Goal: Communication & Community: Participate in discussion

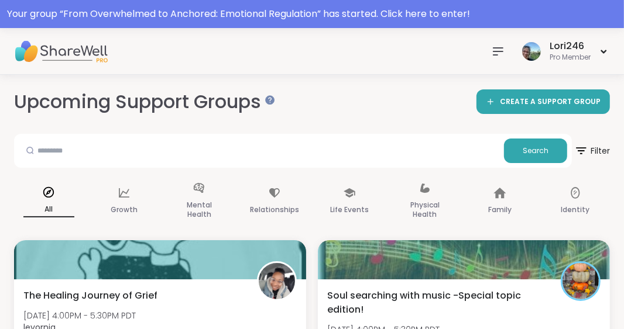
click at [497, 49] on icon at bounding box center [498, 51] width 14 height 14
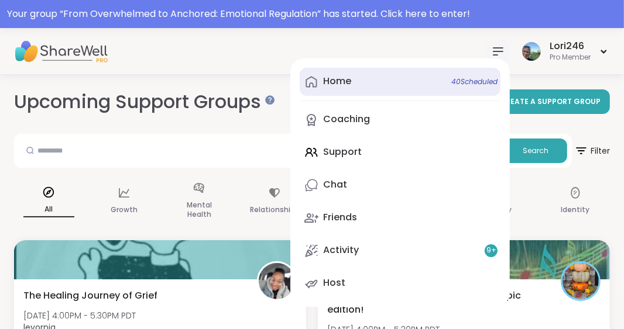
click at [337, 80] on div "Home 40 Scheduled" at bounding box center [337, 81] width 28 height 13
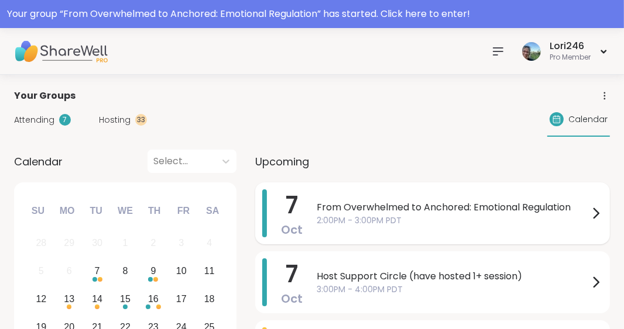
click at [352, 206] on span "From Overwhelmed to Anchored: Emotional Regulation" at bounding box center [453, 208] width 272 height 14
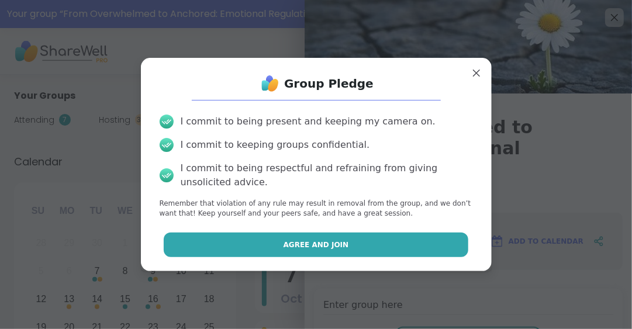
click at [293, 244] on span "Agree and Join" at bounding box center [317, 245] width 66 height 11
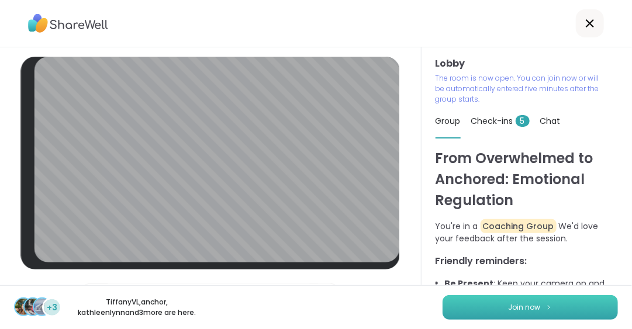
click at [468, 308] on button "Join now" at bounding box center [531, 307] width 176 height 25
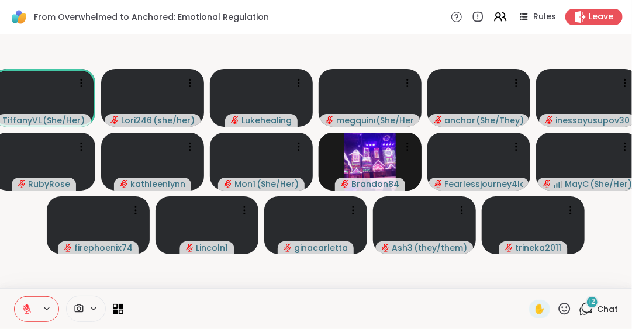
click at [590, 302] on span "12" at bounding box center [593, 302] width 6 height 10
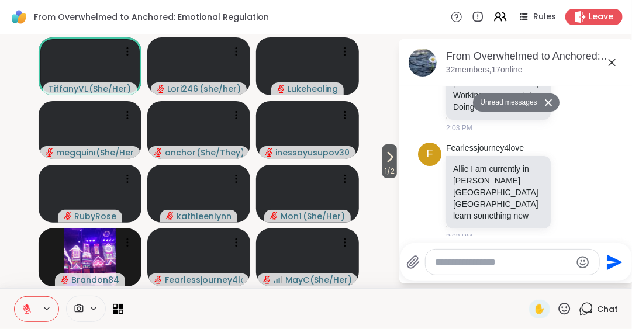
scroll to position [778, 0]
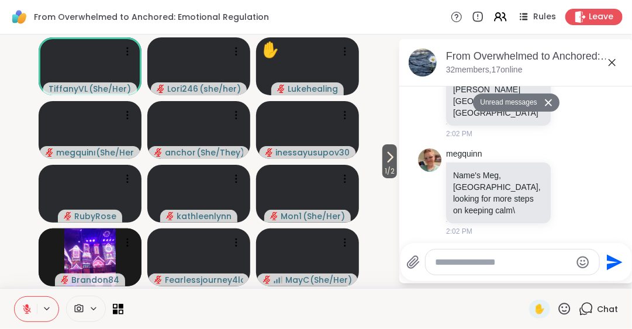
scroll to position [631, 0]
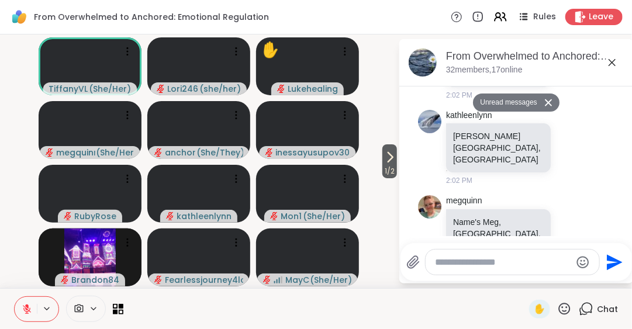
click at [623, 56] on div "From Overwhelmed to Anchored: Emotional Regulation, Oct 07" at bounding box center [535, 56] width 178 height 15
click at [615, 61] on icon at bounding box center [613, 63] width 14 height 14
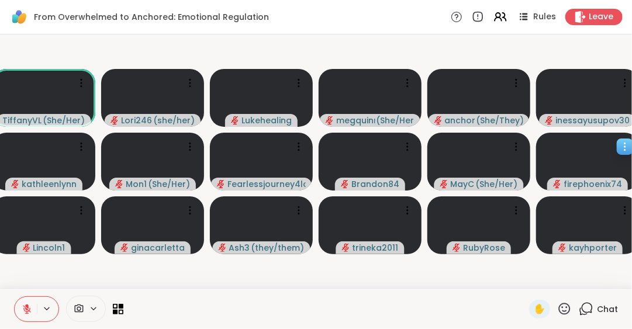
click at [622, 144] on icon at bounding box center [626, 147] width 12 height 12
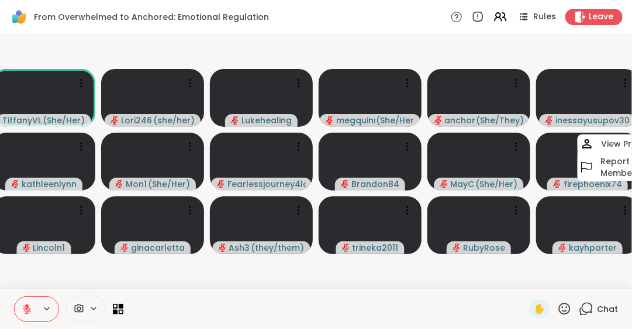
drag, startPoint x: 622, startPoint y: 144, endPoint x: 604, endPoint y: 267, distance: 124.8
click at [604, 267] on video-player-container "TiffanyVL ( She/Her ) Lori246 ( she/her ) Lukehealing megquinn ( She/Her ) anch…" at bounding box center [316, 161] width 618 height 245
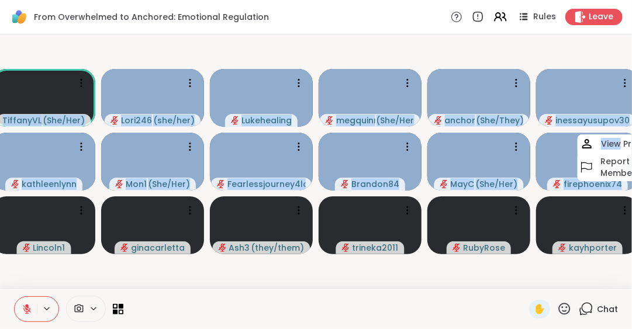
scroll to position [0, 2]
click at [599, 269] on video-player-container "TiffanyVL ( She/Her ) Lori246 ( she/her ) Lukehealing megquinn ( She/Her ) anch…" at bounding box center [316, 161] width 618 height 245
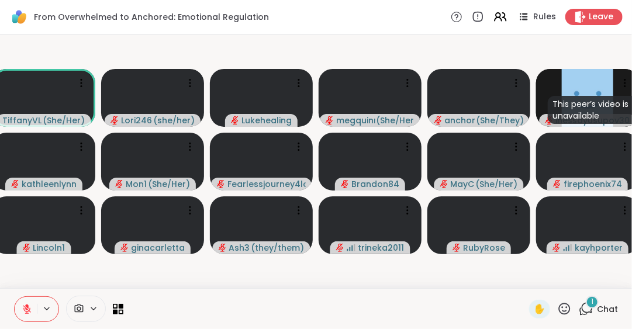
click at [559, 311] on icon at bounding box center [565, 309] width 12 height 12
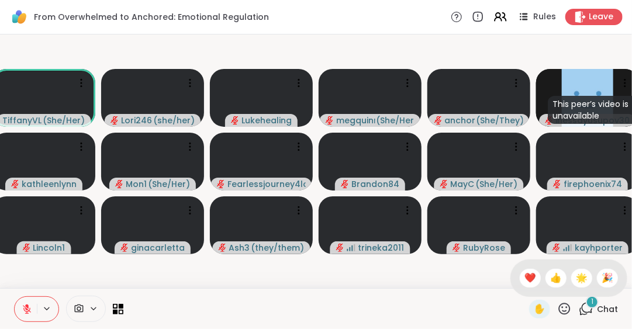
click at [559, 311] on icon at bounding box center [565, 309] width 12 height 12
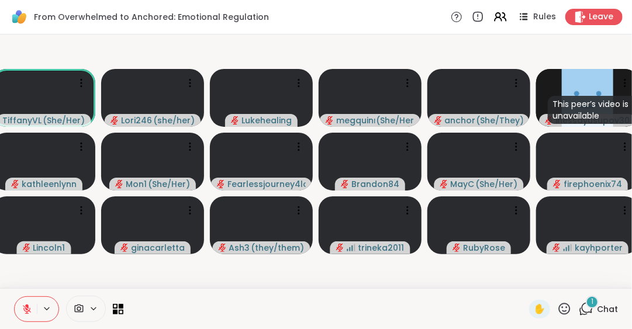
click at [553, 301] on div "✋" at bounding box center [550, 309] width 43 height 19
click at [558, 306] on icon at bounding box center [565, 309] width 15 height 15
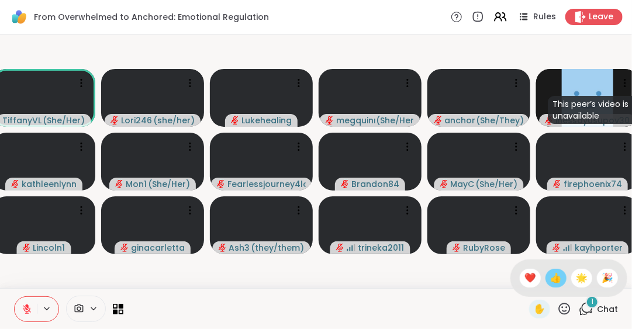
click at [551, 284] on span "👍" at bounding box center [557, 278] width 12 height 14
click at [545, 280] on video-player-container "TiffanyVL ( She/Her ) Lori246 ( she/her ) Lukehealing megquinn ( She/Her ) anch…" at bounding box center [316, 161] width 618 height 245
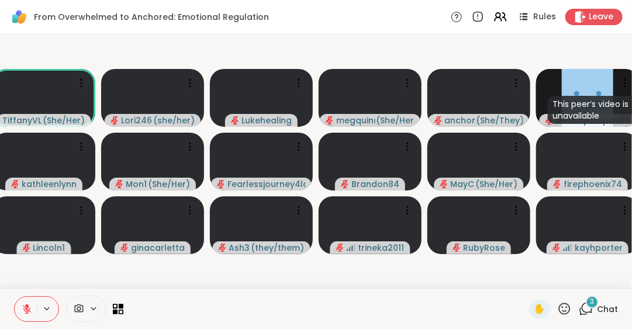
click at [597, 307] on span "Chat" at bounding box center [607, 310] width 21 height 12
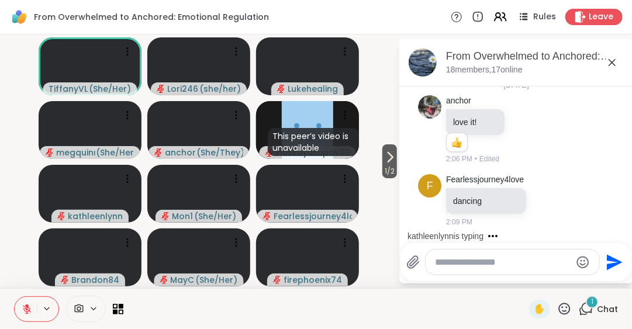
scroll to position [1191, 0]
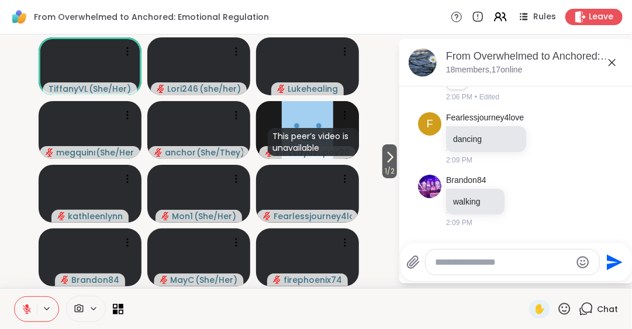
click at [435, 257] on textarea "Type your message" at bounding box center [503, 263] width 136 height 12
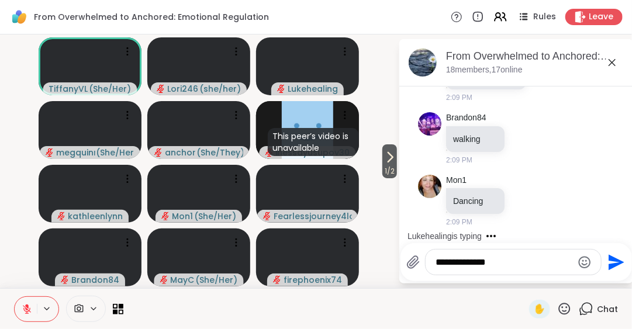
scroll to position [1315, 0]
type textarea "**********"
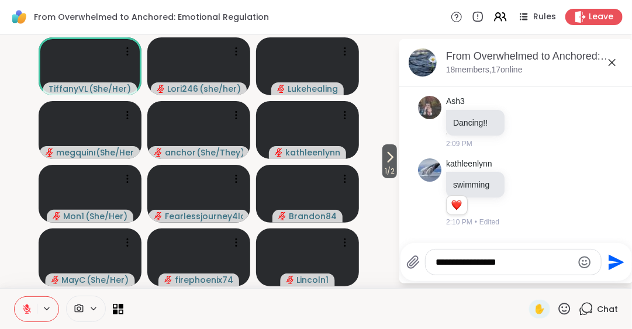
drag, startPoint x: 608, startPoint y: 259, endPoint x: 613, endPoint y: 266, distance: 8.9
click at [613, 266] on icon "Send" at bounding box center [615, 262] width 19 height 19
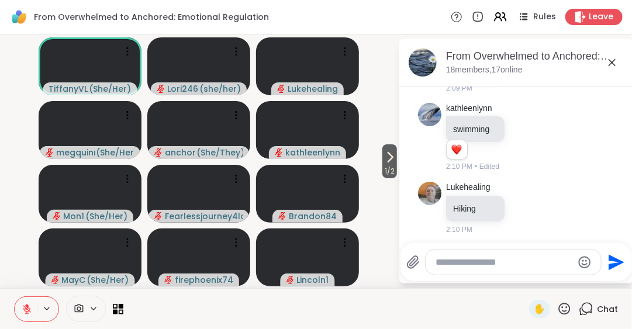
scroll to position [1439, 0]
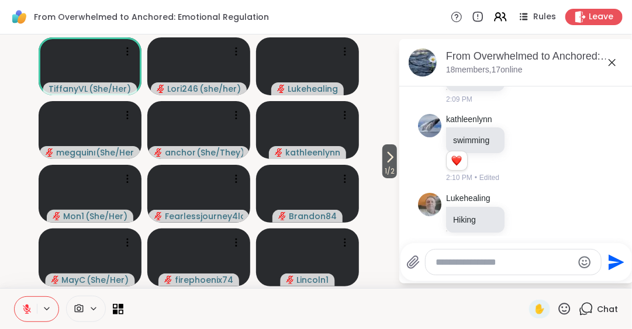
click at [551, 280] on icon at bounding box center [551, 280] width 0 height 0
click at [521, 257] on div "Select Reaction: Thumbs up" at bounding box center [526, 262] width 11 height 11
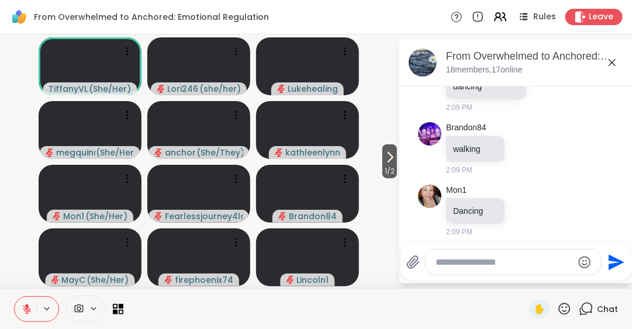
scroll to position [1228, 0]
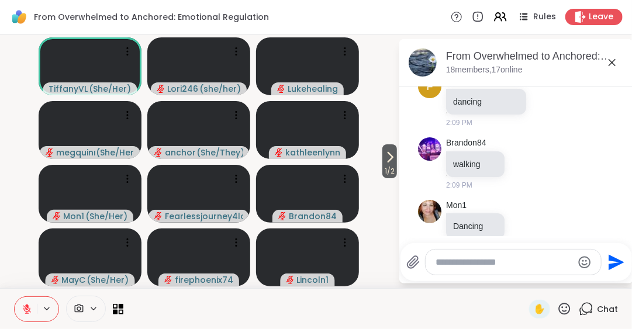
click at [524, 282] on icon at bounding box center [525, 288] width 11 height 12
click at [499, 264] on div "Select Reaction: Thumbs up" at bounding box center [499, 269] width 11 height 11
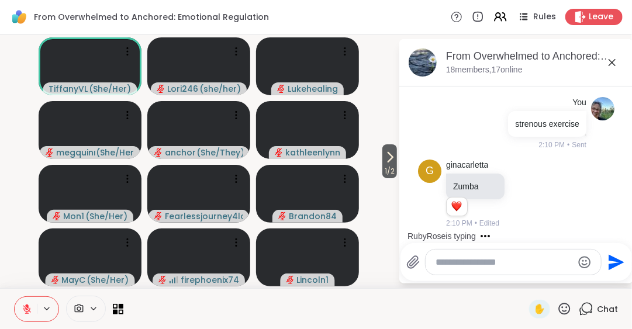
scroll to position [1722, 0]
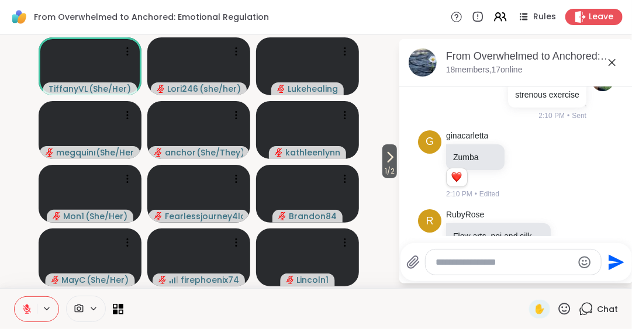
click at [609, 64] on icon at bounding box center [613, 63] width 14 height 14
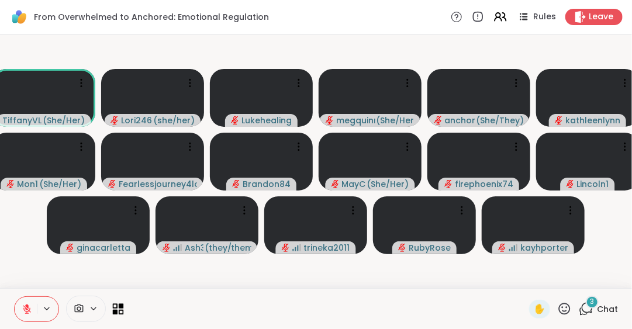
click at [113, 307] on icon at bounding box center [115, 306] width 5 height 5
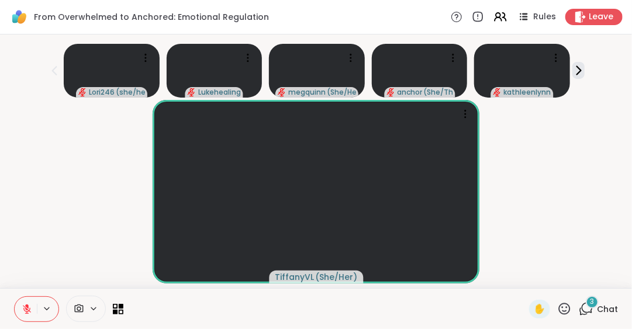
click at [558, 309] on icon at bounding box center [565, 309] width 15 height 15
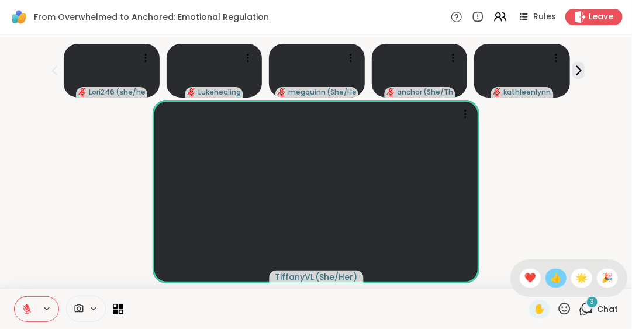
click at [551, 277] on span "👍" at bounding box center [557, 278] width 12 height 14
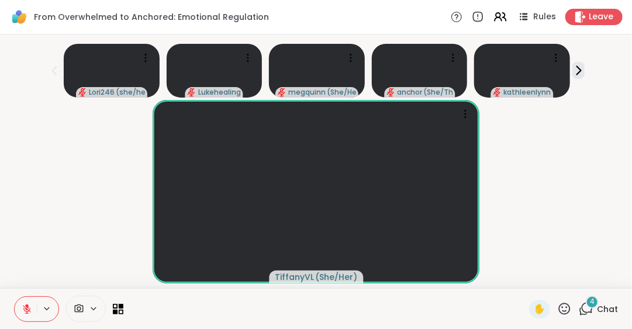
click at [597, 304] on span "Chat" at bounding box center [607, 310] width 21 height 12
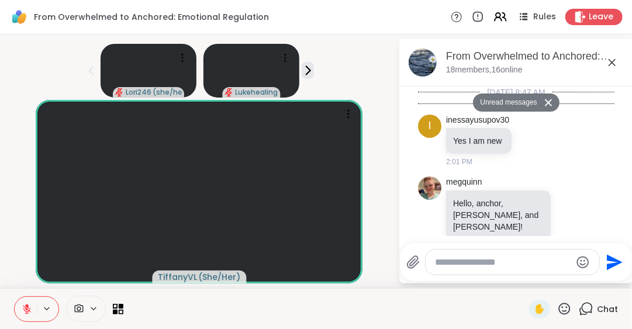
scroll to position [2090, 0]
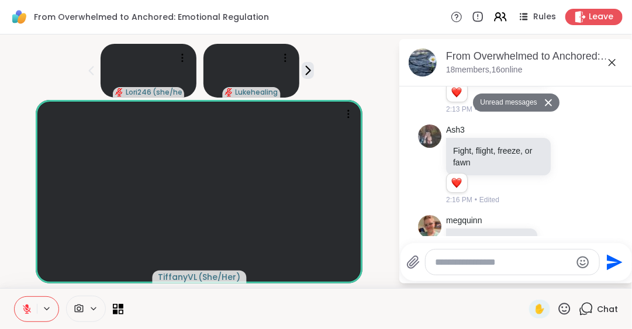
click at [435, 260] on textarea "Type your message" at bounding box center [503, 263] width 136 height 12
click at [606, 60] on icon at bounding box center [613, 63] width 14 height 14
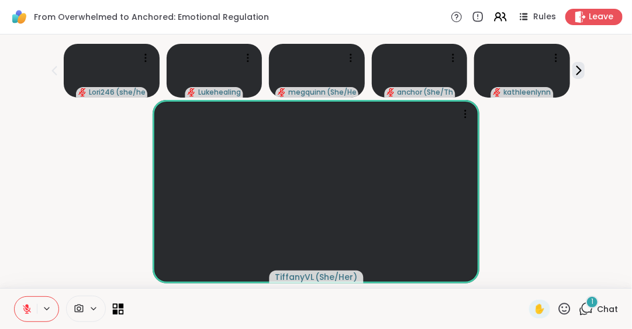
click at [113, 307] on icon at bounding box center [118, 309] width 11 height 11
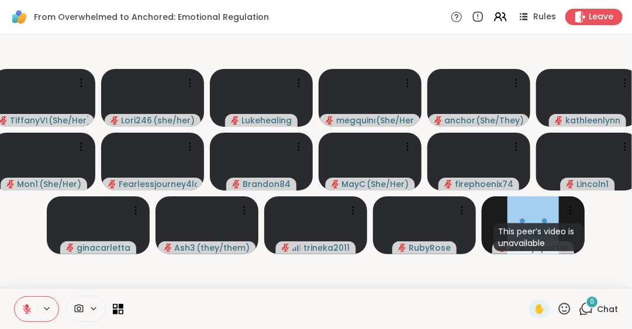
drag, startPoint x: 111, startPoint y: 307, endPoint x: 479, endPoint y: 350, distance: 369.9
click at [479, 329] on html "From Overwhelmed to Anchored: Emotional Regulation Rules Leave TiffanyVL ( She/…" at bounding box center [316, 164] width 632 height 329
click at [597, 309] on span "Chat" at bounding box center [607, 310] width 21 height 12
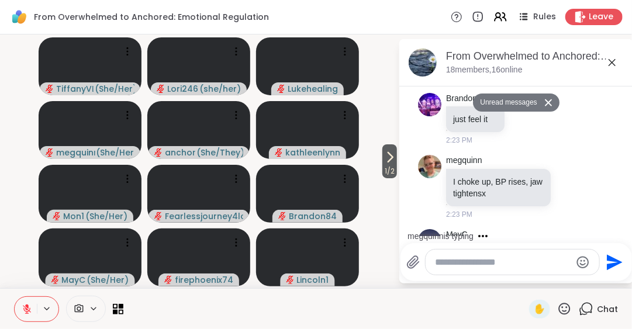
scroll to position [2404, 0]
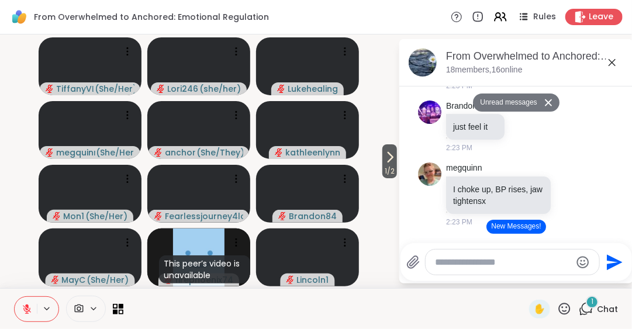
click at [566, 263] on icon at bounding box center [571, 269] width 11 height 12
click at [541, 245] on div "Select Reaction: Thumbs up" at bounding box center [546, 250] width 11 height 11
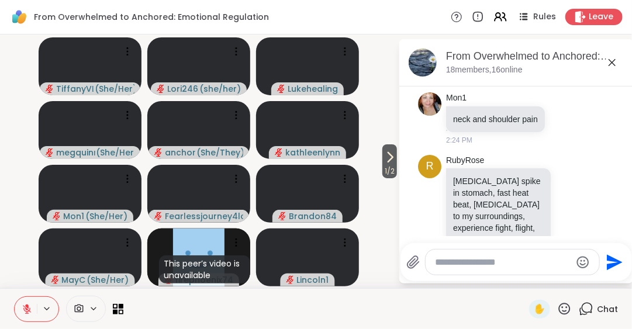
scroll to position [2775, 0]
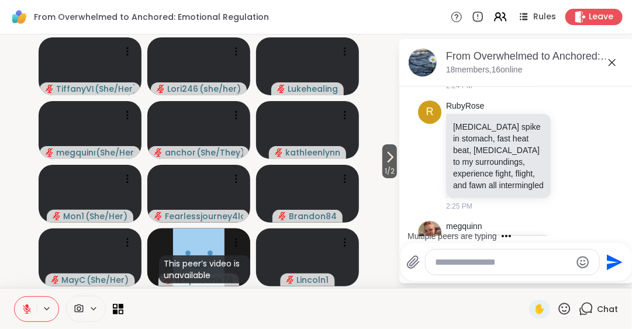
click at [614, 230] on div "Multiple peers are typing" at bounding box center [518, 236] width 229 height 19
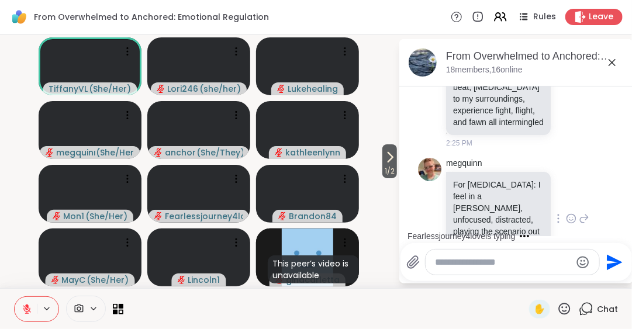
click at [570, 218] on icon at bounding box center [570, 218] width 0 height 0
click at [541, 195] on div "Select Reaction: Thumbs up" at bounding box center [546, 200] width 11 height 11
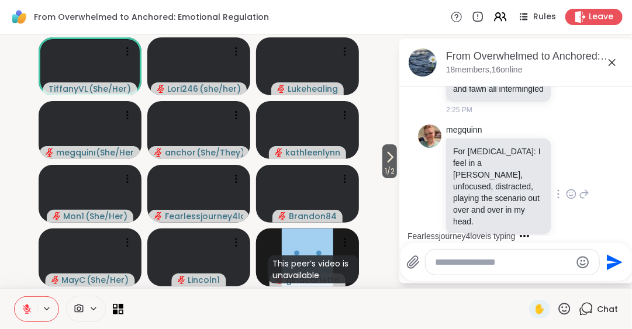
click at [608, 63] on icon at bounding box center [613, 63] width 14 height 14
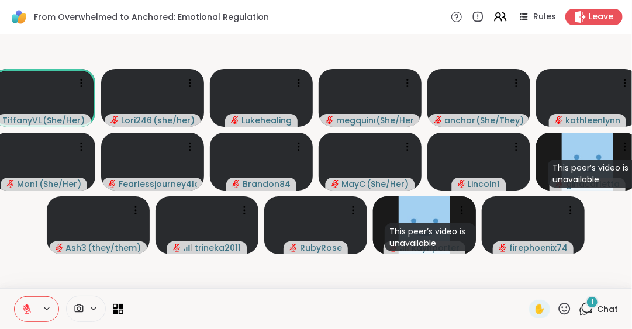
click at [597, 306] on span "Chat" at bounding box center [607, 310] width 21 height 12
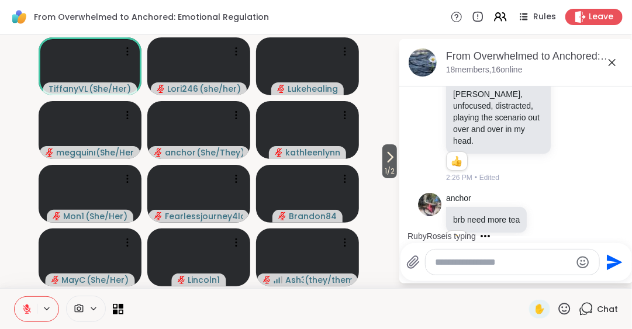
scroll to position [2938, 0]
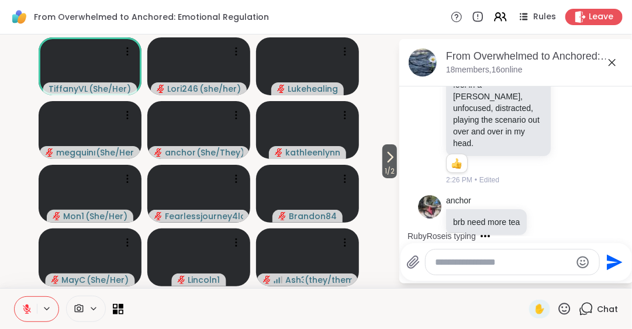
click at [611, 59] on icon at bounding box center [613, 63] width 14 height 14
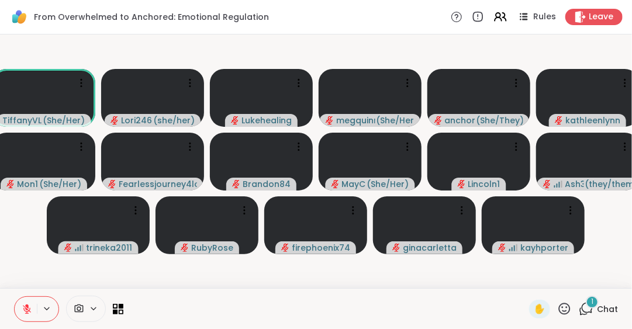
click at [597, 307] on span "Chat" at bounding box center [607, 310] width 21 height 12
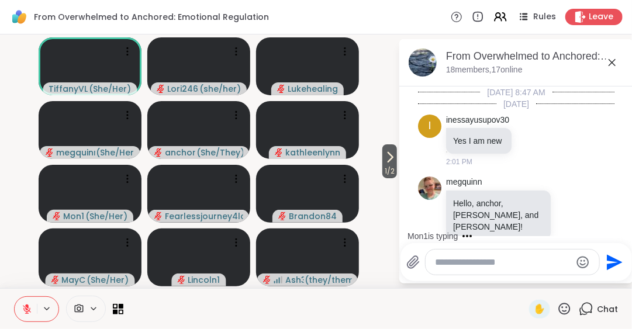
scroll to position [3070, 0]
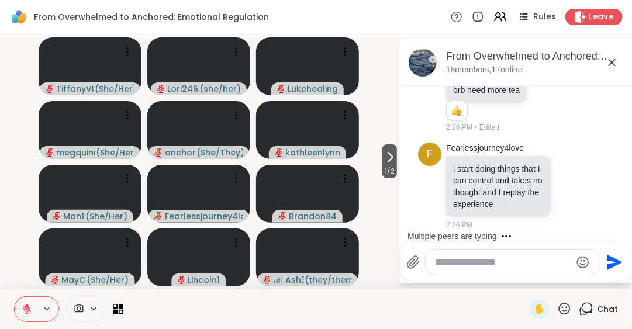
click at [435, 268] on textarea "Type your message" at bounding box center [503, 263] width 136 height 12
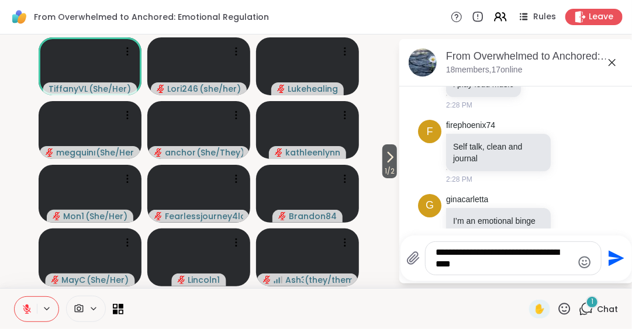
scroll to position [3431, 0]
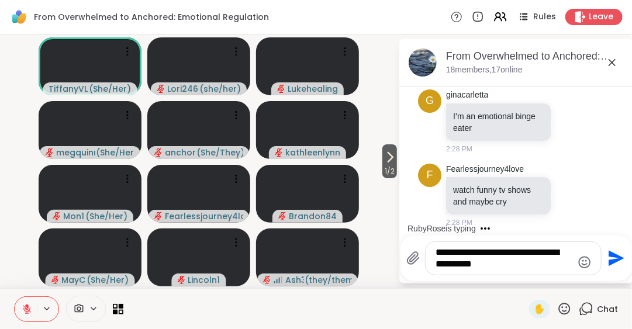
type textarea "**********"
click at [609, 256] on icon "Send" at bounding box center [617, 259] width 16 height 16
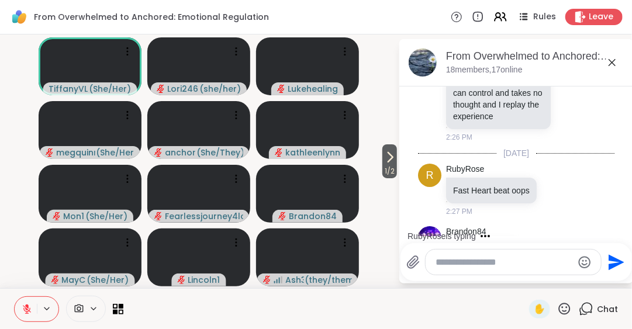
scroll to position [3135, 0]
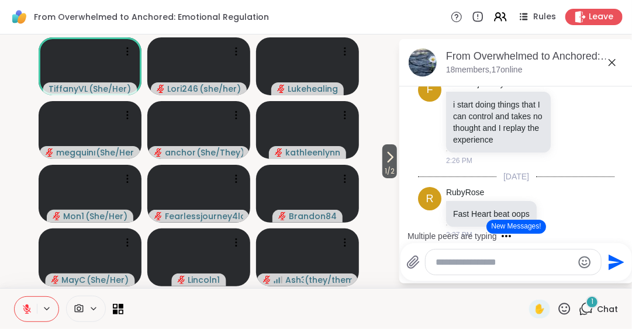
drag, startPoint x: 618, startPoint y: 228, endPoint x: 560, endPoint y: 235, distance: 57.8
click at [560, 235] on div "Multiple peers are typing" at bounding box center [518, 236] width 229 height 19
click at [616, 230] on div "Multiple peers are typing" at bounding box center [518, 236] width 229 height 19
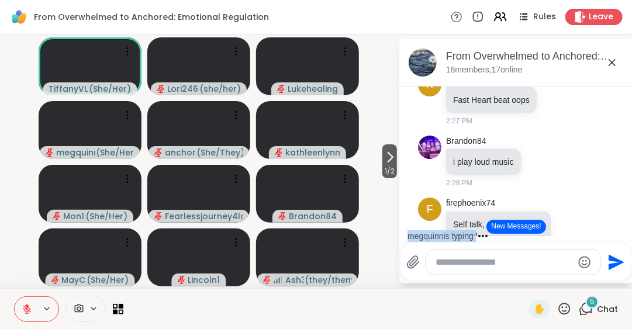
scroll to position [3272, 0]
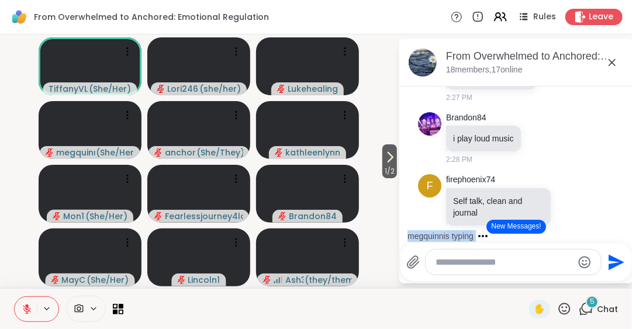
click at [619, 229] on div "megquinn is typing" at bounding box center [518, 236] width 229 height 19
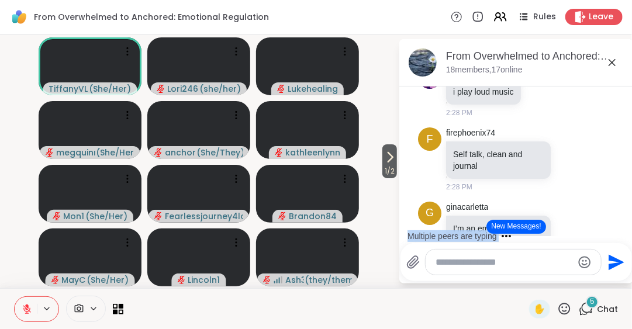
click at [617, 229] on div "Multiple peers are typing" at bounding box center [518, 236] width 229 height 19
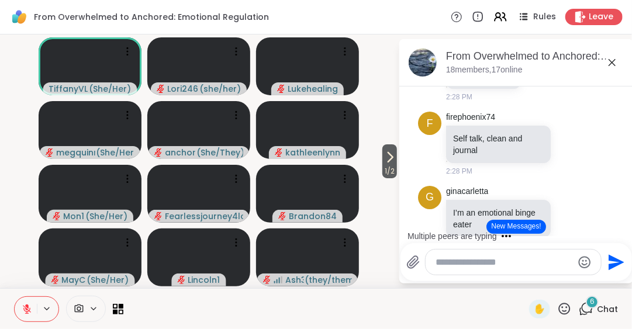
click at [617, 227] on div "Multiple peers are typing" at bounding box center [518, 236] width 229 height 19
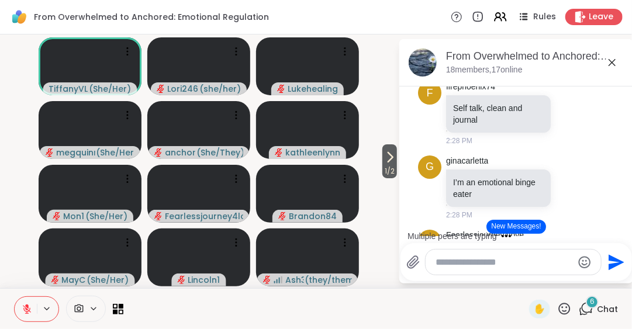
click at [617, 227] on div "Multiple peers are typing" at bounding box center [518, 236] width 229 height 19
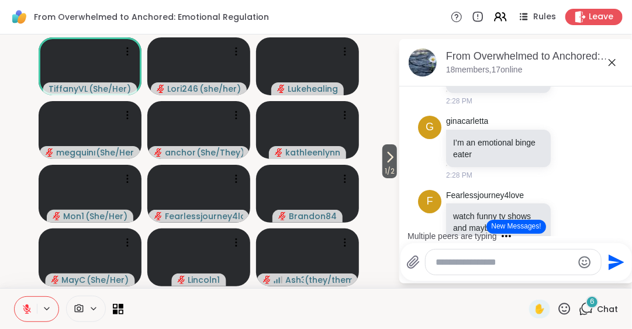
click at [617, 227] on div "Multiple peers are typing" at bounding box center [518, 236] width 229 height 19
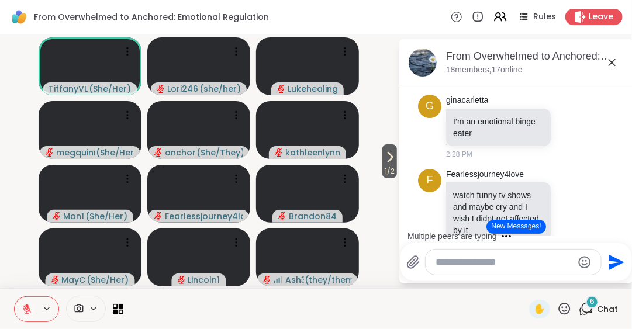
click at [617, 227] on div "Multiple peers are typing" at bounding box center [518, 236] width 229 height 19
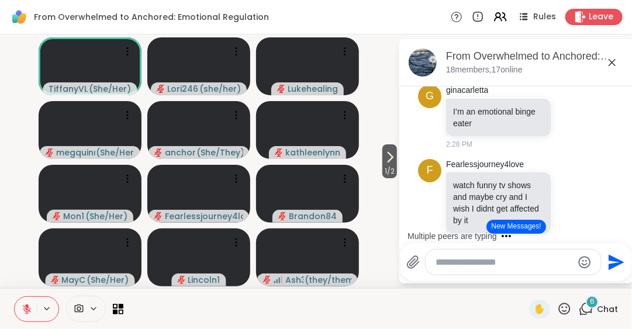
scroll to position [3459, 0]
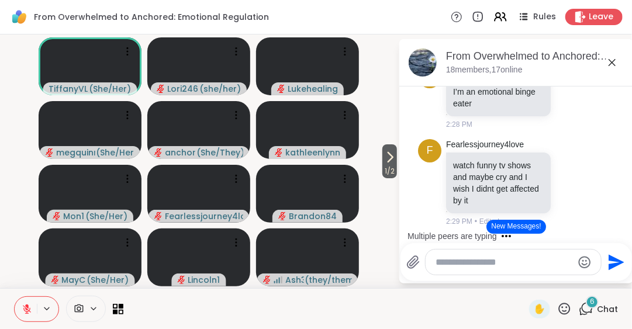
click at [617, 227] on div "Multiple peers are typing" at bounding box center [518, 236] width 229 height 19
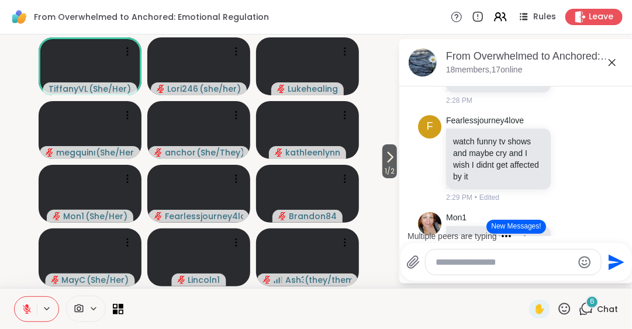
click at [617, 227] on div "Multiple peers are typing" at bounding box center [518, 236] width 229 height 19
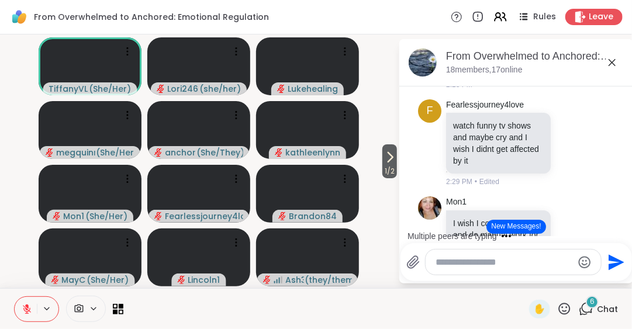
click at [617, 227] on div "Multiple peers are typing" at bounding box center [518, 236] width 229 height 19
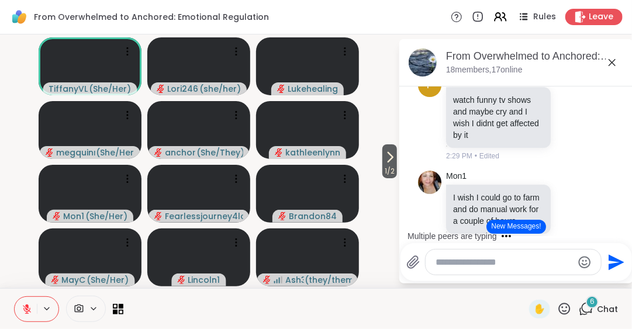
click at [617, 227] on div "Multiple peers are typing" at bounding box center [518, 236] width 229 height 19
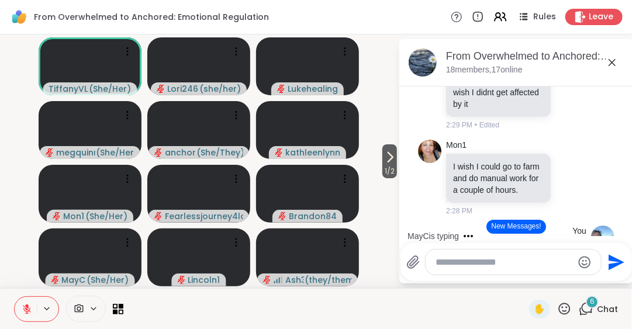
click at [617, 227] on div "MayC is typing" at bounding box center [518, 236] width 229 height 19
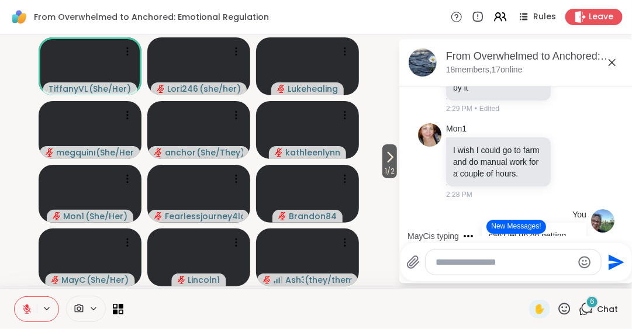
click at [617, 227] on div "MayC is typing" at bounding box center [518, 236] width 229 height 19
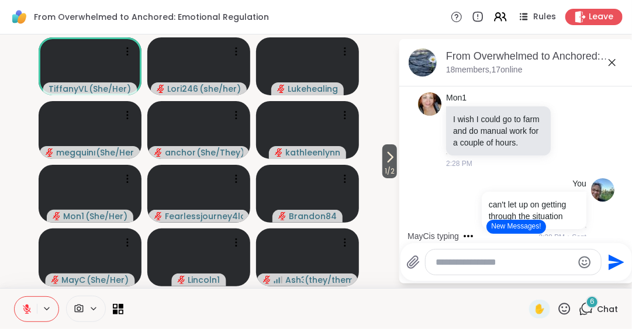
click at [617, 227] on div "MayC is typing" at bounding box center [518, 236] width 229 height 19
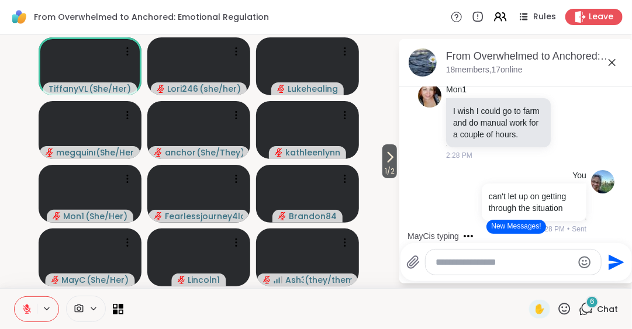
click at [617, 227] on div "MayC is typing" at bounding box center [518, 236] width 229 height 19
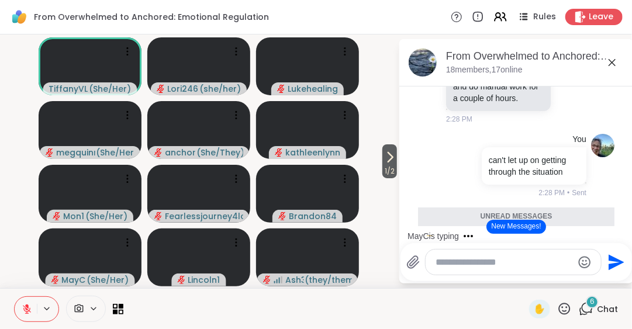
click at [617, 227] on div "MayC is typing" at bounding box center [518, 236] width 229 height 19
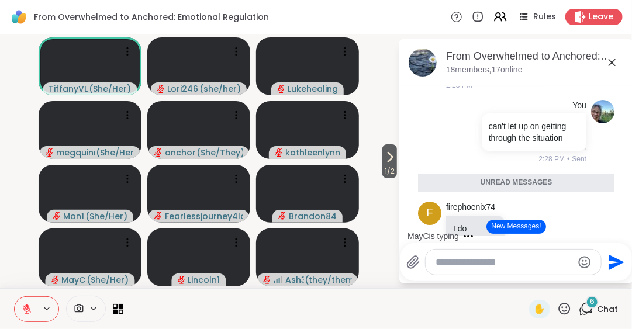
click at [617, 227] on div "MayC is typing" at bounding box center [518, 236] width 229 height 19
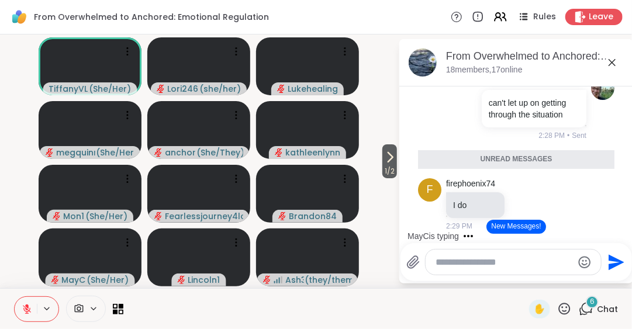
click at [617, 227] on div "MayC is typing" at bounding box center [518, 236] width 229 height 19
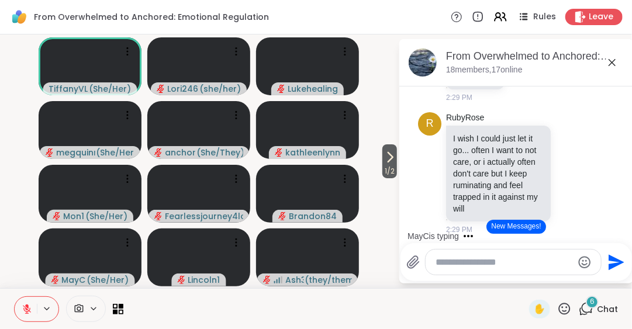
click at [617, 227] on div "MayC is typing" at bounding box center [518, 236] width 229 height 19
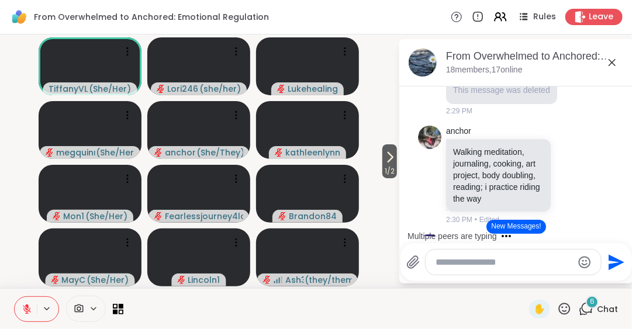
click at [617, 227] on div "Multiple peers are typing" at bounding box center [518, 236] width 229 height 19
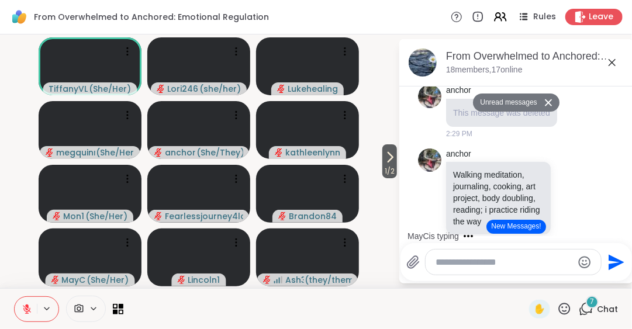
scroll to position [3967, 0]
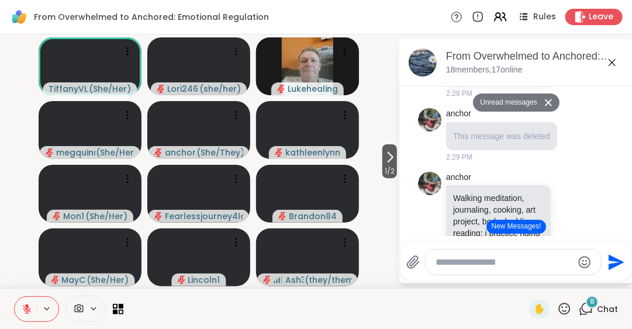
drag, startPoint x: 617, startPoint y: 228, endPoint x: 570, endPoint y: 229, distance: 46.8
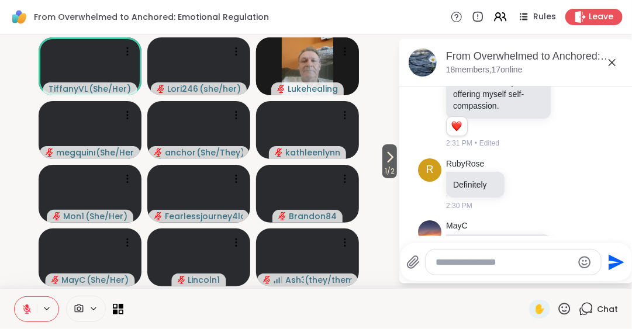
scroll to position [4421, 0]
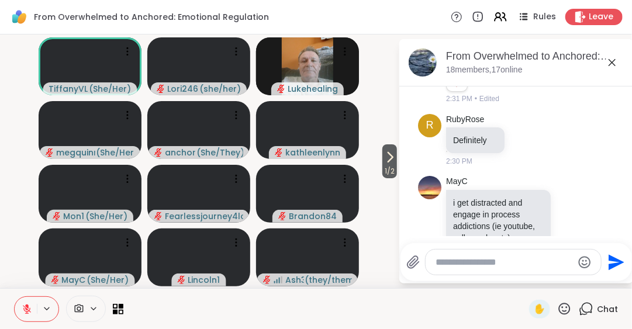
click at [611, 62] on icon at bounding box center [613, 63] width 14 height 14
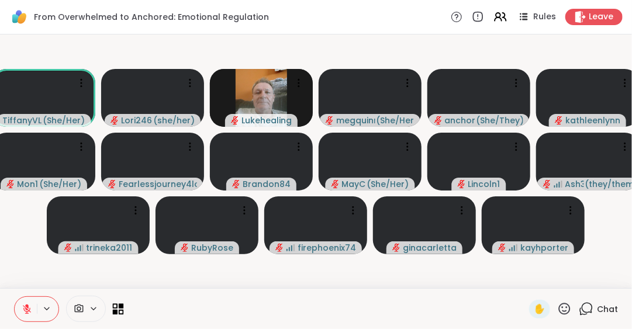
click at [115, 308] on icon at bounding box center [118, 309] width 11 height 11
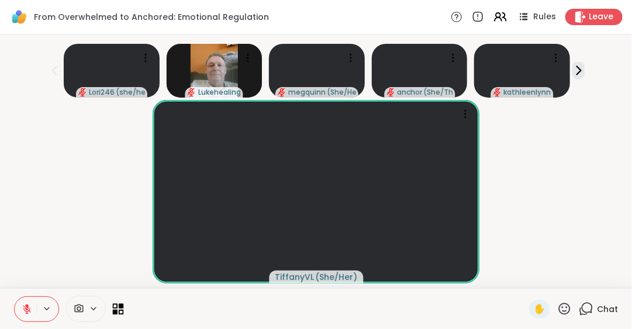
click at [119, 307] on icon at bounding box center [121, 306] width 5 height 5
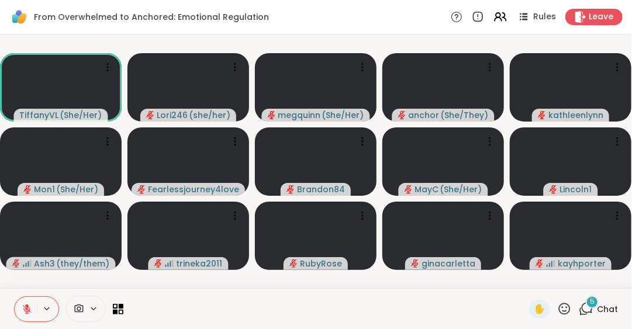
click at [597, 306] on span "Chat" at bounding box center [607, 310] width 21 height 12
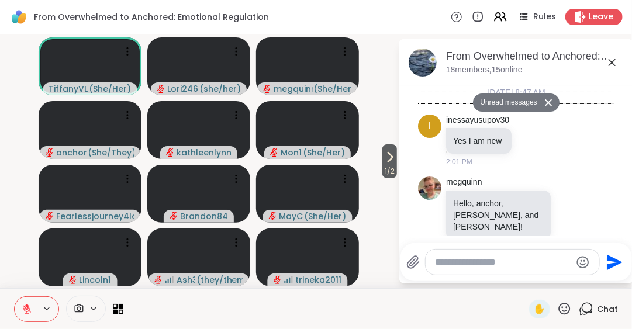
scroll to position [4871, 0]
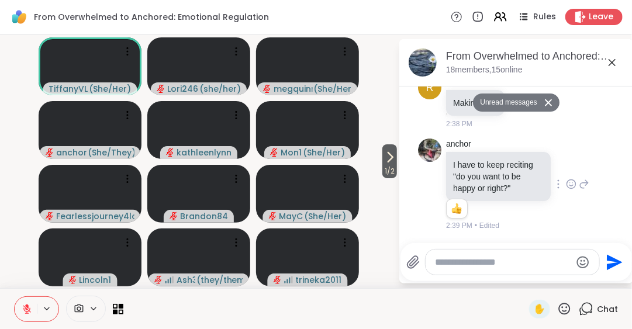
click at [566, 178] on icon at bounding box center [571, 184] width 11 height 12
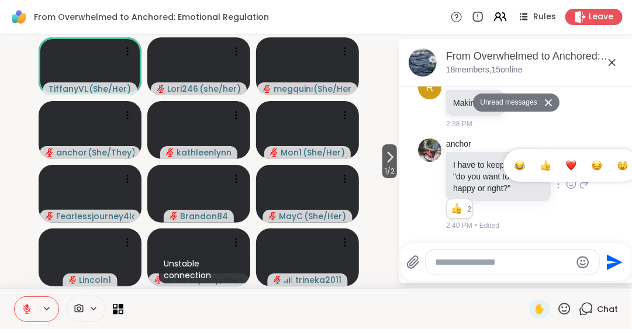
click at [541, 161] on div "Select Reaction: Thumbs up" at bounding box center [546, 165] width 11 height 11
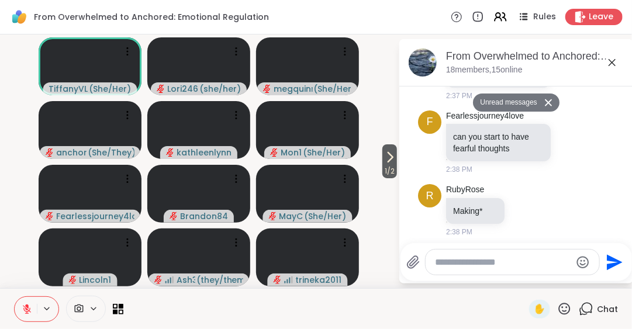
scroll to position [4729, 0]
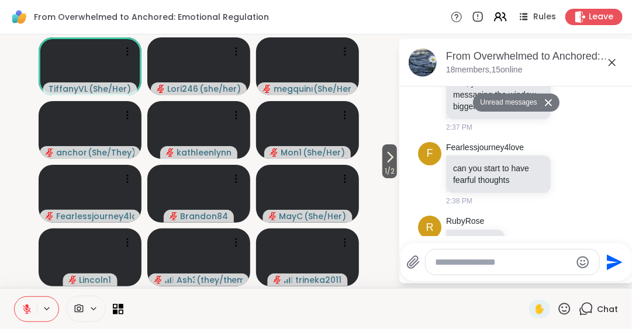
click at [613, 61] on icon at bounding box center [613, 63] width 14 height 14
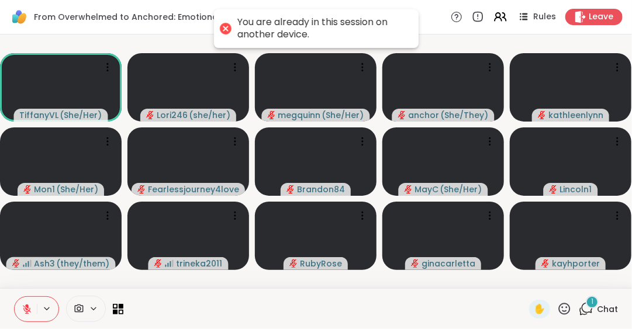
click at [597, 304] on span "Chat" at bounding box center [607, 310] width 21 height 12
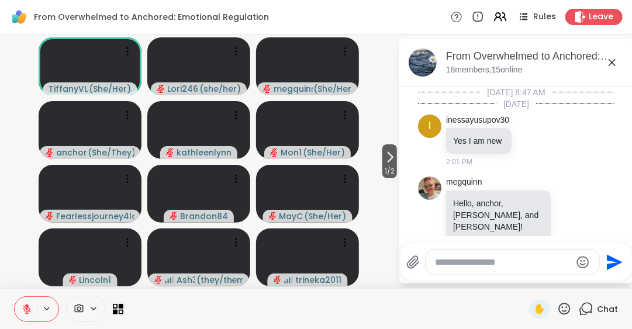
scroll to position [4933, 0]
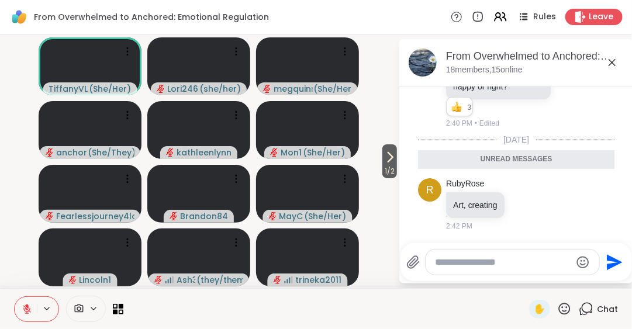
click at [439, 261] on textarea "Type your message" at bounding box center [503, 263] width 136 height 12
type textarea "***"
click at [609, 259] on icon "Send" at bounding box center [617, 262] width 16 height 16
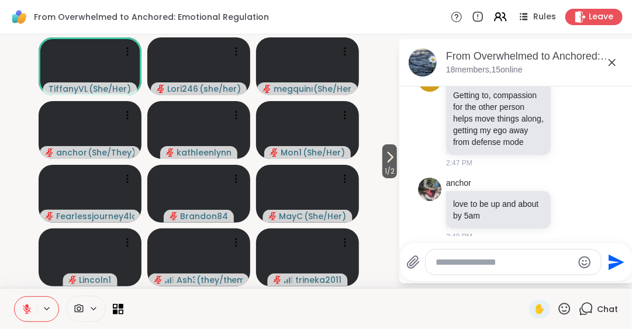
scroll to position [5669, 0]
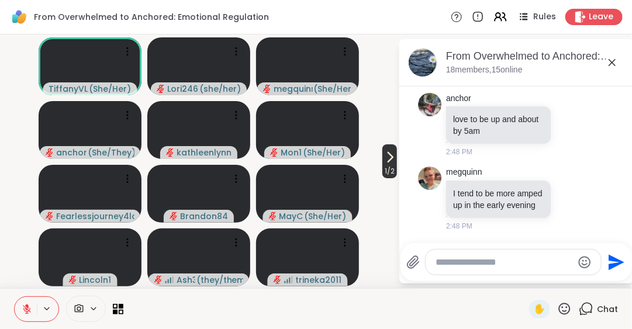
click at [384, 156] on icon at bounding box center [390, 157] width 14 height 14
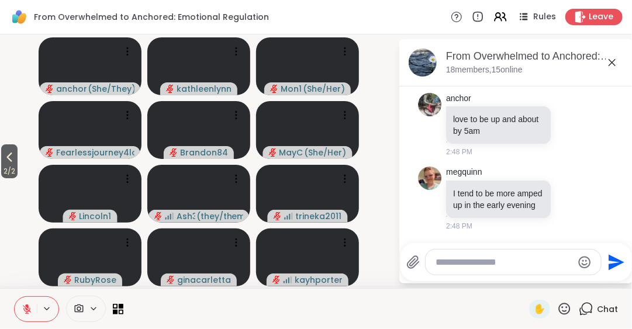
click at [613, 61] on icon at bounding box center [613, 63] width 14 height 14
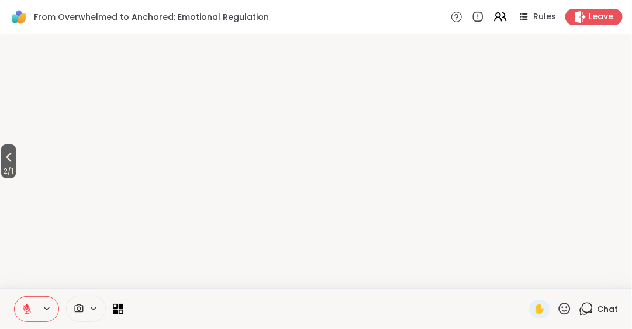
click at [613, 61] on video-player-container "2 / 1" at bounding box center [316, 161] width 618 height 245
drag, startPoint x: 613, startPoint y: 61, endPoint x: 283, endPoint y: 235, distance: 373.4
click at [283, 235] on video-player-container "2 / 1" at bounding box center [316, 161] width 618 height 245
click at [9, 159] on icon at bounding box center [8, 157] width 5 height 9
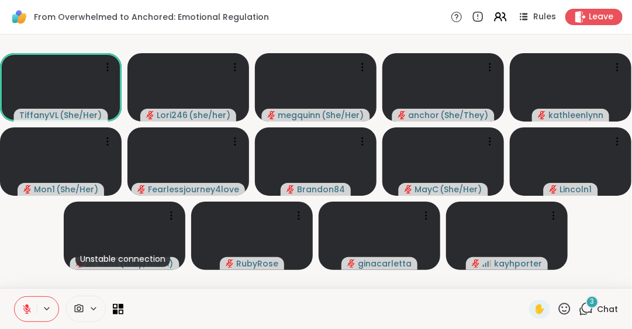
click at [606, 305] on span "Chat" at bounding box center [607, 310] width 21 height 12
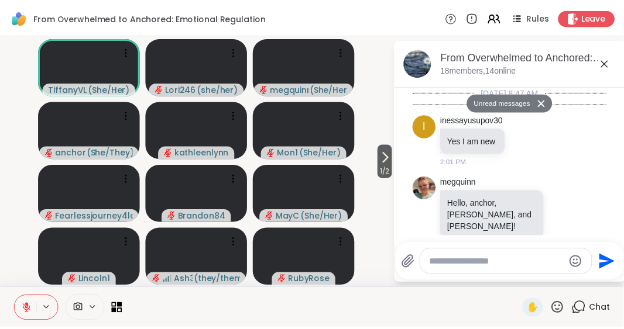
scroll to position [5935, 0]
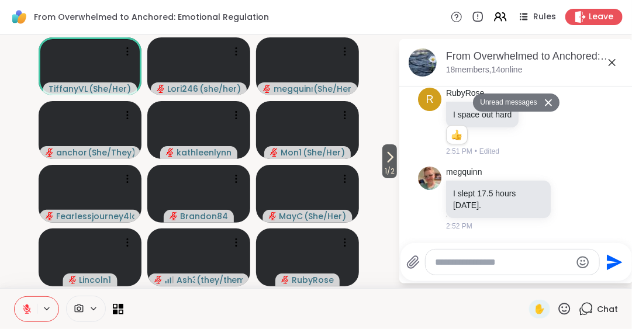
click at [612, 62] on icon at bounding box center [612, 62] width 7 height 7
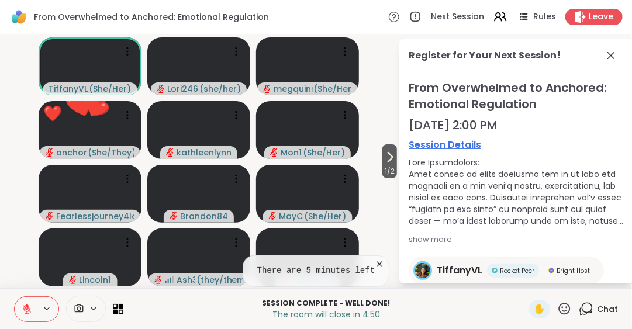
drag, startPoint x: 615, startPoint y: 156, endPoint x: 632, endPoint y: 228, distance: 73.9
click at [623, 228] on html "From Overwhelmed to Anchored: Emotional Regulation Next Session Rules Leave 1 /…" at bounding box center [316, 164] width 632 height 329
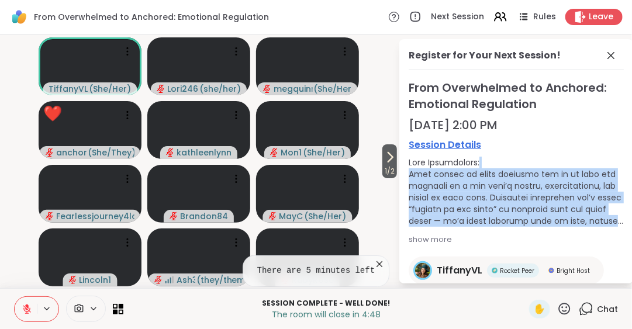
click at [579, 155] on div "Session Details show more" at bounding box center [516, 193] width 215 height 110
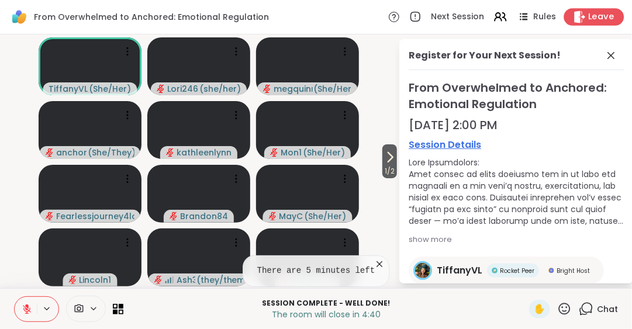
click at [594, 16] on span "Leave" at bounding box center [602, 17] width 26 height 12
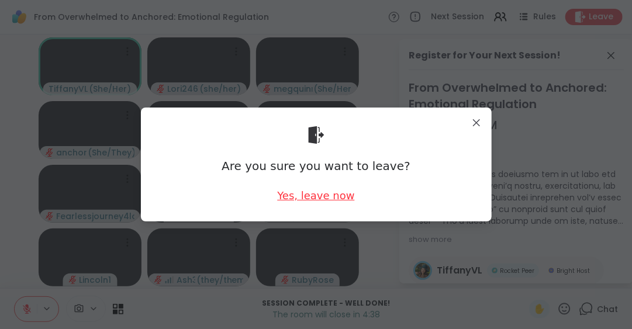
click at [335, 198] on div "Yes, leave now" at bounding box center [315, 195] width 77 height 15
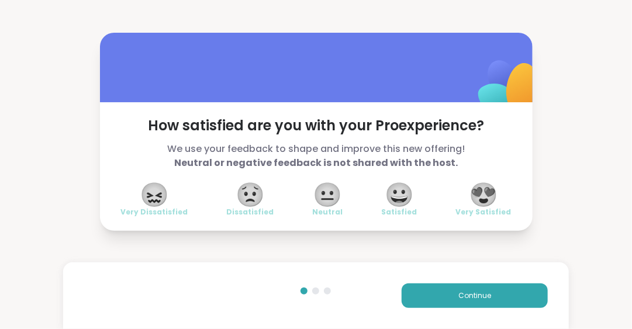
click at [482, 198] on span "😍" at bounding box center [483, 194] width 29 height 21
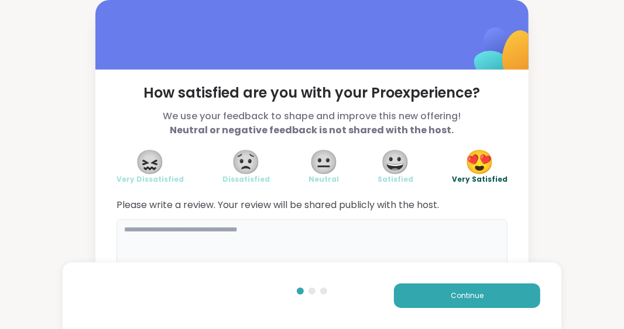
click at [126, 233] on textarea at bounding box center [311, 247] width 391 height 56
click at [138, 261] on textarea "**********" at bounding box center [311, 247] width 391 height 56
click at [136, 232] on textarea "**********" at bounding box center [311, 247] width 391 height 56
click at [313, 233] on textarea "**********" at bounding box center [311, 247] width 391 height 56
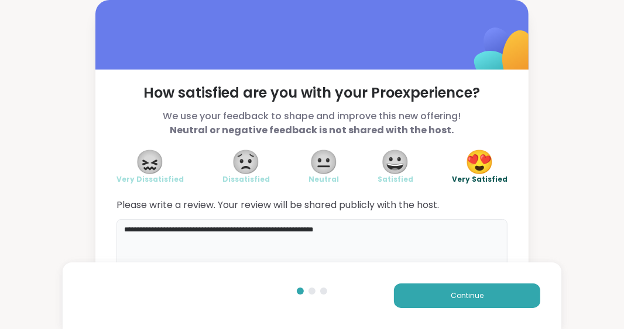
click at [311, 235] on textarea "**********" at bounding box center [311, 247] width 391 height 56
click at [345, 231] on textarea "**********" at bounding box center [311, 247] width 391 height 56
type textarea "**********"
drag, startPoint x: 429, startPoint y: 295, endPoint x: 352, endPoint y: 277, distance: 78.6
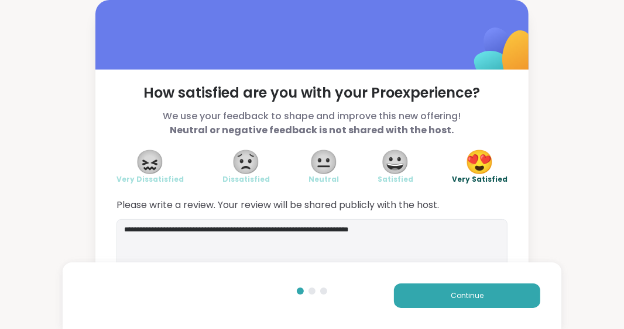
click at [352, 277] on div "Continue" at bounding box center [312, 296] width 499 height 67
click at [415, 297] on button "Continue" at bounding box center [467, 296] width 146 height 25
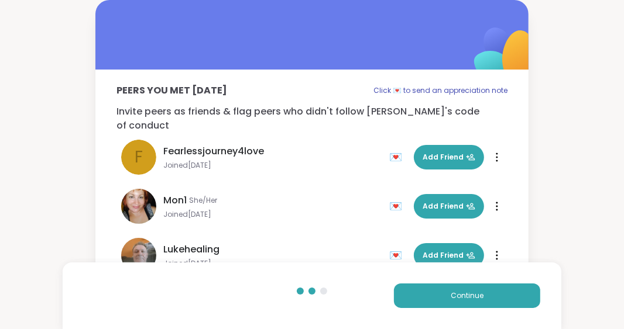
scroll to position [624, 0]
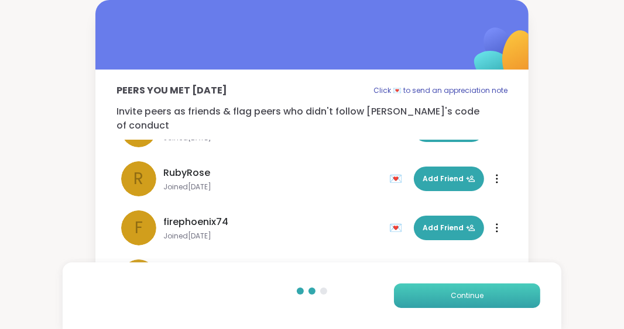
click at [489, 295] on button "Continue" at bounding box center [467, 296] width 146 height 25
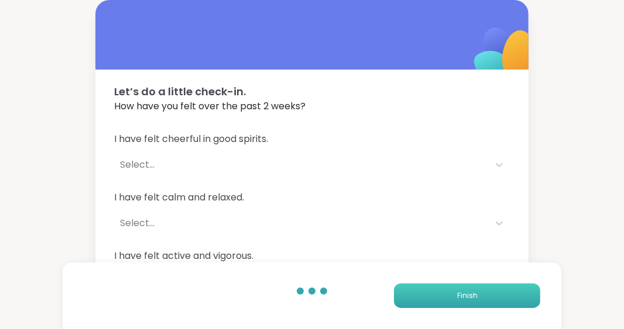
click at [460, 298] on span "Finish" at bounding box center [467, 296] width 20 height 11
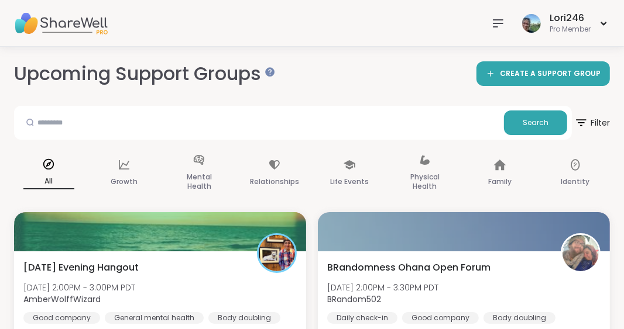
click at [495, 21] on icon at bounding box center [498, 23] width 14 height 14
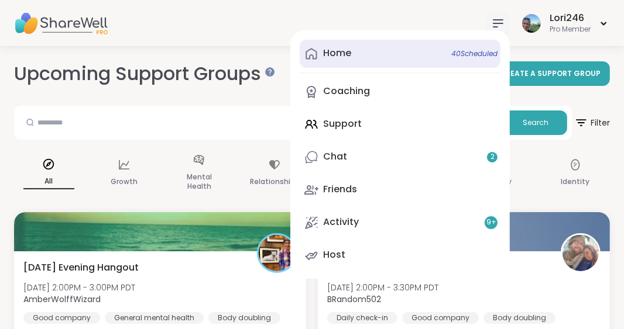
click at [356, 55] on link "Home 40 Scheduled" at bounding box center [400, 54] width 201 height 28
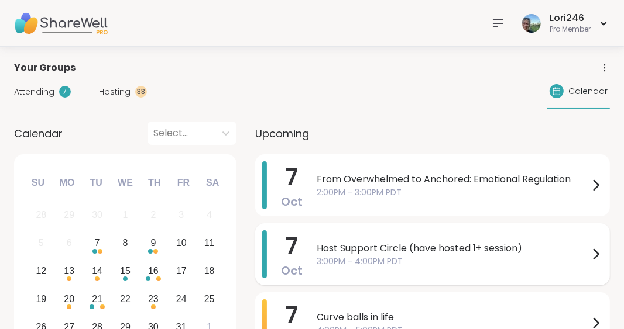
click at [415, 246] on span "Host Support Circle (have hosted 1+ session)" at bounding box center [453, 249] width 272 height 14
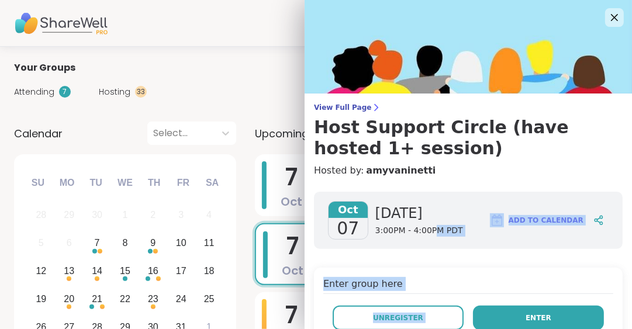
drag, startPoint x: 415, startPoint y: 246, endPoint x: 499, endPoint y: 321, distance: 112.7
click at [499, 321] on button "Enter" at bounding box center [538, 318] width 131 height 25
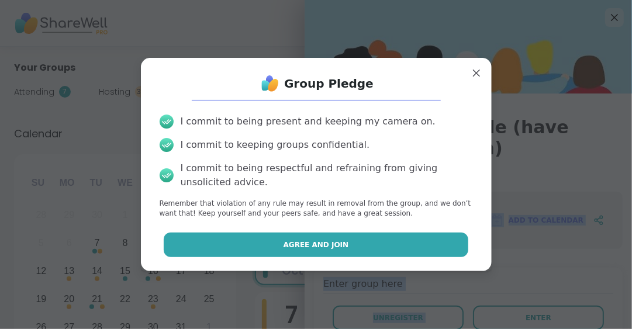
click at [348, 239] on button "Agree and Join" at bounding box center [316, 245] width 305 height 25
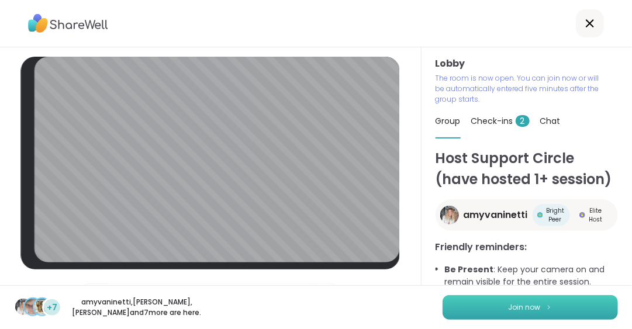
click at [579, 304] on button "Join now" at bounding box center [531, 307] width 176 height 25
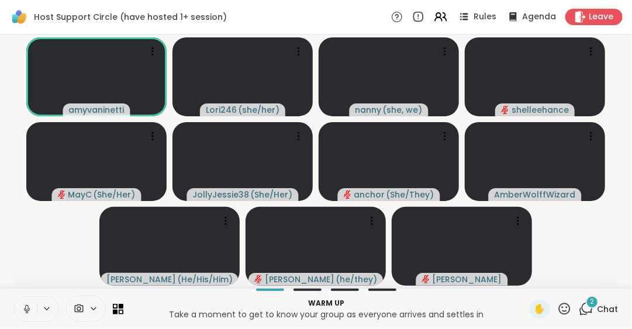
click at [586, 304] on div "2" at bounding box center [592, 302] width 13 height 13
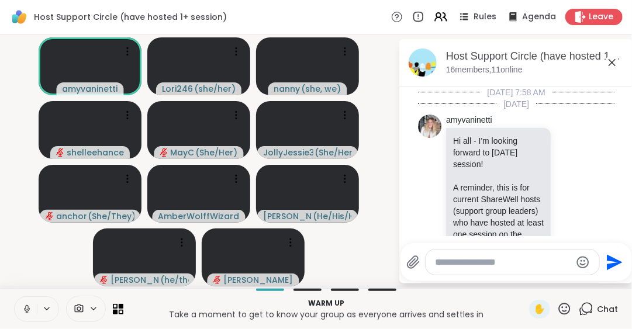
scroll to position [626, 0]
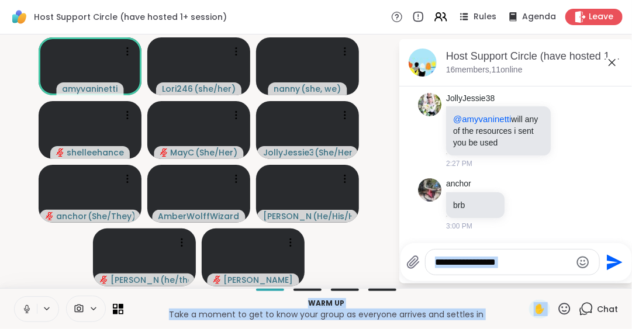
drag, startPoint x: 579, startPoint y: 304, endPoint x: 544, endPoint y: 252, distance: 62.3
click at [544, 252] on div "Host Support Circle (have hosted 1+ session) Rules Agenda Leave amyvaninetti Lo…" at bounding box center [316, 164] width 632 height 329
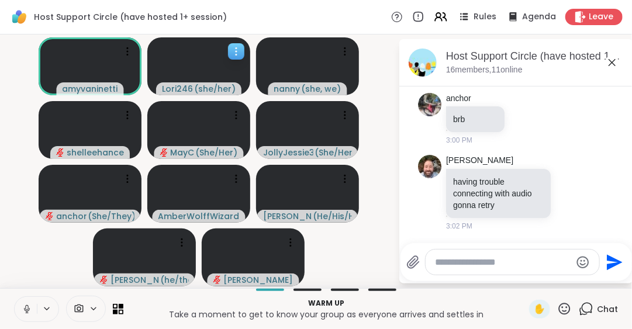
click at [240, 45] on div at bounding box center [236, 51] width 16 height 16
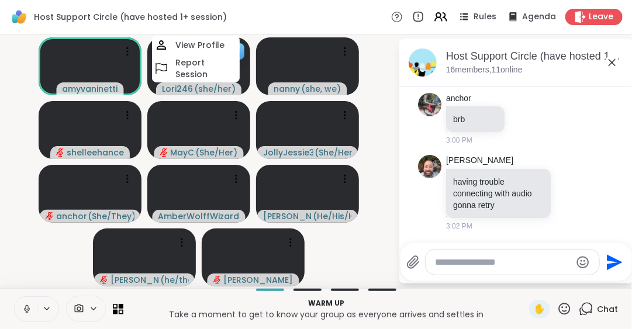
click at [240, 45] on div at bounding box center [236, 51] width 16 height 16
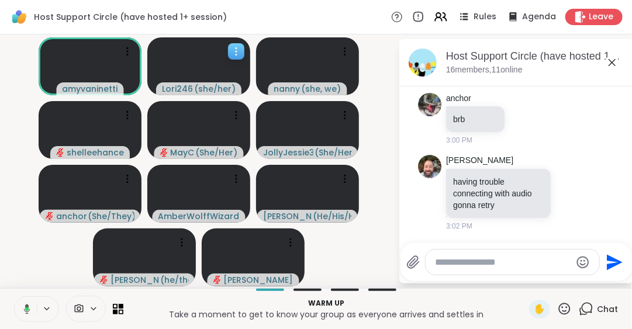
click at [239, 45] on div at bounding box center [236, 51] width 16 height 16
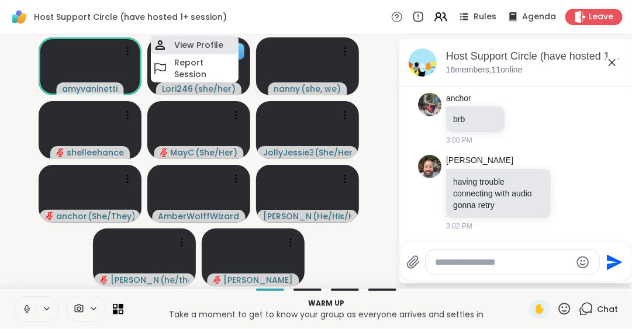
click at [214, 37] on div "View Profile" at bounding box center [195, 45] width 88 height 19
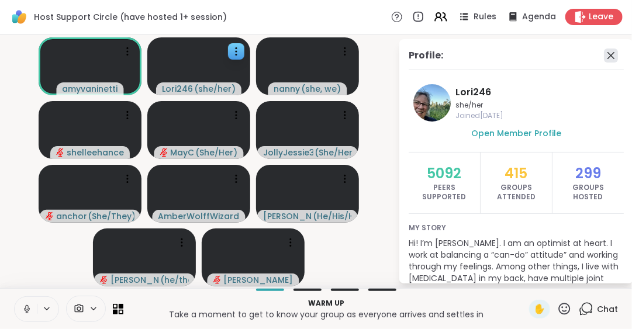
click at [604, 54] on icon at bounding box center [611, 56] width 14 height 14
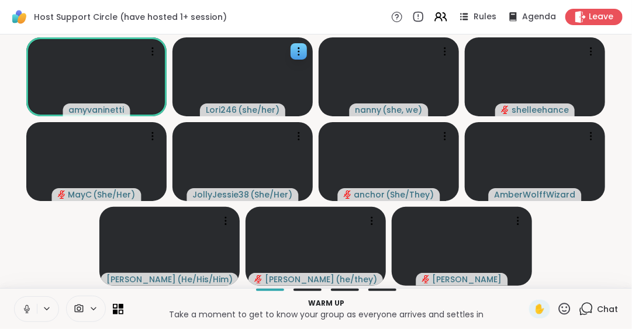
click at [596, 264] on video-player-container "amyvaninetti Lori246 ( she/her ) nanny ( she, we ) shelleehance MayC ( She/Her …" at bounding box center [316, 161] width 618 height 245
click at [597, 308] on span "Chat" at bounding box center [607, 310] width 21 height 12
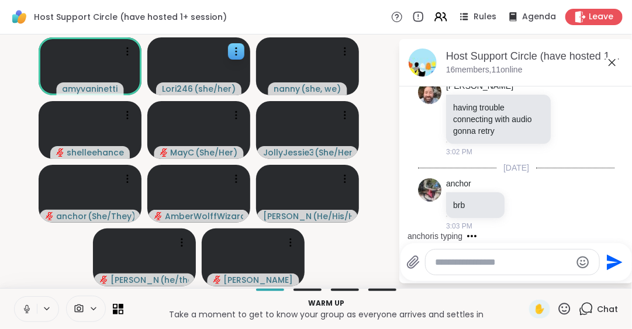
scroll to position [712, 0]
click at [22, 308] on icon at bounding box center [27, 309] width 11 height 11
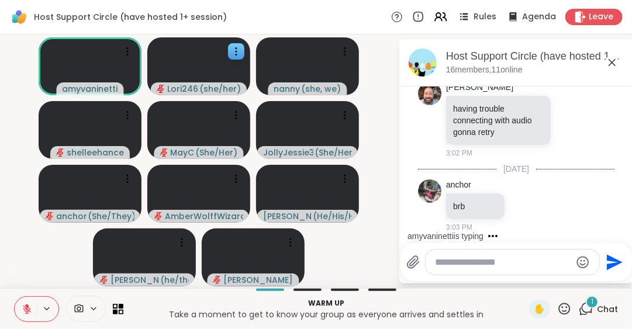
scroll to position [820, 0]
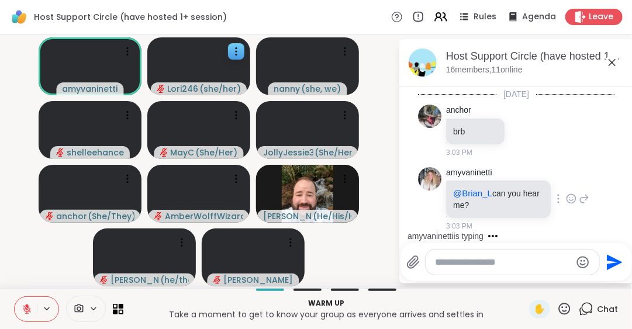
click at [587, 192] on div "amyvaninetti @Brian_L can you hear me? 3:03 PM" at bounding box center [516, 200] width 197 height 74
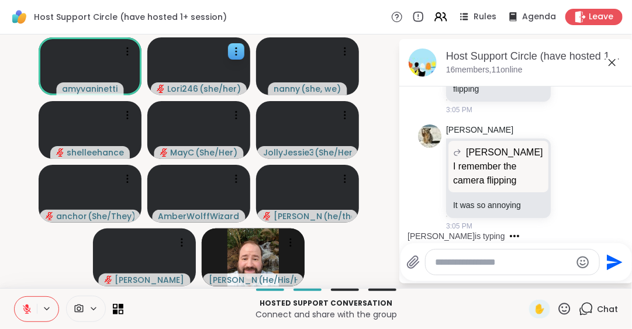
scroll to position [1285, 0]
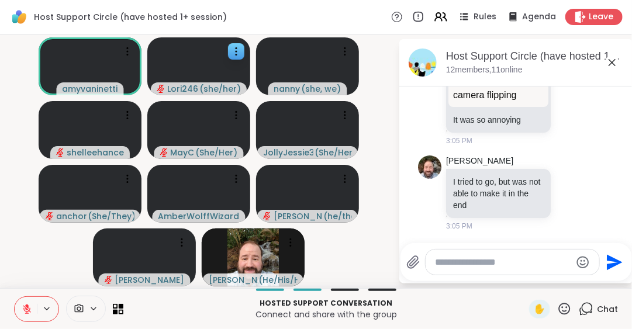
click at [615, 62] on icon at bounding box center [613, 63] width 14 height 14
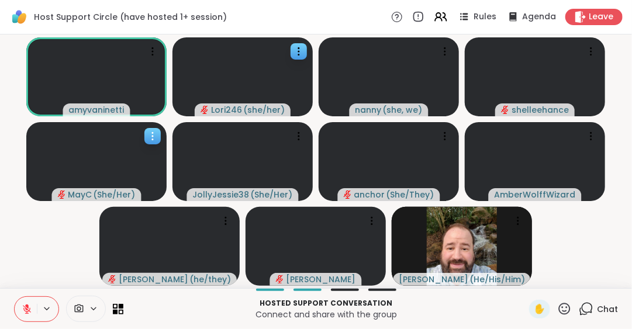
click at [156, 133] on icon at bounding box center [153, 136] width 12 height 12
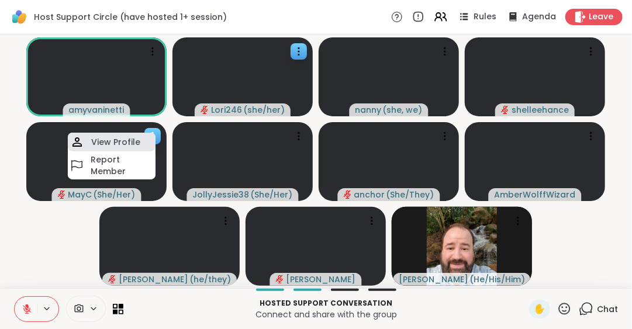
click at [144, 137] on div "View Profile" at bounding box center [112, 142] width 88 height 19
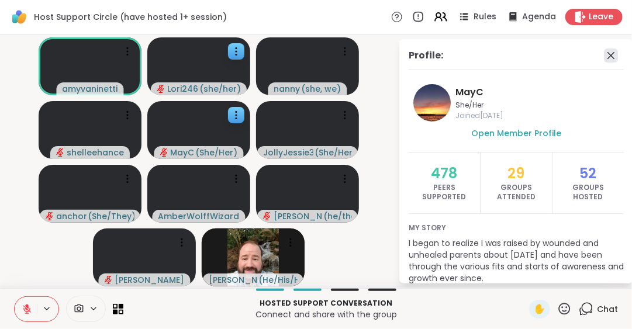
click at [608, 53] on icon at bounding box center [611, 55] width 7 height 7
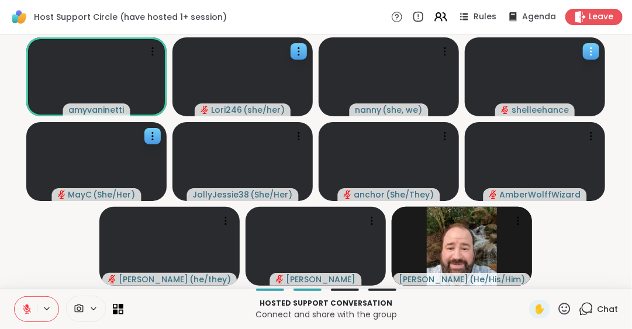
click at [589, 55] on icon at bounding box center [592, 52] width 12 height 12
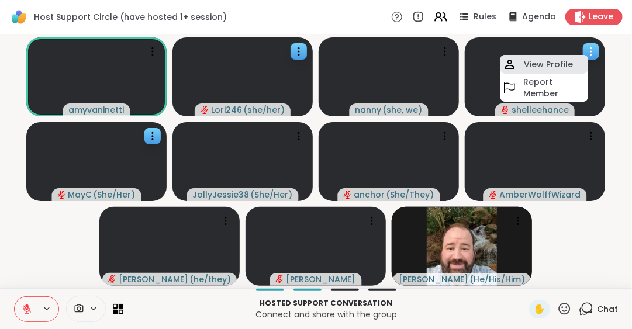
click at [579, 59] on div "View Profile" at bounding box center [545, 64] width 88 height 19
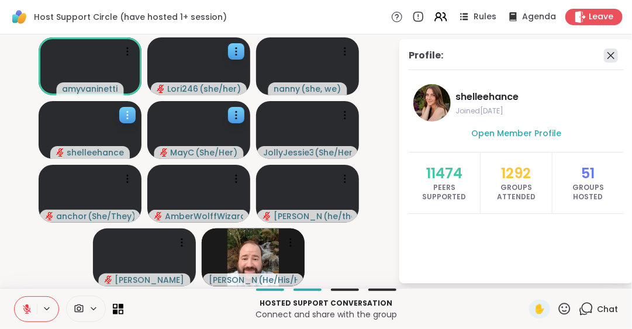
click at [613, 54] on icon at bounding box center [611, 56] width 14 height 14
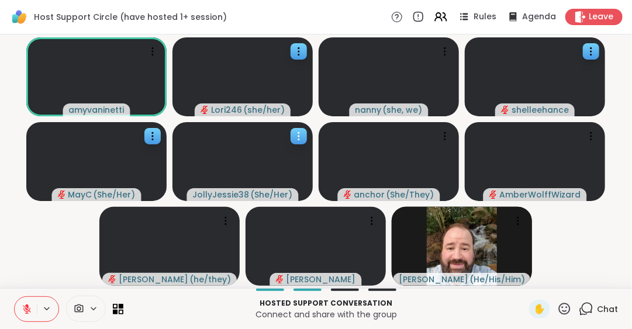
click at [298, 140] on icon at bounding box center [299, 136] width 12 height 12
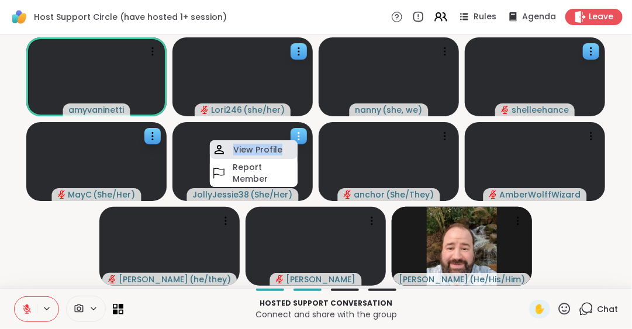
click at [296, 142] on div "JollyJessie38 ( She/Her ) View Profile Report Member" at bounding box center [243, 161] width 140 height 79
click at [273, 147] on h4 "View Profile" at bounding box center [257, 150] width 49 height 12
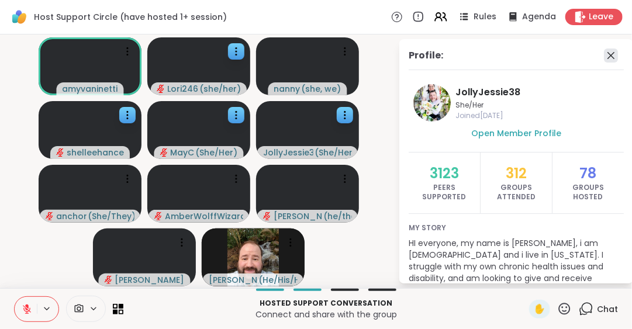
click at [604, 56] on icon at bounding box center [611, 56] width 14 height 14
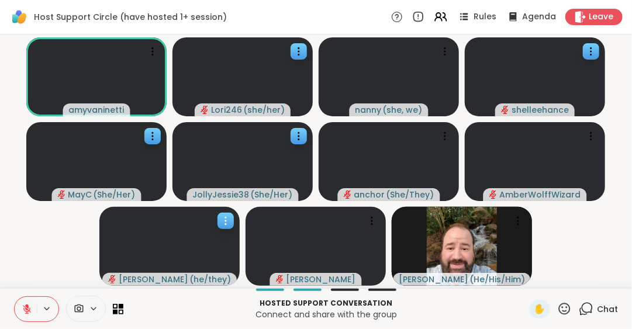
click at [223, 223] on icon at bounding box center [226, 221] width 12 height 12
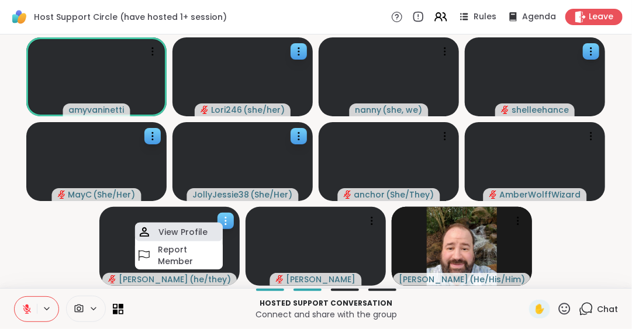
click at [212, 228] on div "View Profile" at bounding box center [179, 232] width 88 height 19
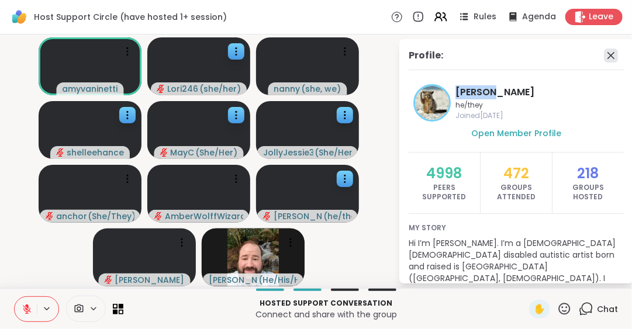
drag, startPoint x: 618, startPoint y: 104, endPoint x: 602, endPoint y: 55, distance: 51.2
click at [602, 55] on div "Profile: spencer he/they Joined Oct 2023 Open Member Profile 4998 Peers Support…" at bounding box center [517, 161] width 234 height 245
click at [608, 55] on icon at bounding box center [611, 55] width 7 height 7
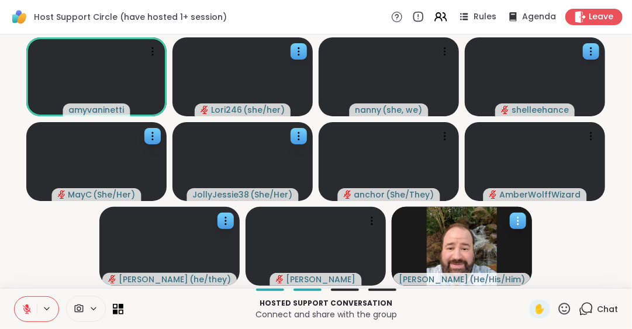
click at [519, 218] on icon at bounding box center [519, 221] width 12 height 12
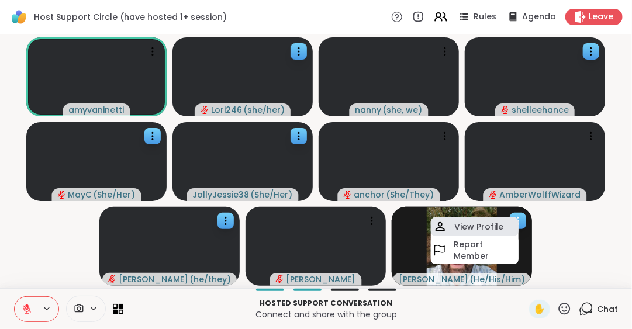
click at [507, 221] on div "View Profile" at bounding box center [475, 227] width 88 height 19
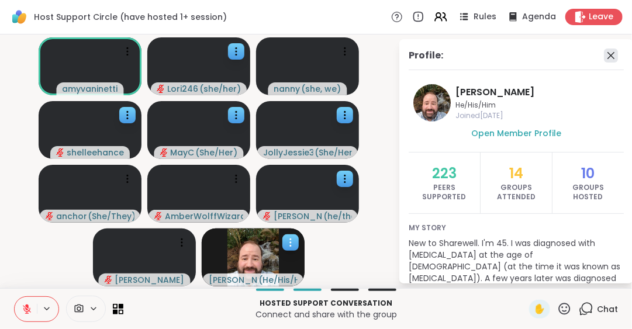
click at [604, 53] on icon at bounding box center [611, 56] width 14 height 14
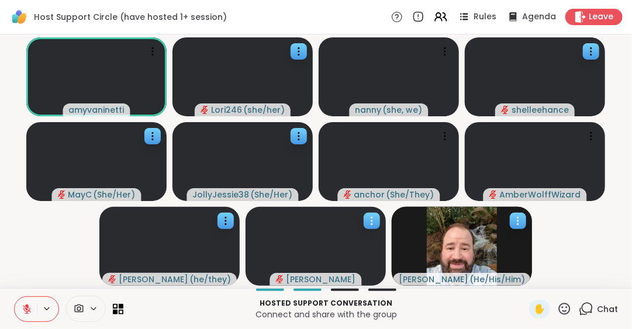
click at [370, 216] on icon at bounding box center [372, 221] width 12 height 12
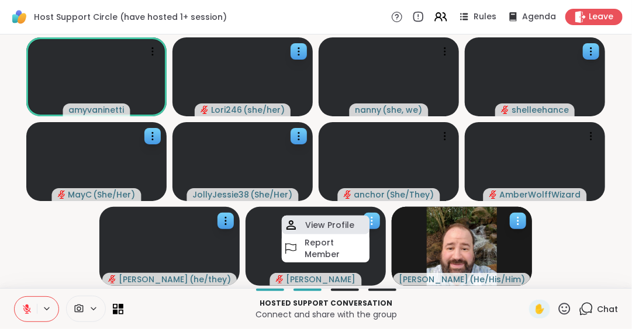
click at [357, 219] on div "View Profile" at bounding box center [326, 225] width 88 height 19
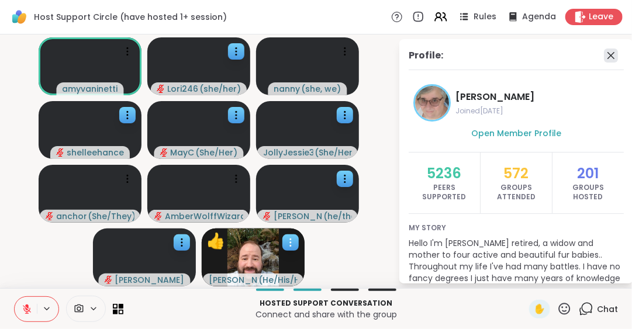
click at [604, 54] on icon at bounding box center [611, 56] width 14 height 14
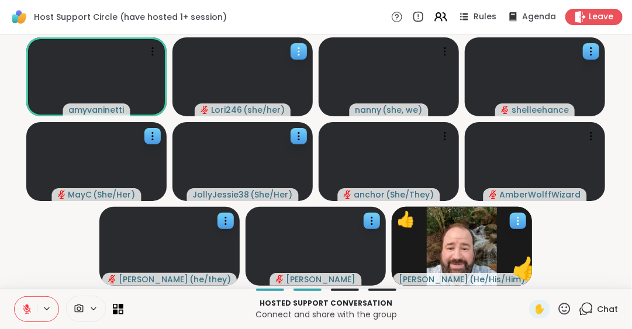
click at [298, 50] on icon at bounding box center [299, 52] width 12 height 12
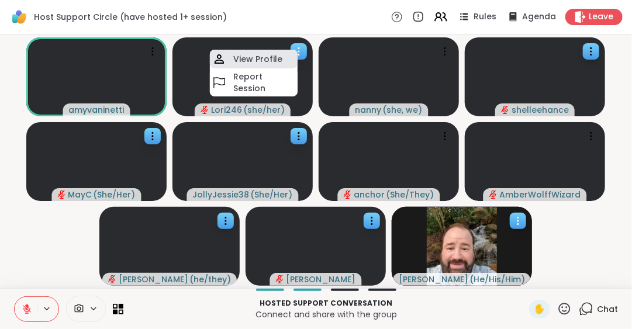
click at [286, 54] on div "View Profile" at bounding box center [254, 59] width 88 height 19
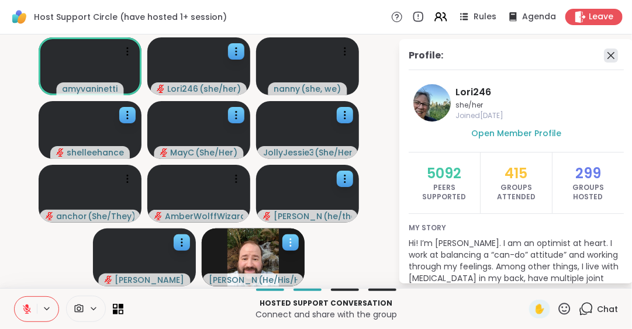
click at [604, 54] on icon at bounding box center [611, 56] width 14 height 14
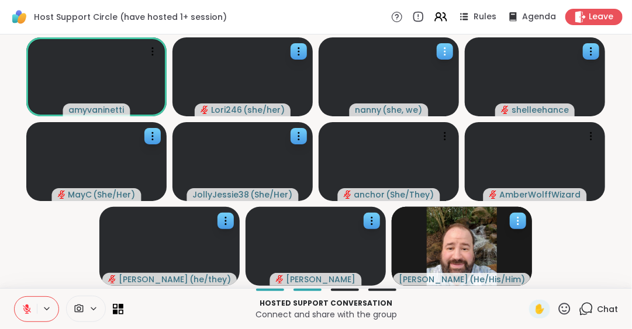
click at [442, 48] on icon at bounding box center [445, 52] width 12 height 12
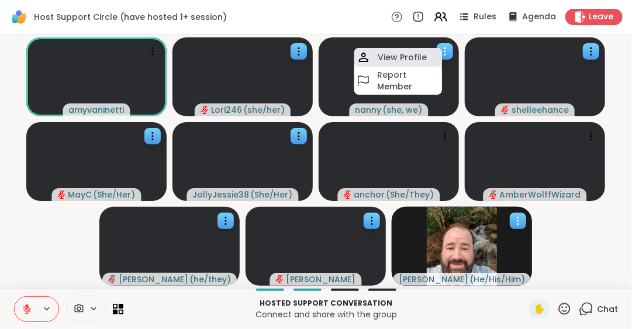
click at [414, 50] on div "View Profile" at bounding box center [399, 57] width 88 height 19
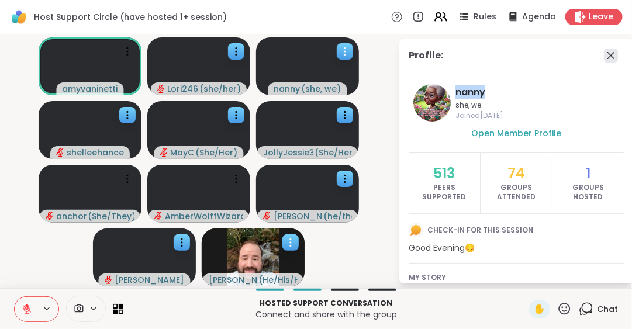
drag, startPoint x: 594, startPoint y: 85, endPoint x: 596, endPoint y: 51, distance: 34.6
click at [596, 51] on div "Profile: nanny she, we Joined Mar 2025 Open Member Profile 513 Peers Supported …" at bounding box center [517, 161] width 234 height 245
click at [604, 54] on icon at bounding box center [611, 56] width 14 height 14
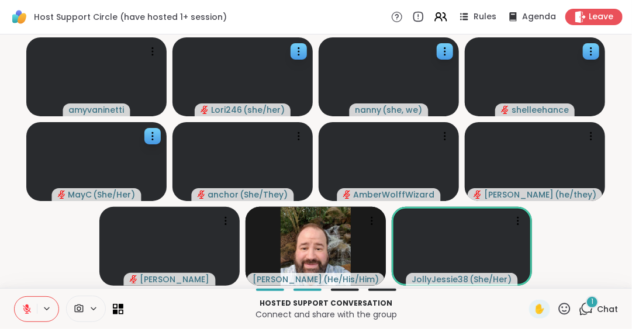
click at [26, 309] on icon at bounding box center [27, 309] width 8 height 8
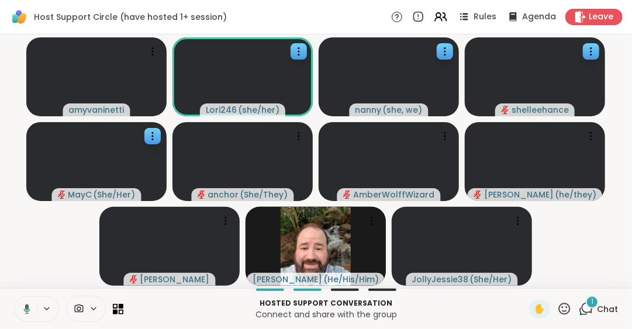
click at [26, 309] on icon at bounding box center [27, 310] width 4 height 2
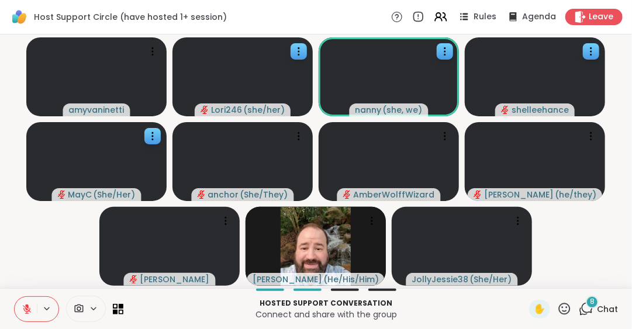
click at [561, 309] on icon at bounding box center [565, 309] width 15 height 15
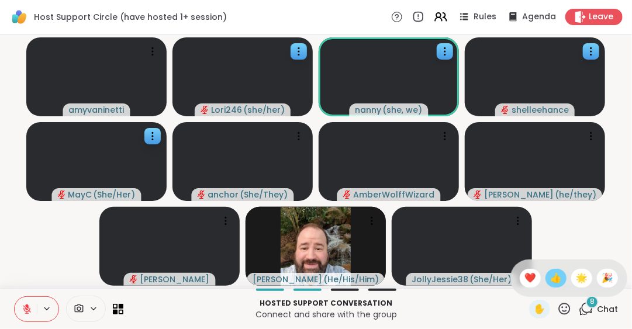
click at [551, 277] on span "👍" at bounding box center [557, 278] width 12 height 14
click at [541, 277] on video-player-container "amyvaninetti Lori246 ( she/her ) nanny ( she, we ) shelleehance MayC ( She/Her …" at bounding box center [316, 161] width 618 height 245
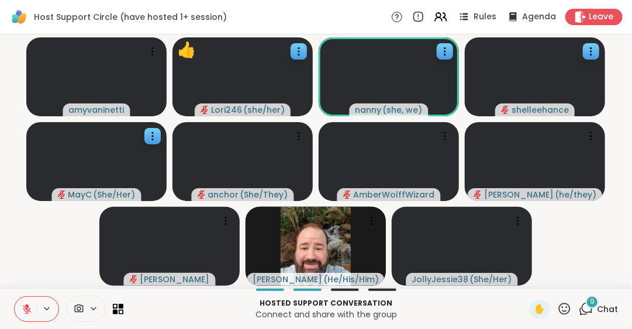
click at [541, 276] on video-player-container "amyvaninetti 👍 Lori246 ( she/her ) 👍 👍 👍 👍 👍 👍 👍 👍 👍 👍 👍 👍 👍 👍 👍 👍 👍 👍 👍 👍 👍 👍 …" at bounding box center [316, 161] width 618 height 245
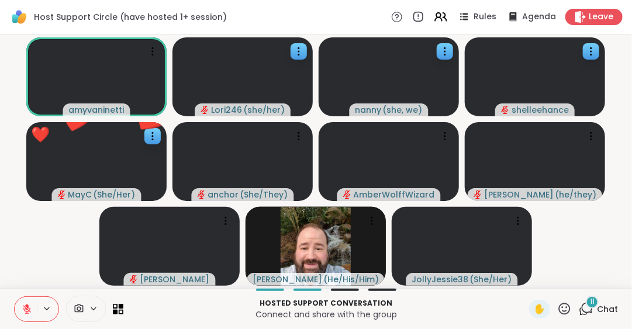
click at [590, 304] on span "11" at bounding box center [592, 302] width 5 height 10
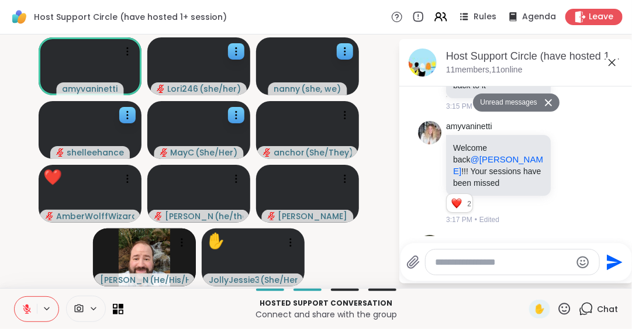
scroll to position [2061, 0]
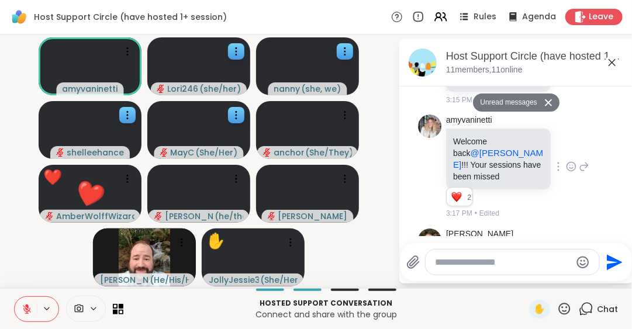
click at [566, 173] on icon at bounding box center [571, 167] width 11 height 12
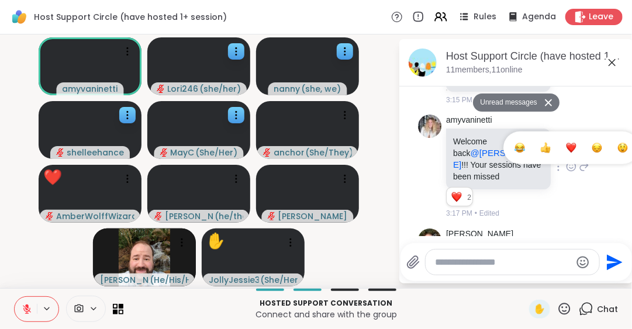
click at [566, 153] on div "Select Reaction: Heart" at bounding box center [571, 148] width 11 height 11
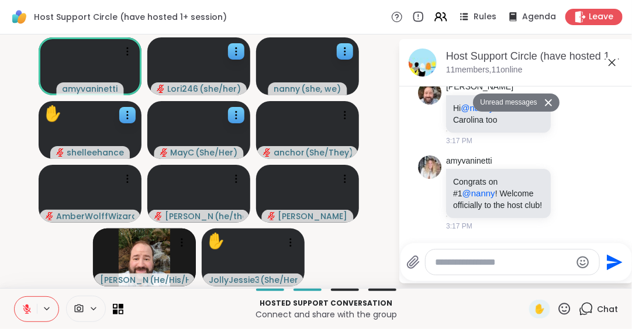
scroll to position [2404, 0]
click at [613, 60] on icon at bounding box center [613, 63] width 14 height 14
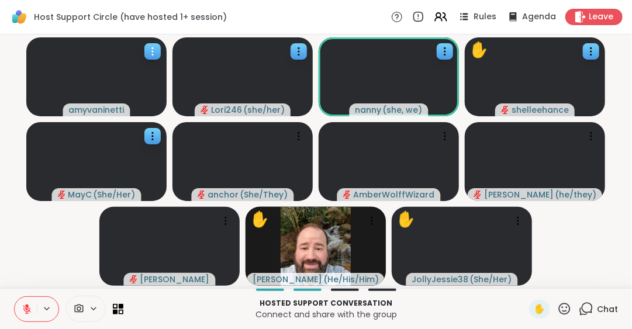
click at [154, 50] on icon at bounding box center [153, 52] width 12 height 12
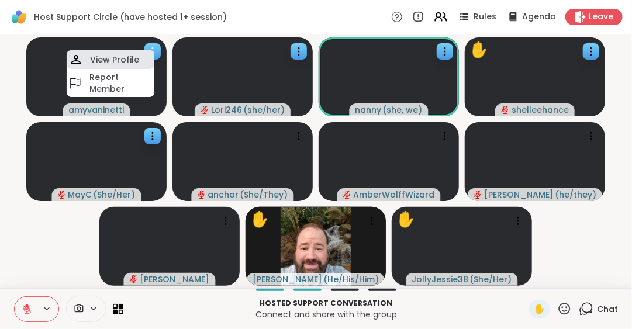
click at [120, 57] on h4 "View Profile" at bounding box center [114, 60] width 49 height 12
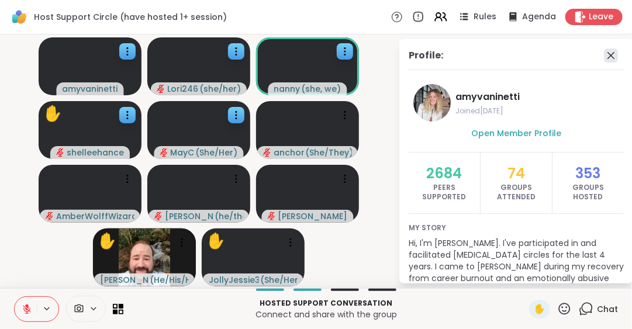
click at [604, 55] on icon at bounding box center [611, 56] width 14 height 14
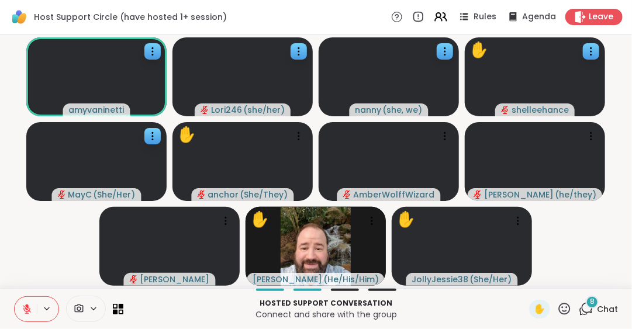
click at [25, 307] on icon at bounding box center [27, 309] width 11 height 11
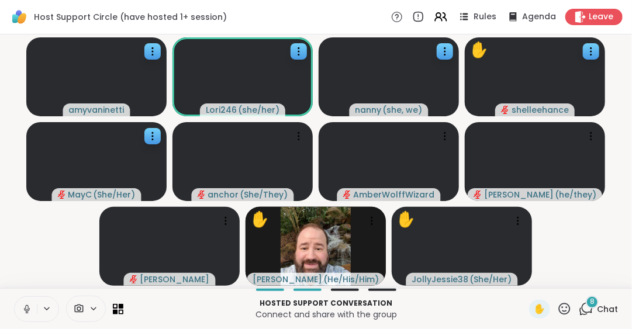
click at [25, 307] on icon at bounding box center [27, 309] width 11 height 11
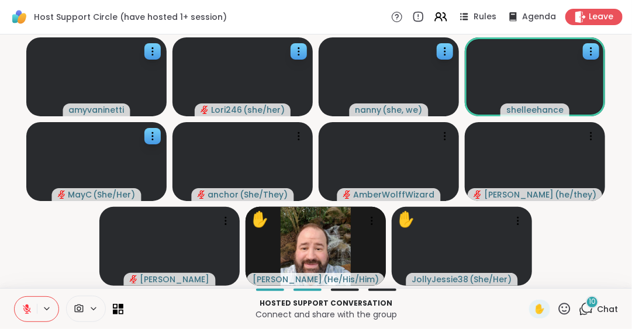
click at [600, 307] on span "Chat" at bounding box center [607, 310] width 21 height 12
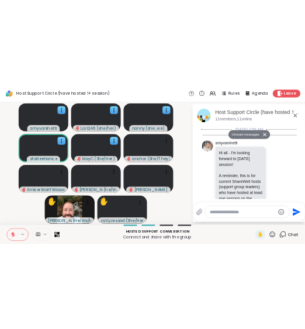
scroll to position [3492, 0]
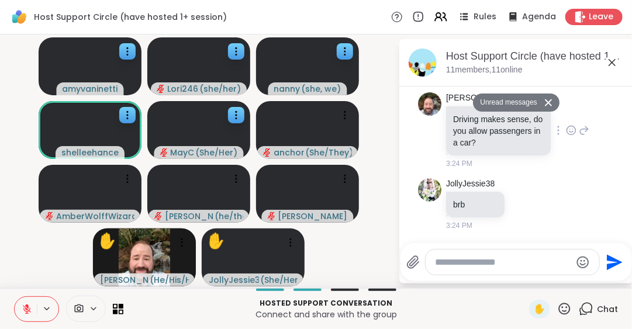
click at [593, 170] on div "Brian_L Driving makes sense, do you allow passengers in a car? 3:24 PM" at bounding box center [516, 131] width 197 height 86
type textarea "**"
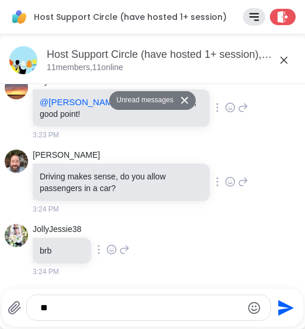
scroll to position [2758, 0]
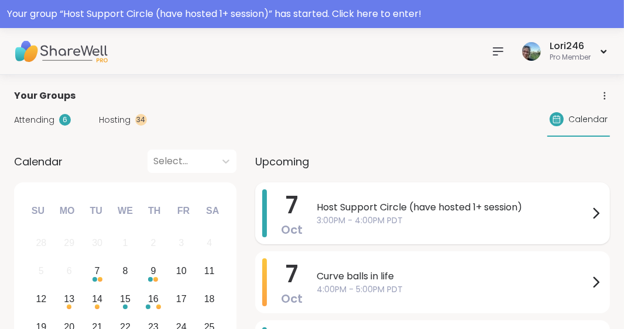
click at [349, 208] on span "Host Support Circle (have hosted 1+ session)" at bounding box center [453, 208] width 272 height 14
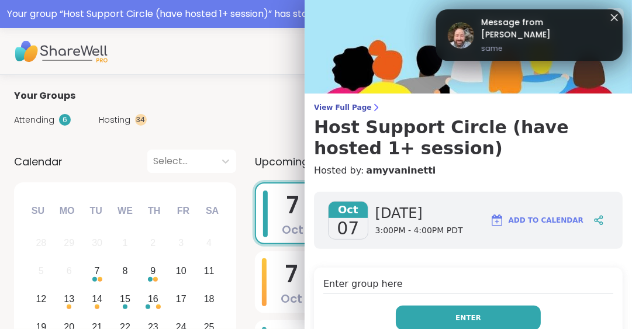
drag, startPoint x: 449, startPoint y: 322, endPoint x: 419, endPoint y: 319, distance: 29.9
drag, startPoint x: 419, startPoint y: 319, endPoint x: 398, endPoint y: 319, distance: 21.1
click at [398, 319] on button "Enter" at bounding box center [468, 318] width 145 height 25
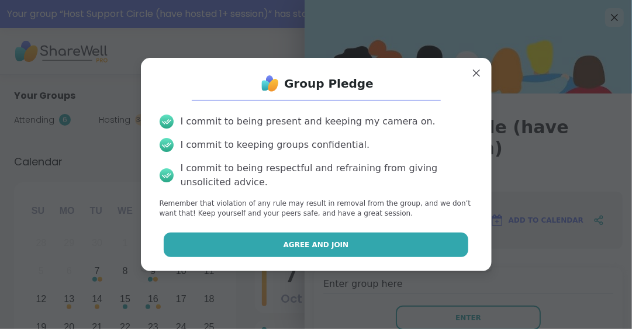
click at [278, 239] on button "Agree and Join" at bounding box center [316, 245] width 305 height 25
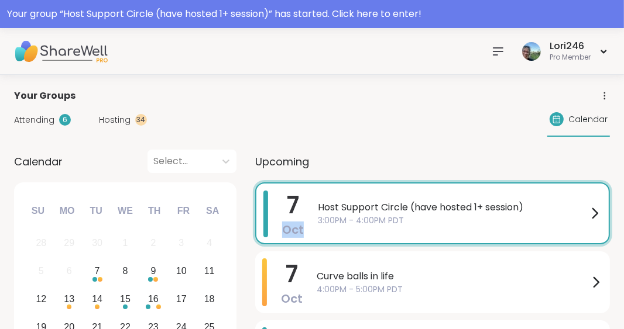
click at [278, 239] on div "7 Oct Host Support Circle (have hosted 1+ session) 3:00PM - 4:00PM PDT" at bounding box center [432, 214] width 355 height 62
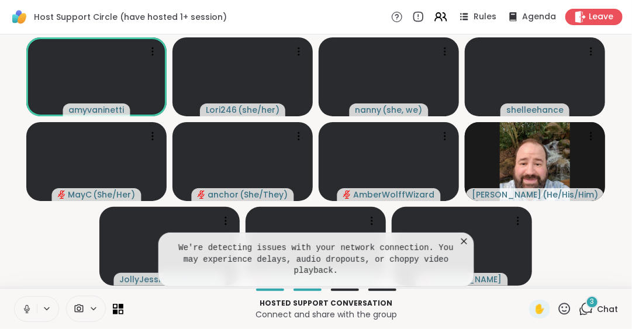
click at [597, 308] on span "Chat" at bounding box center [607, 310] width 21 height 12
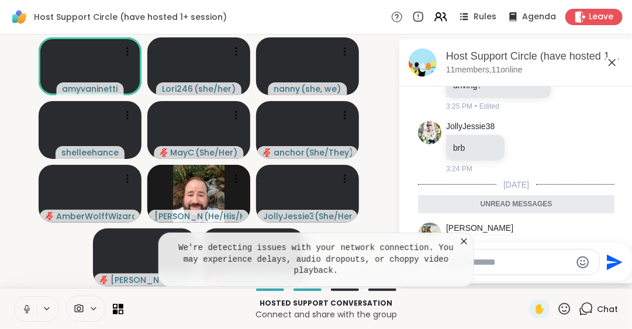
scroll to position [3438, 0]
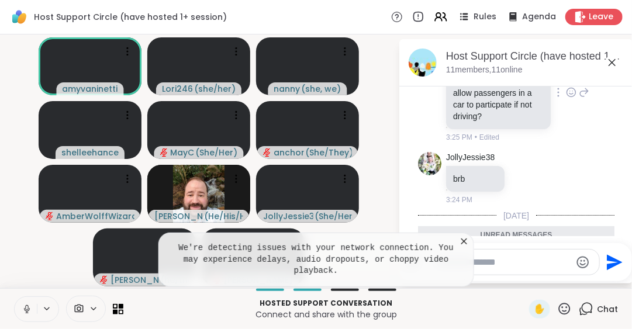
drag, startPoint x: 569, startPoint y: 164, endPoint x: 590, endPoint y: 163, distance: 21.7
drag, startPoint x: 590, startPoint y: 163, endPoint x: 602, endPoint y: 164, distance: 11.8
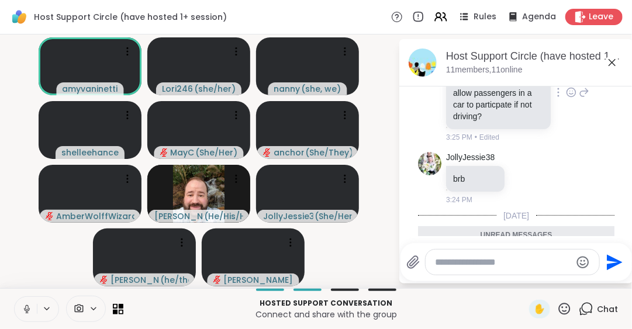
drag, startPoint x: 602, startPoint y: 164, endPoint x: 417, endPoint y: 215, distance: 191.9
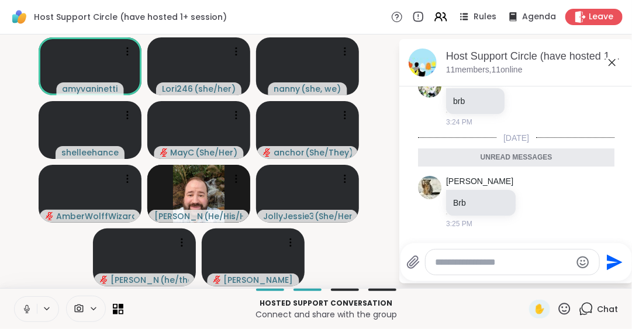
scroll to position [3593, 0]
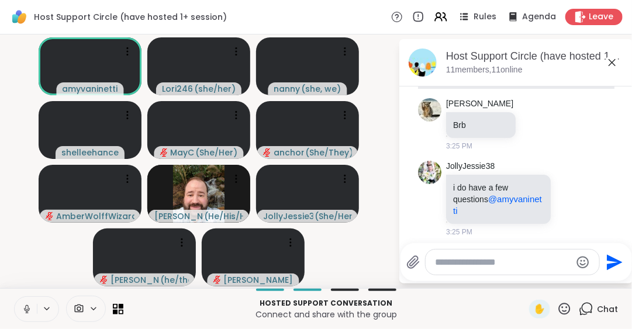
drag, startPoint x: 617, startPoint y: 229, endPoint x: 442, endPoint y: 265, distance: 178.7
click at [442, 265] on textarea "Type your message" at bounding box center [503, 263] width 136 height 12
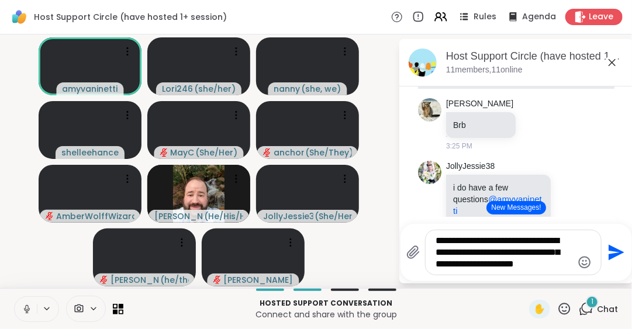
scroll to position [0, 0]
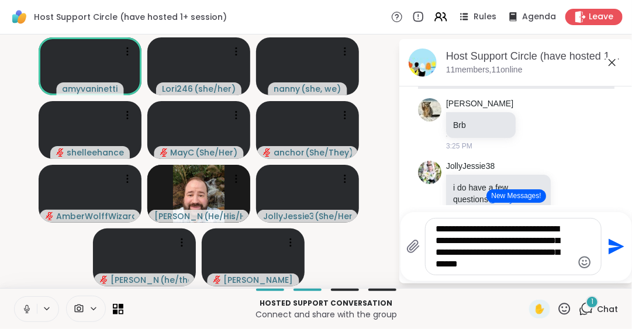
type textarea "**********"
click at [615, 247] on icon "Send" at bounding box center [615, 247] width 19 height 19
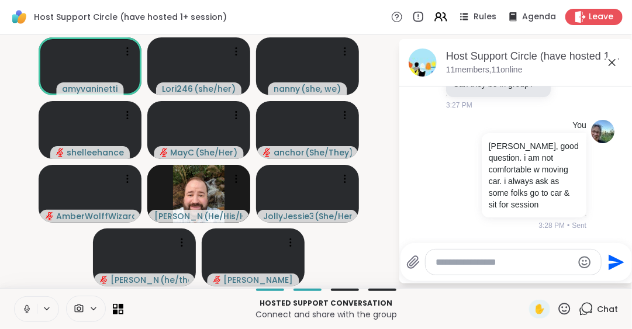
scroll to position [4051, 0]
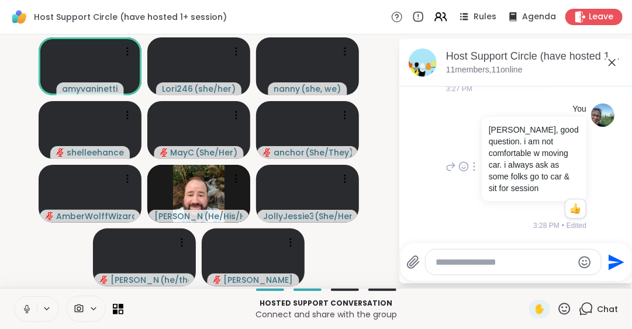
drag, startPoint x: 622, startPoint y: 88, endPoint x: 456, endPoint y: 139, distance: 173.8
click at [456, 139] on div "You brian, good question. i am not comfortable w moving car. i always ask as so…" at bounding box center [514, 168] width 143 height 128
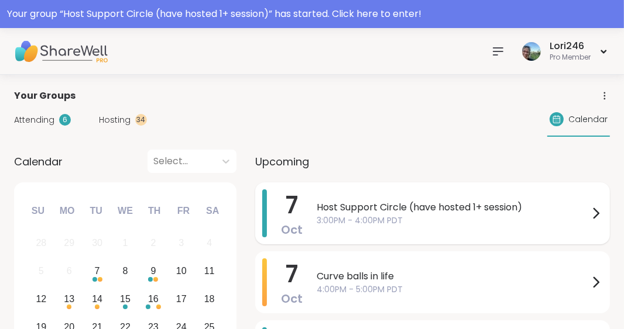
click at [362, 207] on span "Host Support Circle (have hosted 1+ session)" at bounding box center [453, 208] width 272 height 14
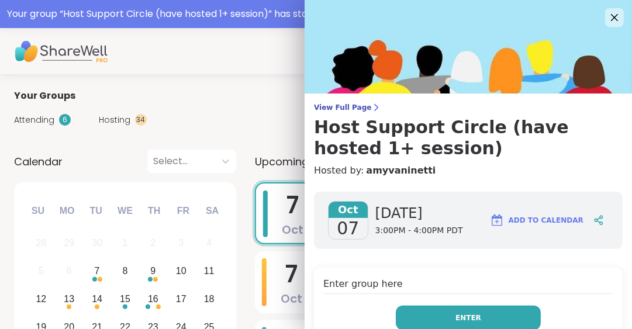
click at [443, 322] on button "Enter" at bounding box center [468, 318] width 145 height 25
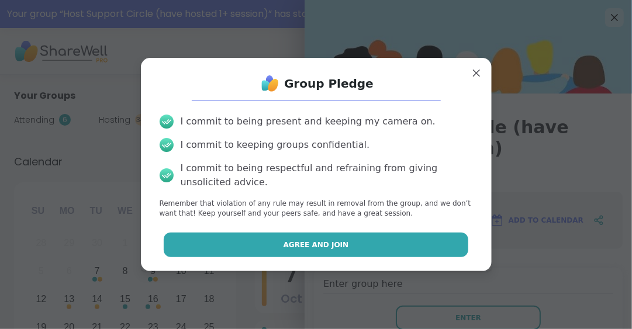
click at [329, 246] on span "Agree and Join" at bounding box center [317, 245] width 66 height 11
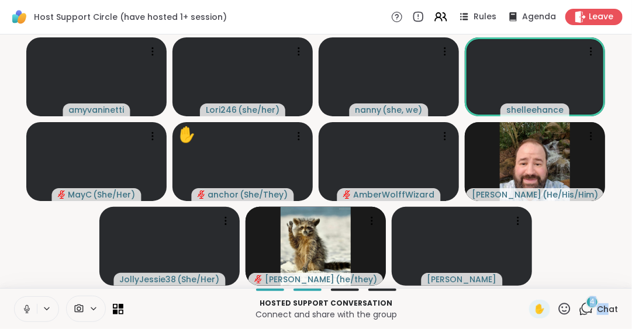
drag, startPoint x: 599, startPoint y: 305, endPoint x: 579, endPoint y: 305, distance: 19.9
click at [579, 305] on div "4 Chat" at bounding box center [598, 309] width 39 height 19
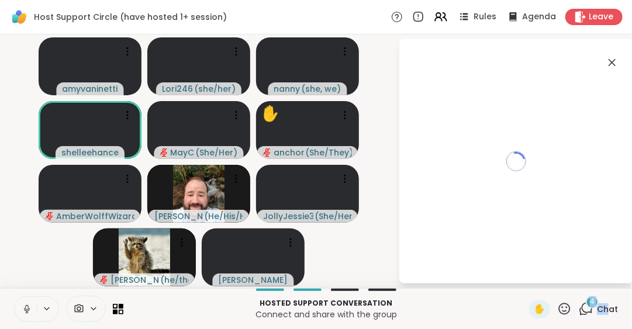
click at [586, 305] on div "4" at bounding box center [592, 302] width 13 height 13
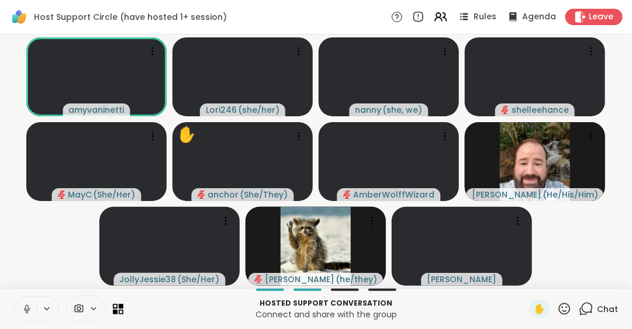
click at [579, 307] on icon at bounding box center [586, 309] width 15 height 15
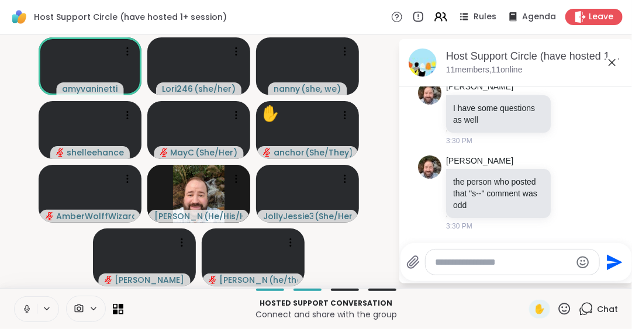
scroll to position [4450, 0]
click at [613, 60] on icon at bounding box center [613, 63] width 14 height 14
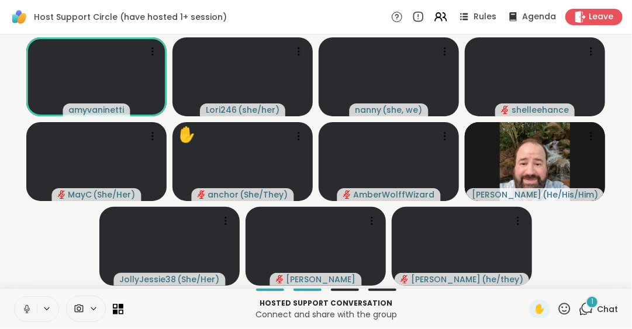
click at [597, 307] on span "Chat" at bounding box center [607, 310] width 21 height 12
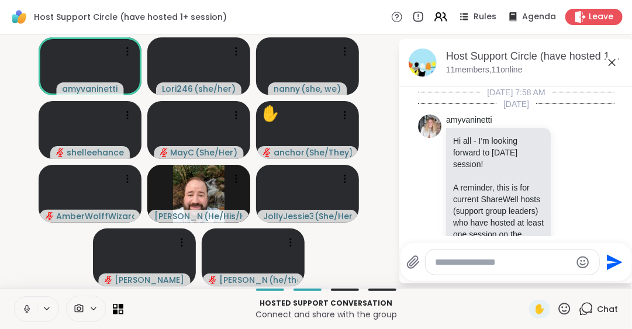
scroll to position [4575, 0]
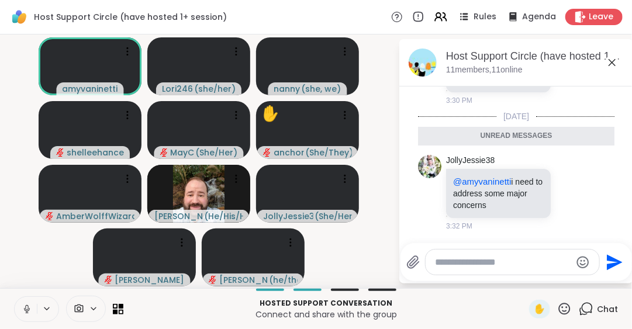
click at [613, 63] on icon at bounding box center [613, 63] width 14 height 14
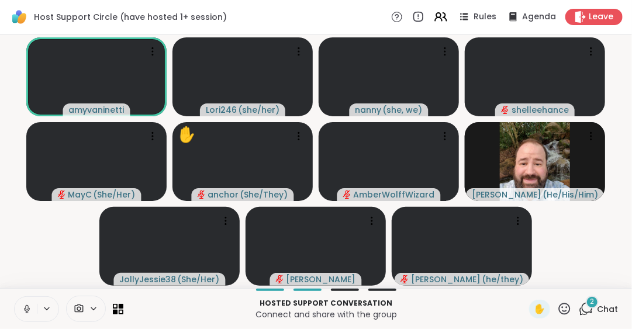
click at [597, 307] on span "Chat" at bounding box center [607, 310] width 21 height 12
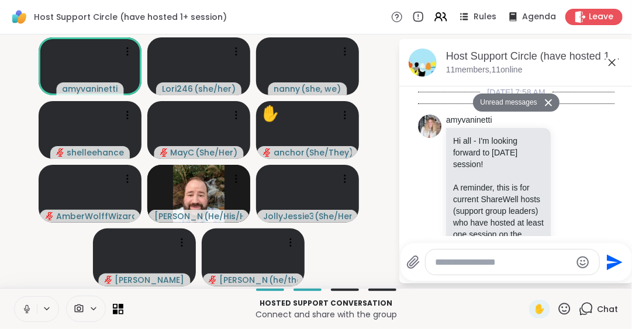
scroll to position [4866, 0]
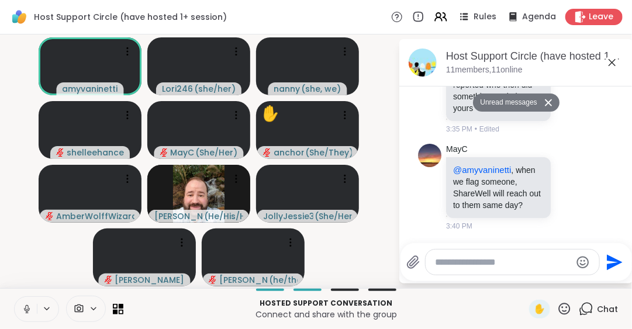
click at [441, 260] on textarea "Type your message" at bounding box center [503, 263] width 136 height 12
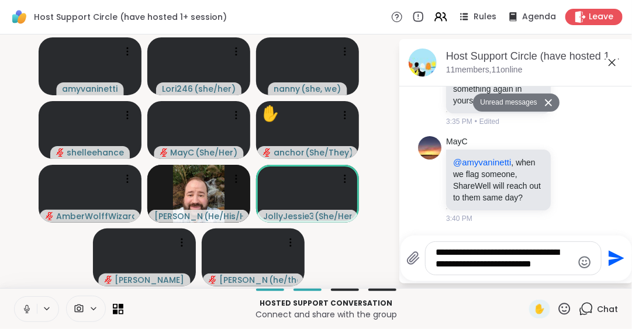
scroll to position [0, 0]
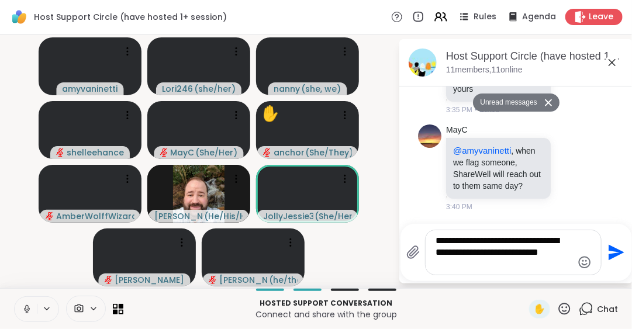
type textarea "**********"
click at [614, 249] on icon "Send" at bounding box center [617, 253] width 16 height 16
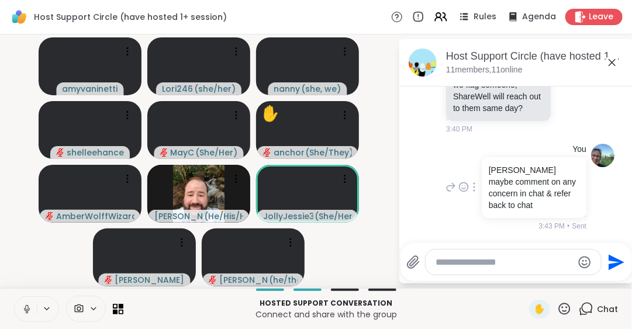
scroll to position [4935, 0]
click at [612, 62] on icon at bounding box center [612, 62] width 7 height 7
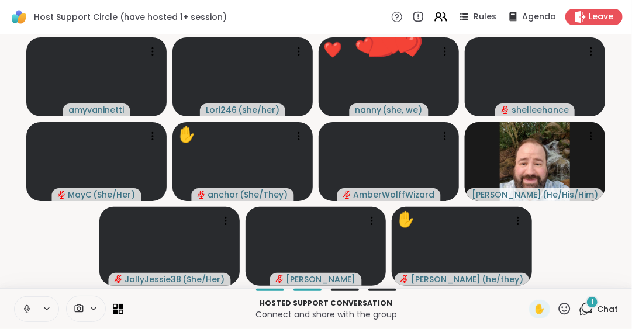
click at [597, 307] on span "Chat" at bounding box center [607, 310] width 21 height 12
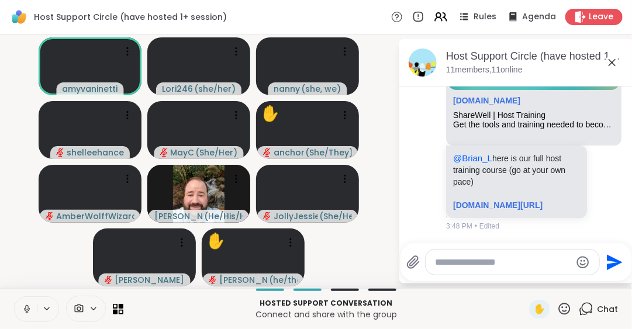
scroll to position [5575, 0]
click at [613, 60] on icon at bounding box center [613, 63] width 14 height 14
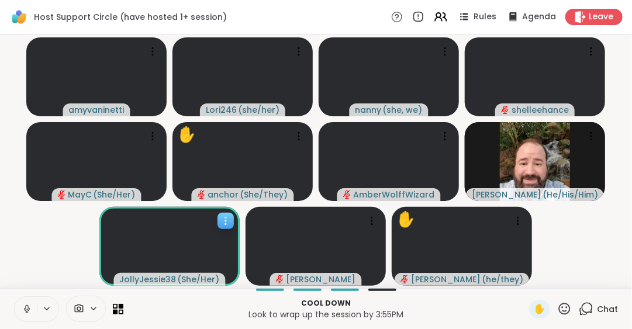
click at [227, 223] on icon at bounding box center [226, 221] width 12 height 12
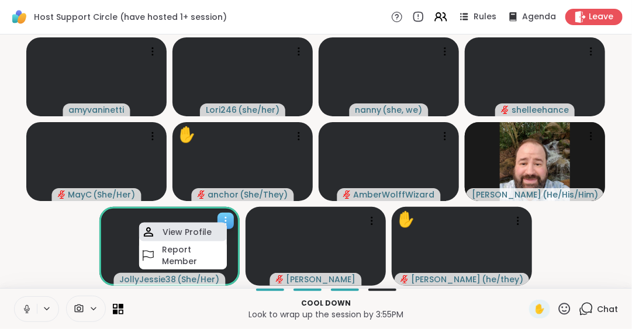
click at [214, 226] on div "View Profile" at bounding box center [183, 232] width 88 height 19
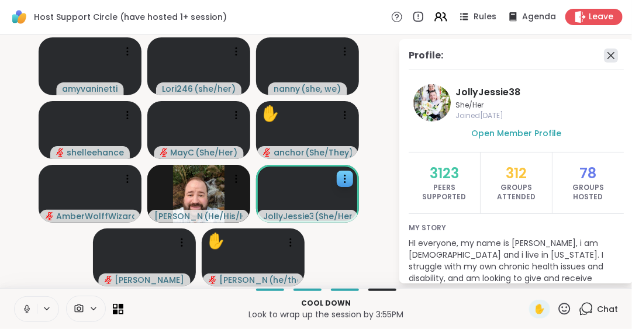
click at [604, 53] on icon at bounding box center [611, 56] width 14 height 14
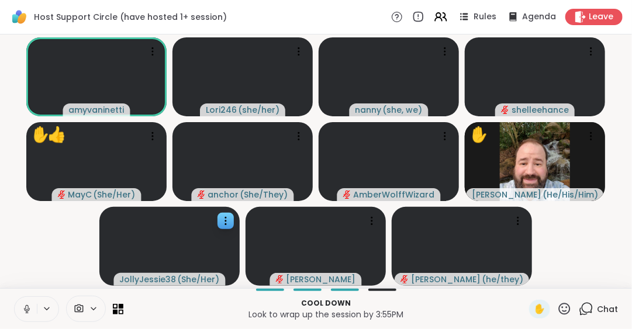
click at [597, 308] on span "Chat" at bounding box center [607, 310] width 21 height 12
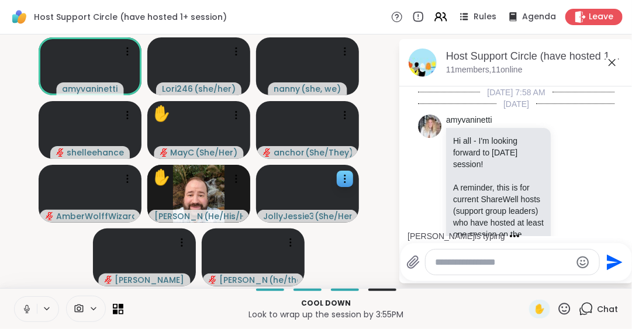
scroll to position [5564, 0]
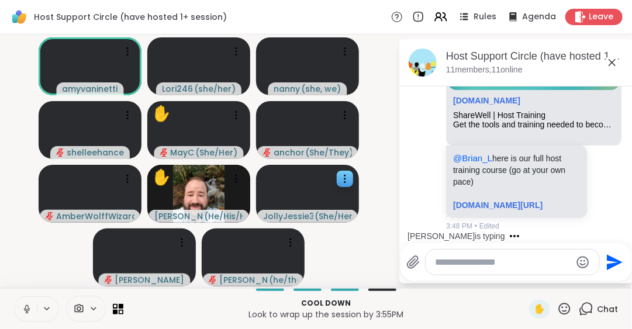
click at [439, 263] on textarea "Type your message" at bounding box center [503, 263] width 136 height 12
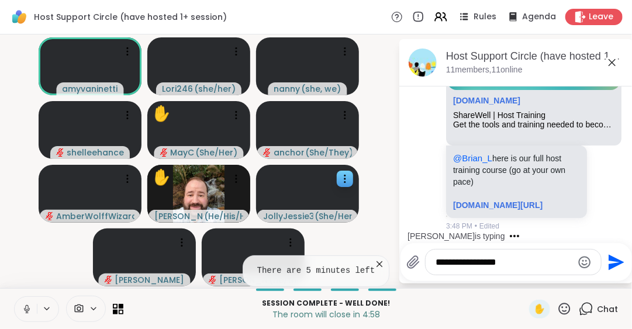
type textarea "**********"
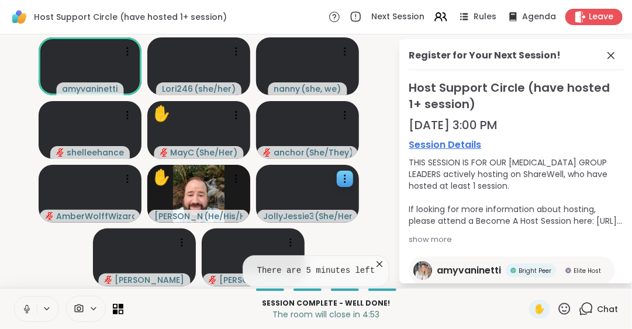
click at [597, 305] on span "Chat" at bounding box center [607, 310] width 21 height 12
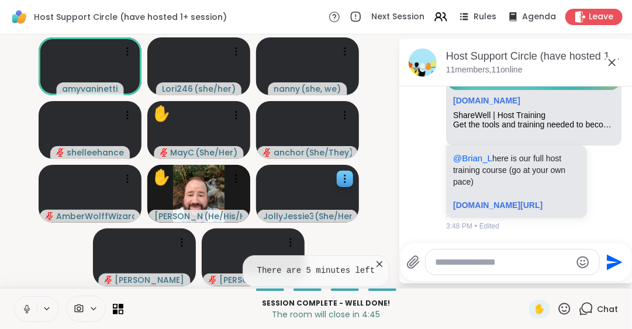
click at [443, 263] on textarea "Type your message" at bounding box center [503, 263] width 136 height 12
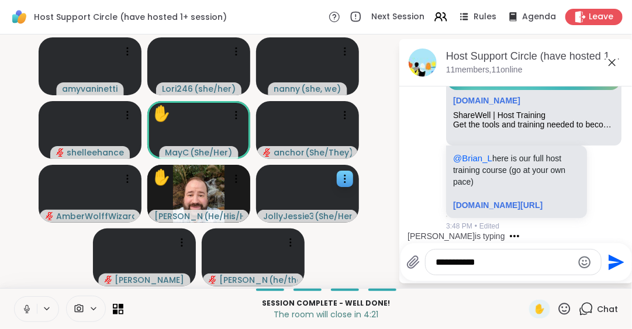
type textarea "**********"
click at [611, 260] on icon "Send" at bounding box center [617, 262] width 16 height 16
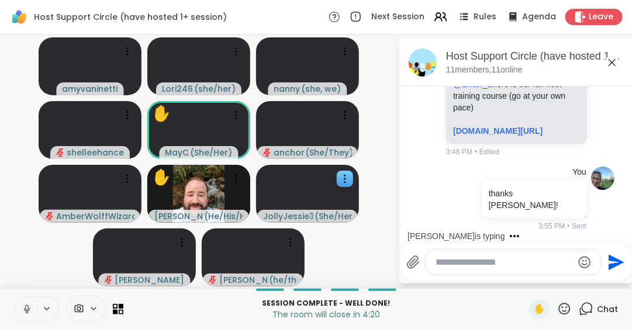
scroll to position [5626, 0]
click at [231, 114] on icon at bounding box center [237, 115] width 12 height 12
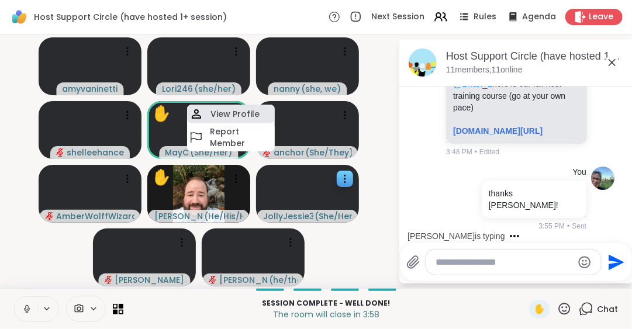
click at [234, 112] on h4 "View Profile" at bounding box center [235, 114] width 49 height 12
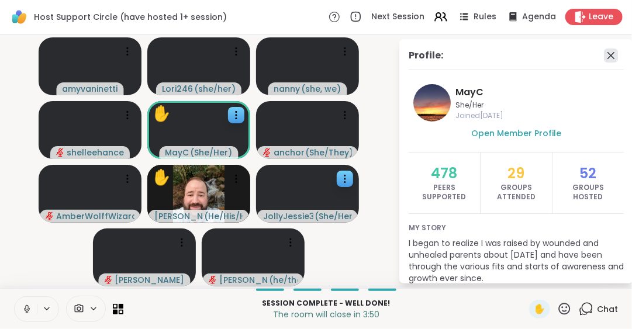
click at [604, 53] on icon at bounding box center [611, 56] width 14 height 14
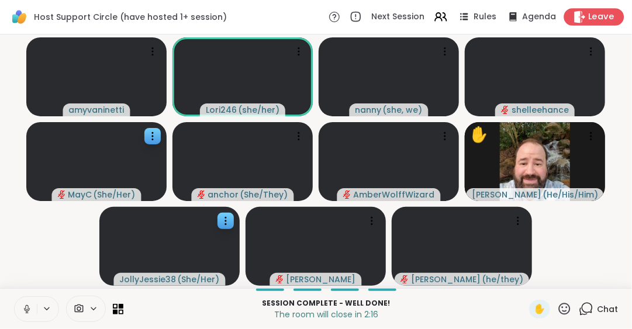
click at [585, 9] on div "Leave" at bounding box center [595, 16] width 60 height 17
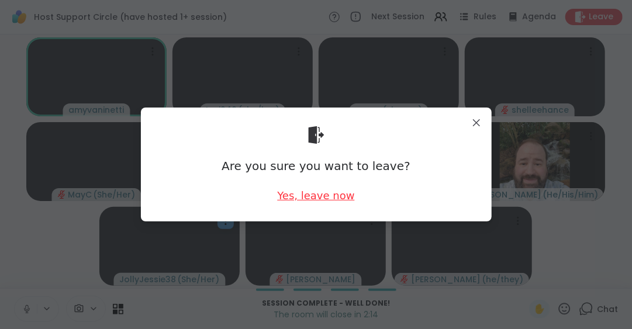
click at [288, 195] on div "Yes, leave now" at bounding box center [315, 195] width 77 height 15
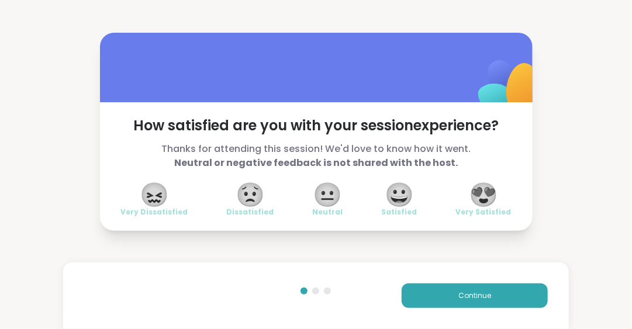
click at [481, 192] on span "😍" at bounding box center [483, 194] width 29 height 21
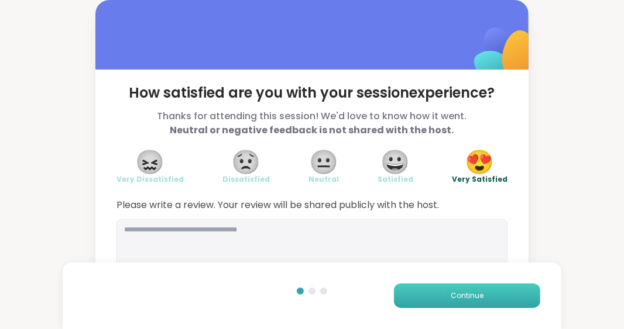
click at [475, 297] on span "Continue" at bounding box center [466, 296] width 33 height 11
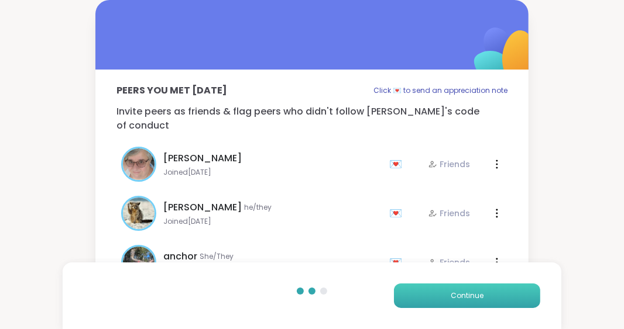
click at [475, 297] on span "Continue" at bounding box center [466, 296] width 33 height 11
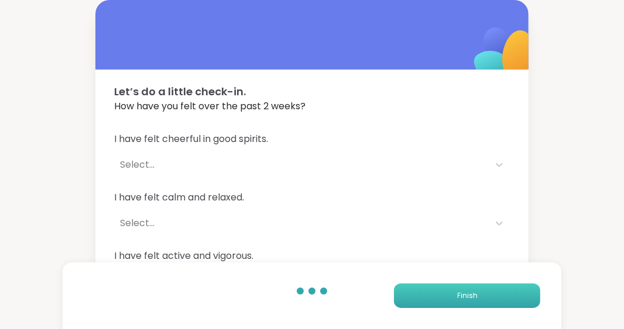
click at [479, 290] on button "Finish" at bounding box center [467, 296] width 146 height 25
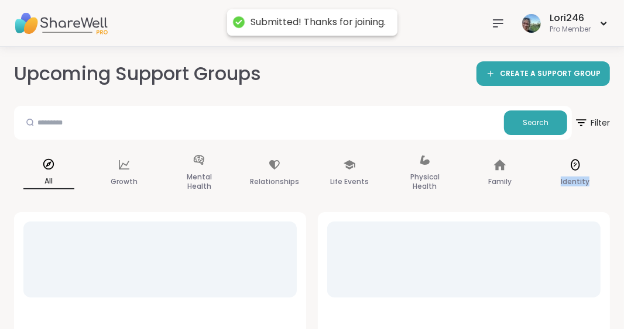
drag, startPoint x: 479, startPoint y: 290, endPoint x: 567, endPoint y: 138, distance: 175.1
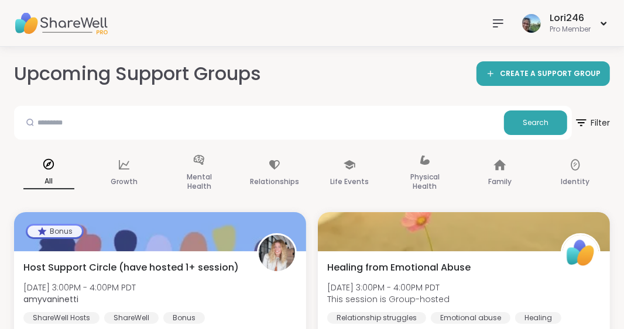
click at [493, 20] on icon at bounding box center [497, 23] width 9 height 7
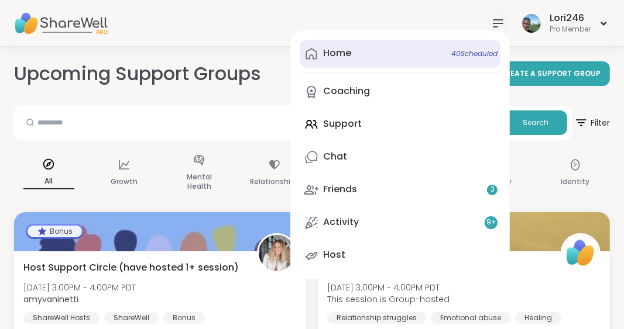
click at [326, 56] on div "Home 40 Scheduled" at bounding box center [337, 53] width 28 height 13
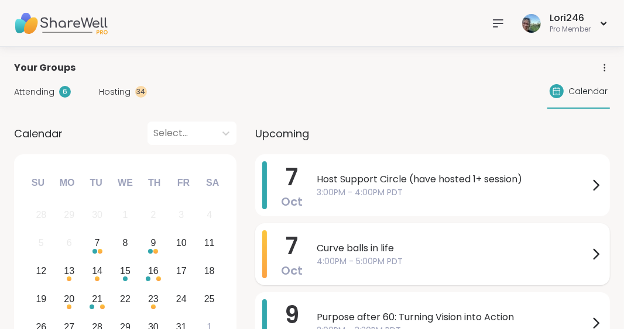
click at [359, 245] on span "Curve balls in life" at bounding box center [453, 249] width 272 height 14
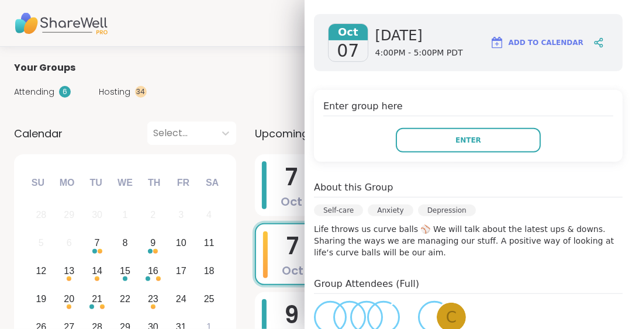
scroll to position [208, 0]
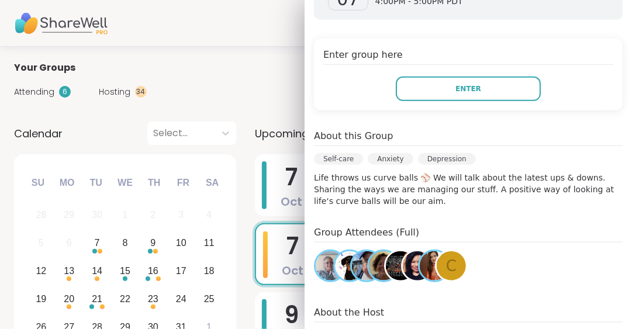
click at [448, 270] on div "c" at bounding box center [451, 266] width 29 height 29
click at [356, 61] on h4 "Enter group here" at bounding box center [469, 56] width 290 height 17
click at [420, 269] on img at bounding box center [434, 266] width 29 height 29
click at [403, 270] on img at bounding box center [417, 266] width 29 height 29
click at [387, 268] on img at bounding box center [400, 266] width 29 height 29
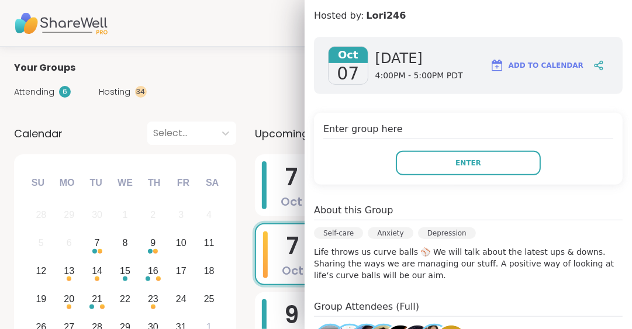
scroll to position [133, 0]
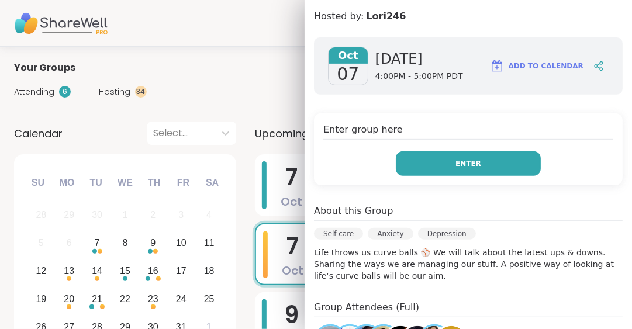
click at [461, 159] on span "Enter" at bounding box center [469, 164] width 26 height 11
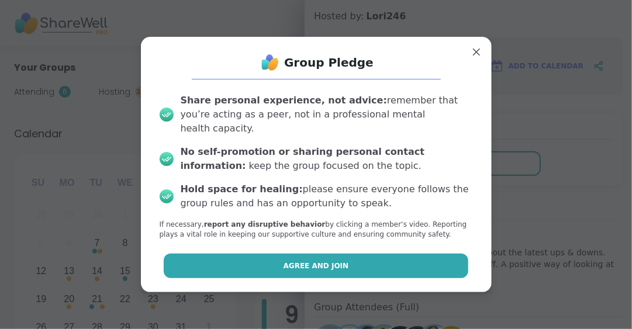
click at [322, 261] on span "Agree and Join" at bounding box center [317, 266] width 66 height 11
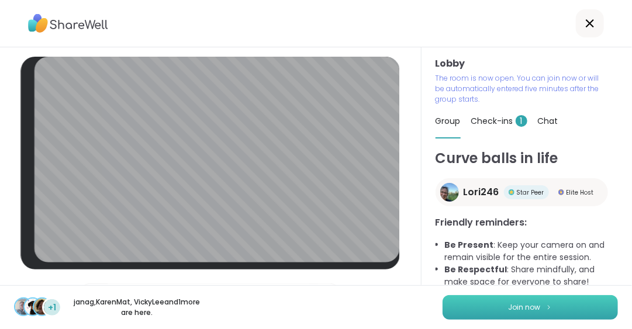
click at [509, 305] on span "Join now" at bounding box center [525, 307] width 32 height 11
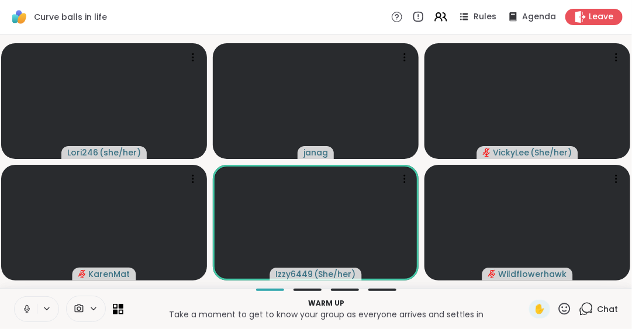
click at [607, 302] on div "Chat" at bounding box center [598, 309] width 39 height 19
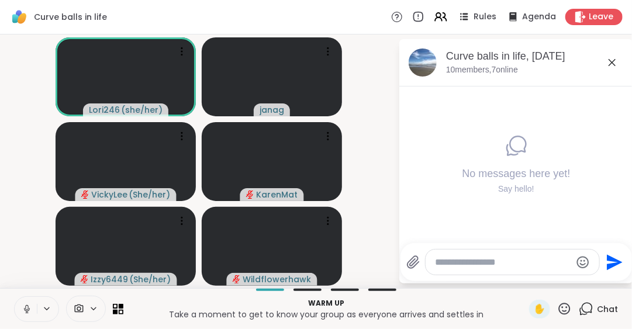
click at [613, 58] on icon at bounding box center [613, 63] width 14 height 14
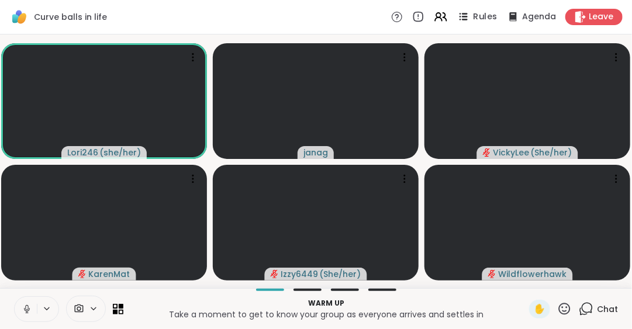
click at [477, 13] on span "Rules" at bounding box center [486, 17] width 24 height 12
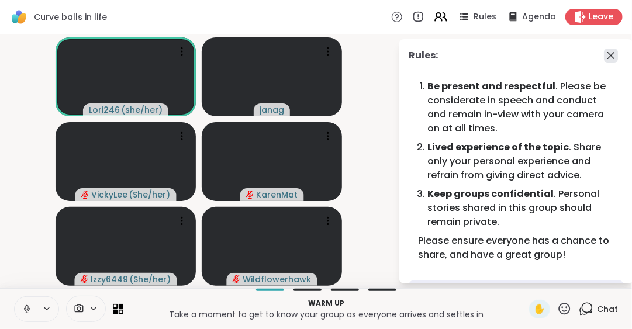
click at [604, 56] on icon at bounding box center [611, 56] width 14 height 14
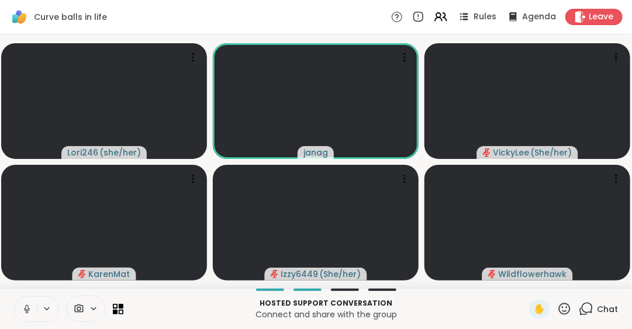
click at [26, 309] on icon at bounding box center [26, 307] width 3 height 5
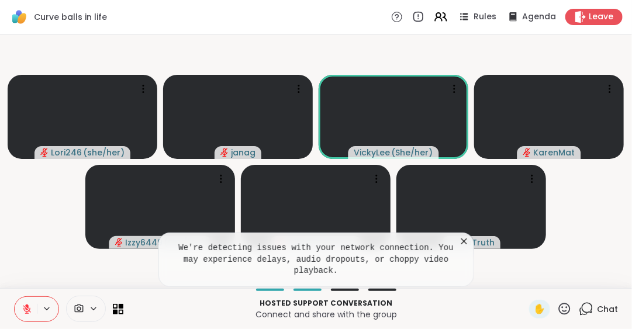
click at [465, 247] on icon at bounding box center [465, 242] width 12 height 12
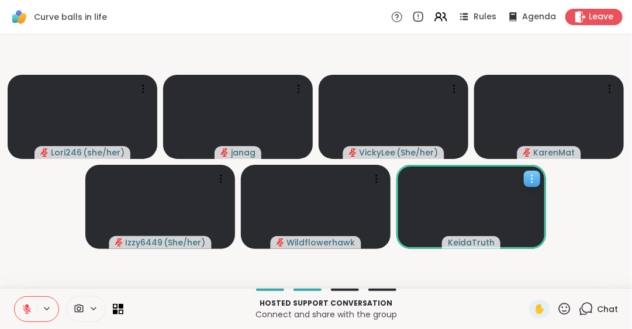
click at [535, 178] on icon at bounding box center [533, 179] width 12 height 12
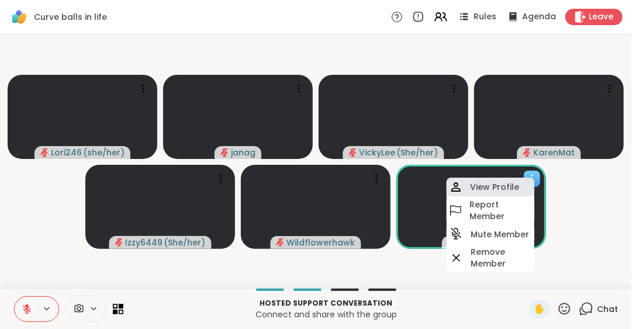
click at [520, 184] on div "View Profile" at bounding box center [491, 187] width 88 height 19
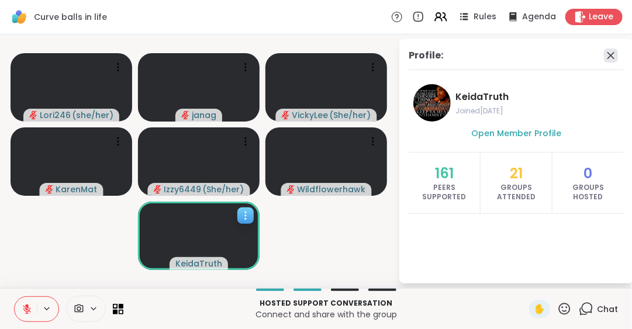
click at [611, 56] on icon at bounding box center [611, 56] width 14 height 14
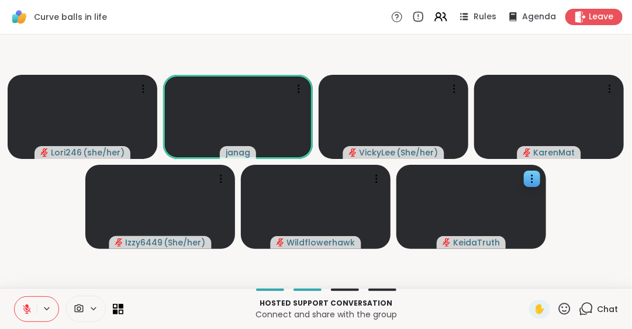
click at [26, 308] on icon at bounding box center [27, 309] width 11 height 11
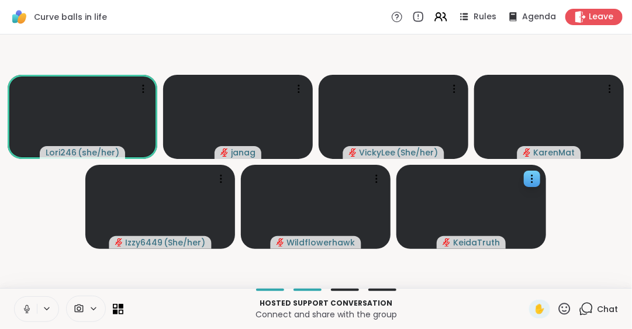
click at [26, 308] on icon at bounding box center [27, 309] width 11 height 11
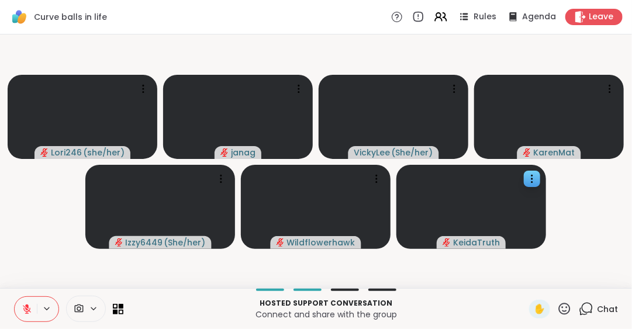
click at [26, 308] on icon at bounding box center [27, 309] width 11 height 11
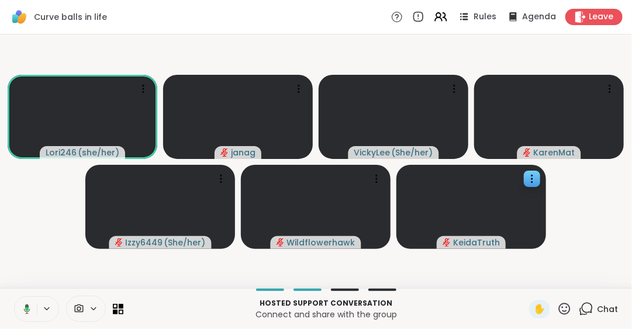
click at [26, 308] on icon at bounding box center [27, 310] width 4 height 4
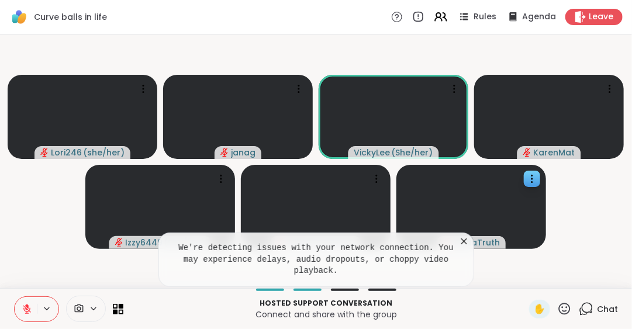
click at [464, 247] on icon at bounding box center [465, 242] width 12 height 12
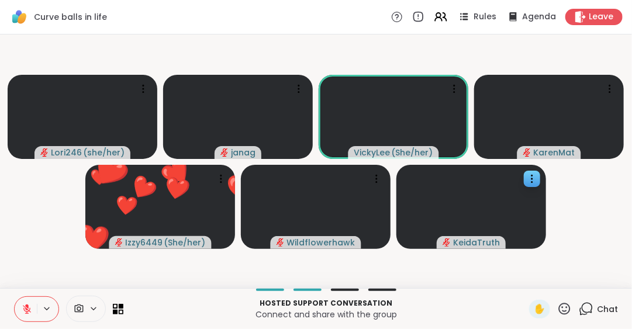
click at [24, 308] on icon at bounding box center [27, 309] width 11 height 11
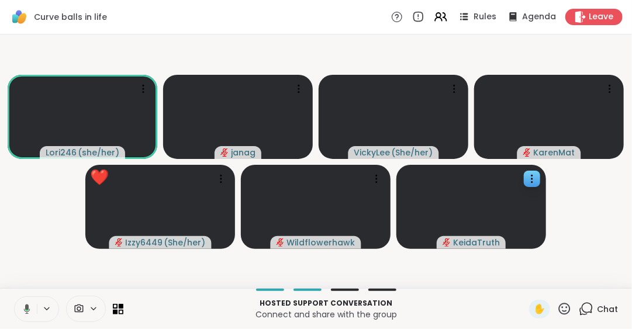
click at [24, 308] on icon at bounding box center [25, 309] width 11 height 11
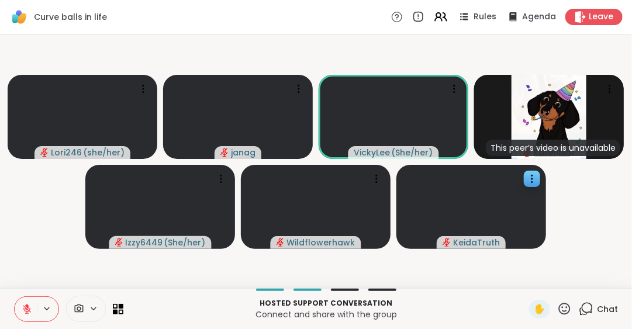
click at [28, 307] on icon at bounding box center [27, 306] width 4 height 5
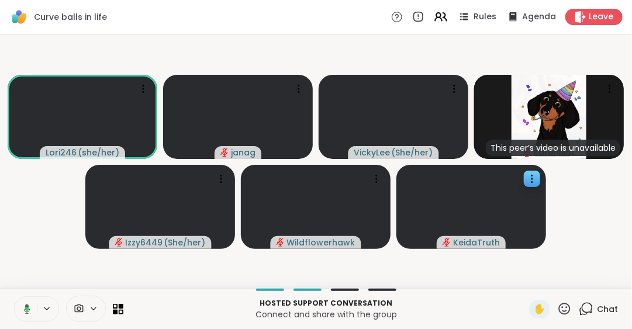
click at [28, 307] on icon at bounding box center [27, 309] width 6 height 10
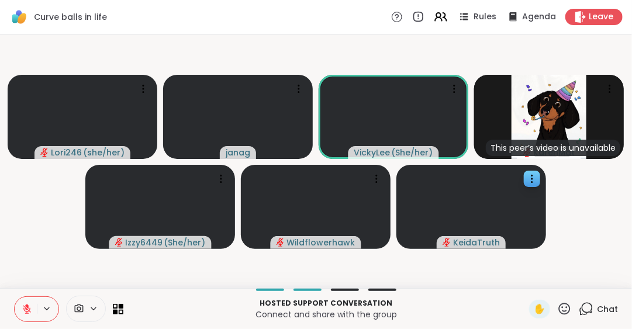
click at [28, 307] on icon at bounding box center [27, 306] width 4 height 5
click at [28, 307] on icon at bounding box center [26, 307] width 3 height 5
click at [28, 307] on icon at bounding box center [27, 306] width 4 height 5
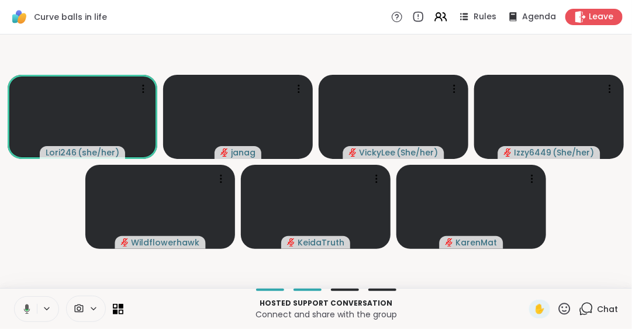
click at [28, 307] on icon at bounding box center [27, 309] width 6 height 10
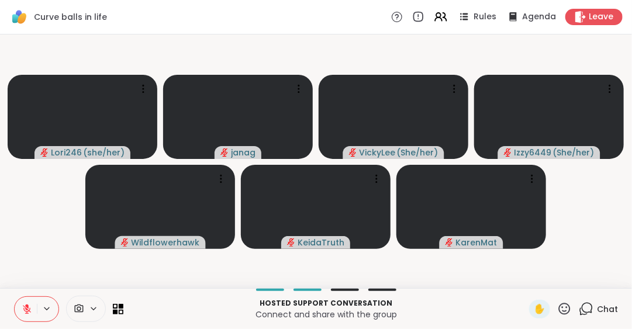
click at [562, 305] on icon at bounding box center [565, 309] width 15 height 15
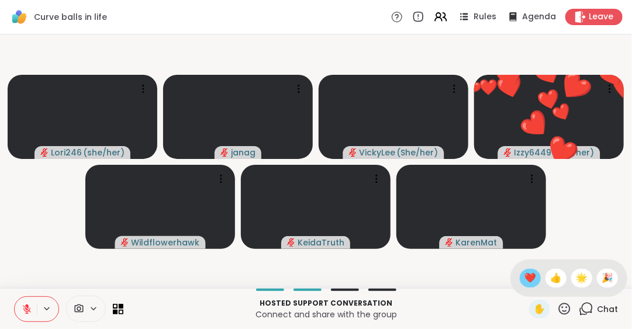
click at [525, 276] on span "❤️" at bounding box center [531, 278] width 12 height 14
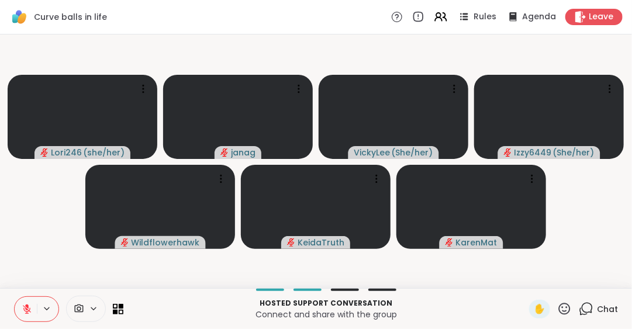
click at [24, 311] on icon at bounding box center [27, 309] width 8 height 8
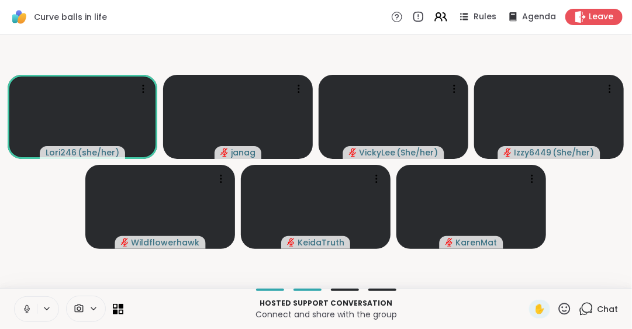
click at [27, 314] on icon at bounding box center [27, 309] width 11 height 11
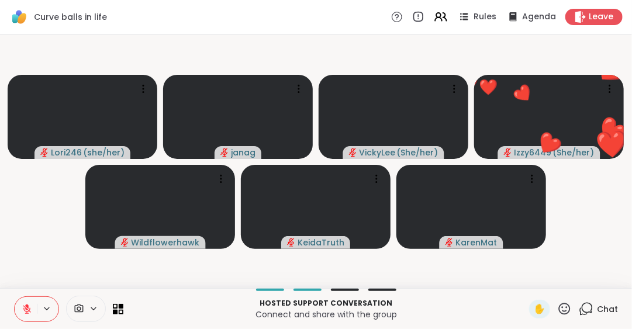
click at [562, 307] on icon at bounding box center [565, 309] width 12 height 12
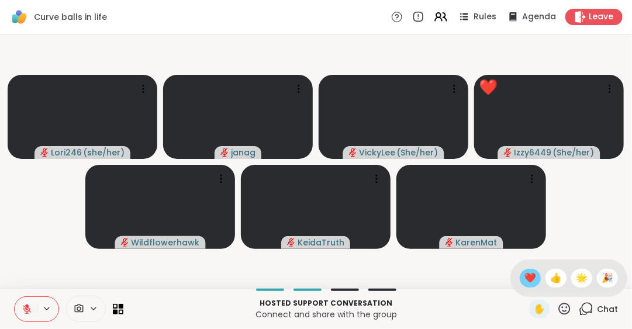
click at [525, 276] on span "❤️" at bounding box center [531, 278] width 12 height 14
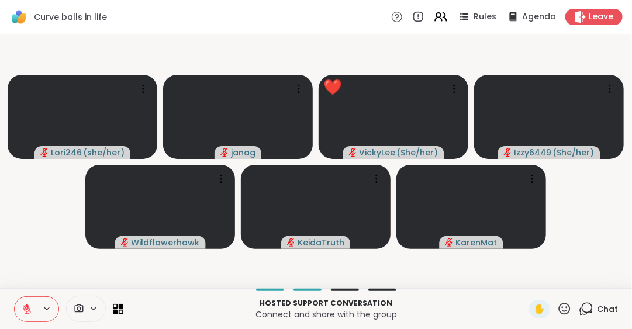
click at [558, 306] on icon at bounding box center [565, 309] width 15 height 15
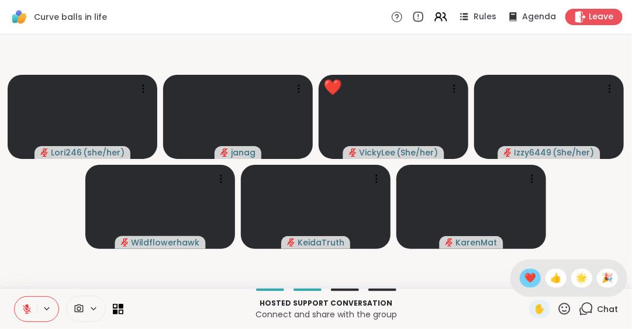
click at [525, 280] on span "❤️" at bounding box center [531, 278] width 12 height 14
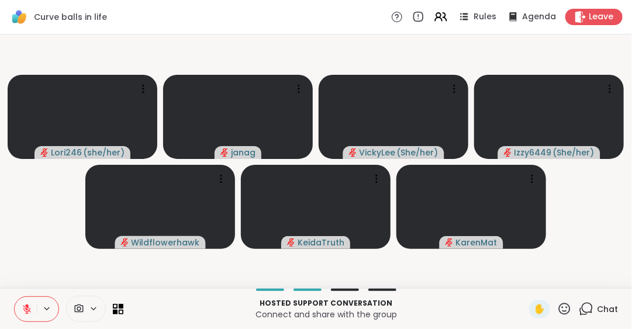
click at [27, 304] on icon at bounding box center [27, 309] width 11 height 11
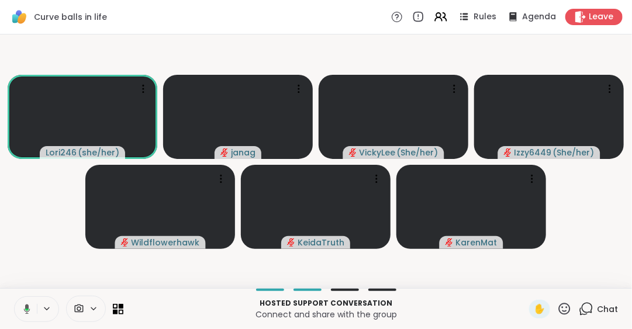
click at [27, 304] on icon at bounding box center [25, 309] width 11 height 11
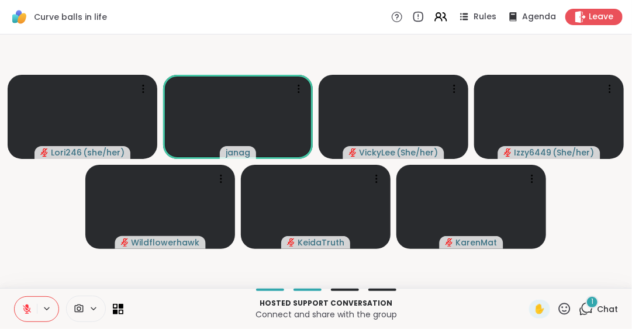
click at [43, 271] on video-player-container "Lori246 ( she/her ) janag VickyLee ( She/her ) Izzy6449 ( She/her ) Wildflowerh…" at bounding box center [316, 161] width 618 height 245
click at [25, 310] on icon at bounding box center [27, 309] width 11 height 11
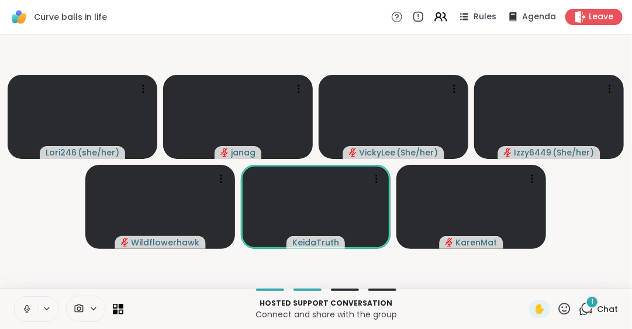
click at [582, 308] on icon at bounding box center [586, 309] width 15 height 15
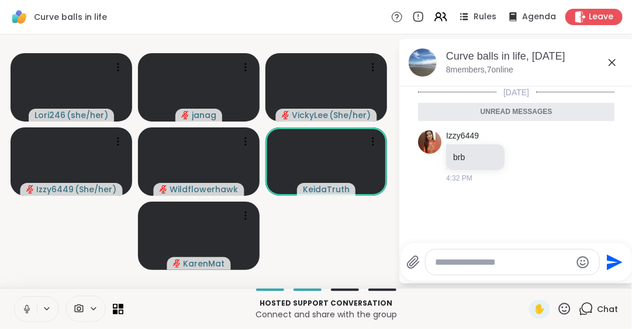
click at [613, 63] on icon at bounding box center [612, 62] width 7 height 7
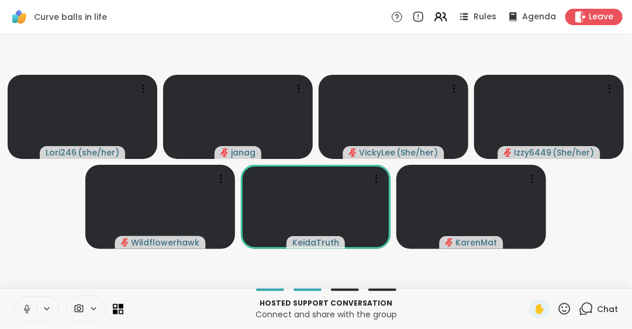
click at [26, 305] on icon at bounding box center [27, 309] width 11 height 11
click at [559, 303] on icon at bounding box center [565, 309] width 12 height 12
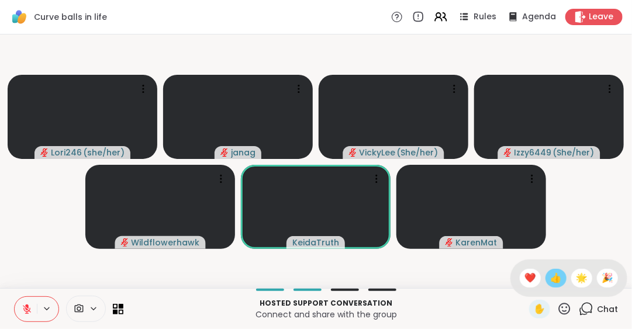
click at [551, 276] on span "👍" at bounding box center [557, 278] width 12 height 14
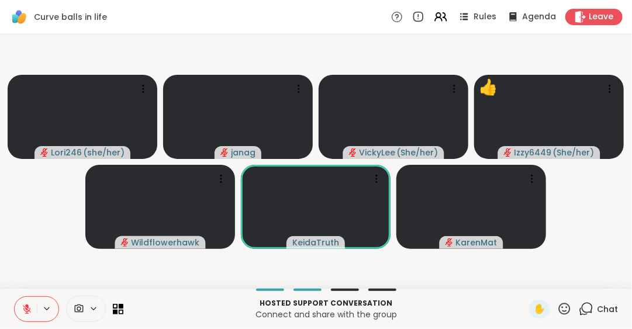
click at [558, 307] on icon at bounding box center [565, 309] width 15 height 15
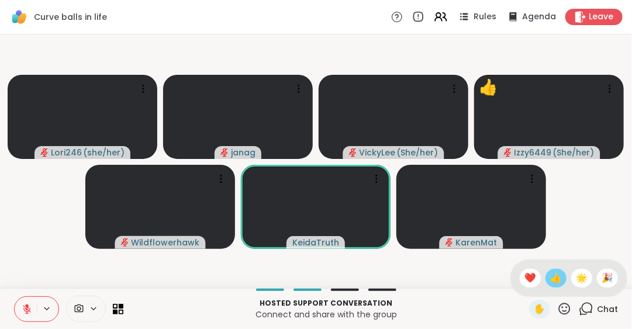
click at [551, 277] on span "👍" at bounding box center [557, 278] width 12 height 14
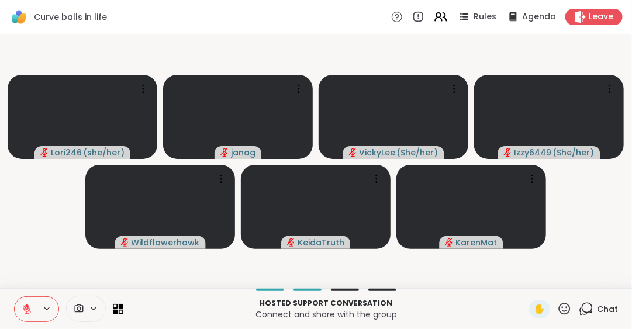
click at [25, 307] on icon at bounding box center [27, 309] width 11 height 11
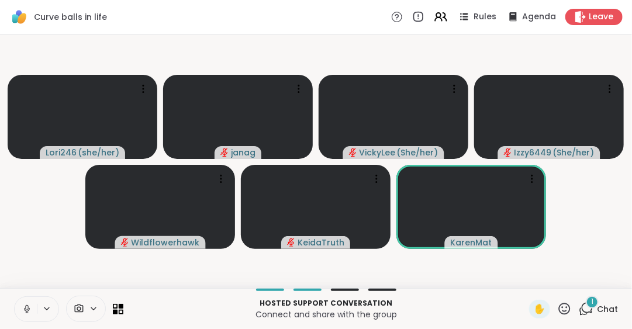
click at [25, 307] on icon at bounding box center [26, 307] width 3 height 5
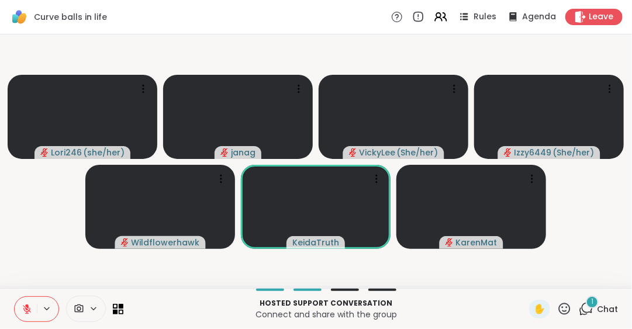
click at [26, 305] on icon at bounding box center [27, 306] width 4 height 5
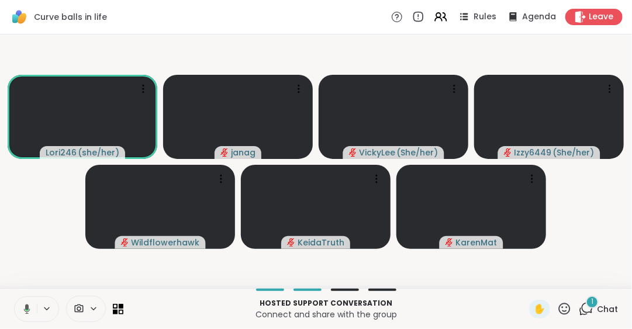
click at [26, 305] on icon at bounding box center [27, 309] width 6 height 10
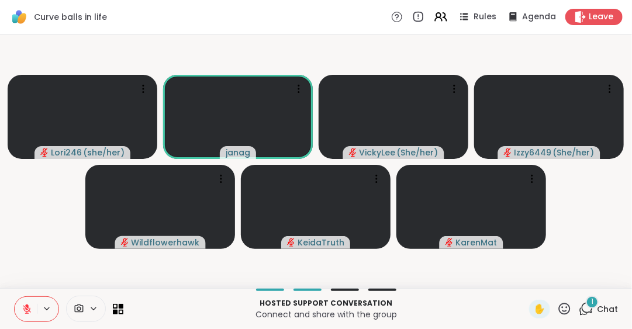
click at [558, 305] on icon at bounding box center [565, 309] width 15 height 15
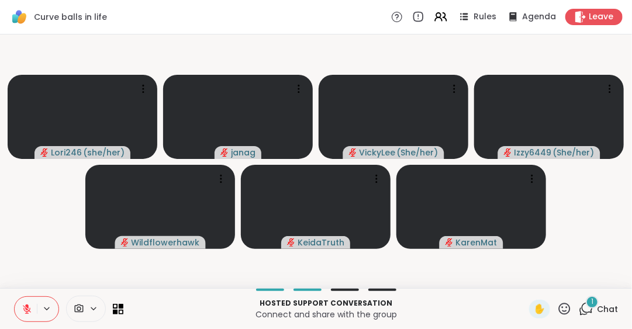
click at [23, 305] on icon at bounding box center [27, 309] width 11 height 11
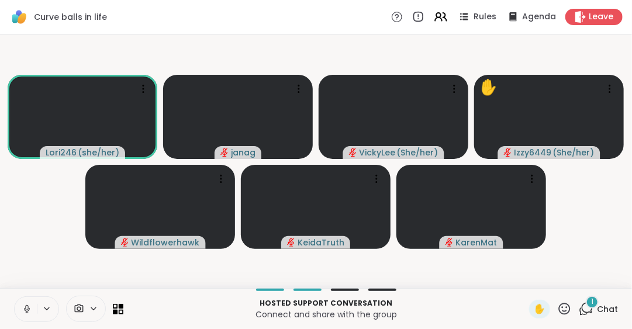
click at [26, 307] on icon at bounding box center [27, 309] width 11 height 11
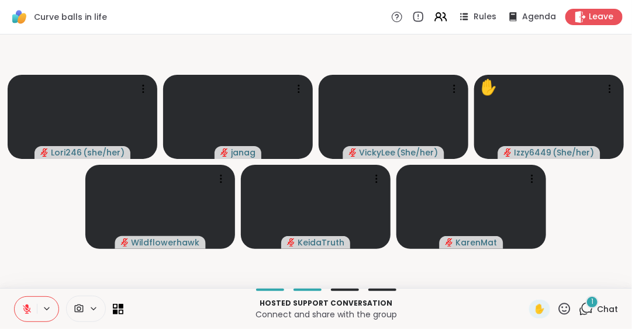
click at [26, 307] on icon at bounding box center [27, 309] width 11 height 11
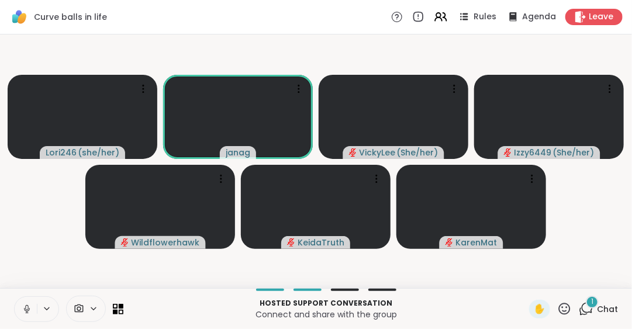
click at [25, 304] on icon at bounding box center [27, 309] width 11 height 11
click at [25, 308] on icon at bounding box center [27, 309] width 11 height 11
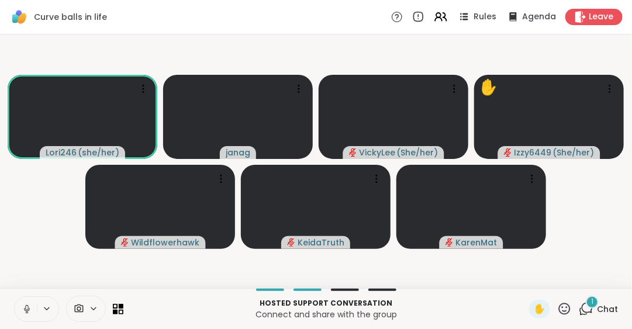
click at [25, 308] on icon at bounding box center [27, 309] width 11 height 11
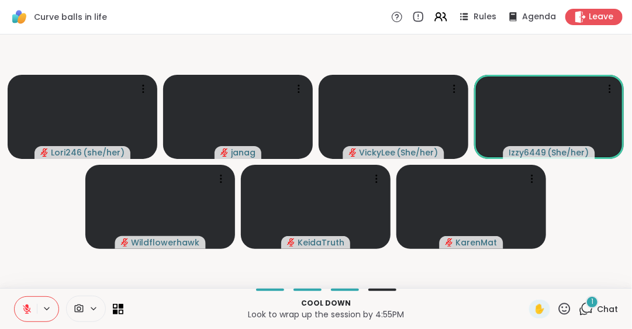
click at [558, 307] on icon at bounding box center [565, 309] width 15 height 15
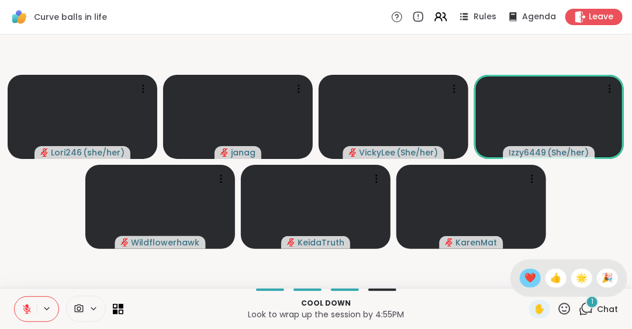
click at [525, 279] on span "❤️" at bounding box center [531, 278] width 12 height 14
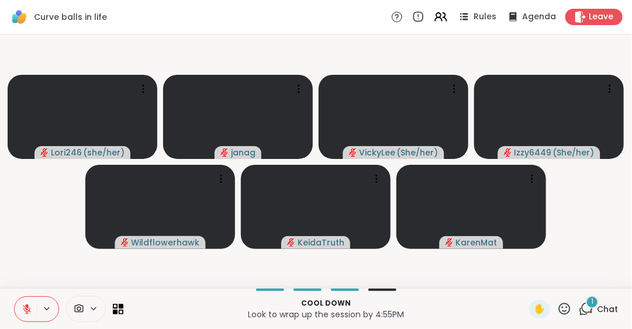
click at [27, 308] on icon at bounding box center [27, 306] width 4 height 5
click at [27, 308] on icon at bounding box center [26, 307] width 3 height 5
click at [27, 308] on icon at bounding box center [27, 306] width 4 height 5
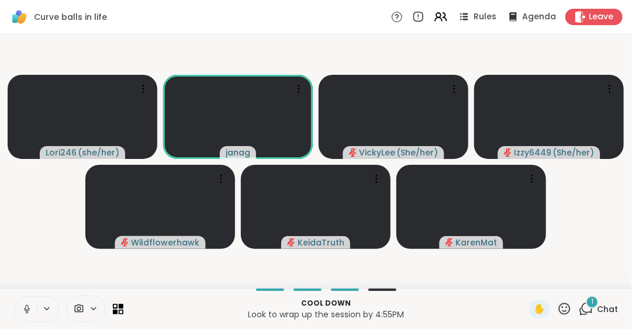
click at [558, 309] on icon at bounding box center [565, 309] width 15 height 15
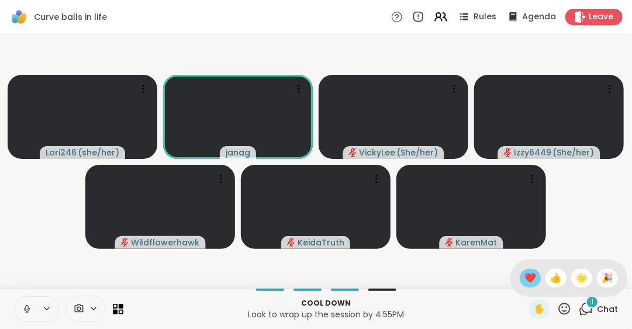
click at [525, 277] on span "❤️" at bounding box center [531, 278] width 12 height 14
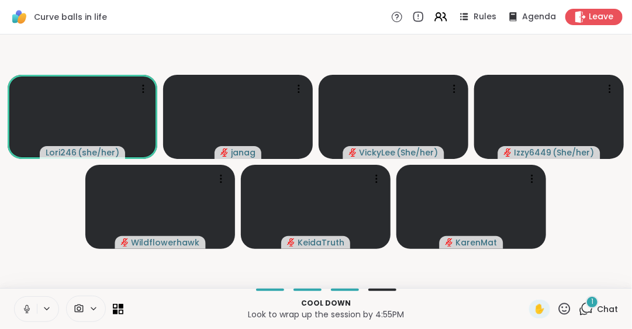
click at [559, 304] on icon at bounding box center [565, 309] width 12 height 12
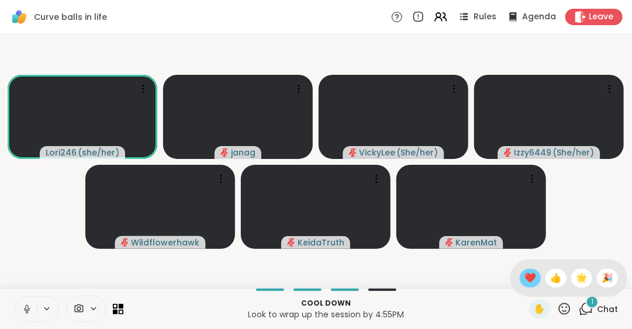
click at [525, 278] on span "❤️" at bounding box center [531, 278] width 12 height 14
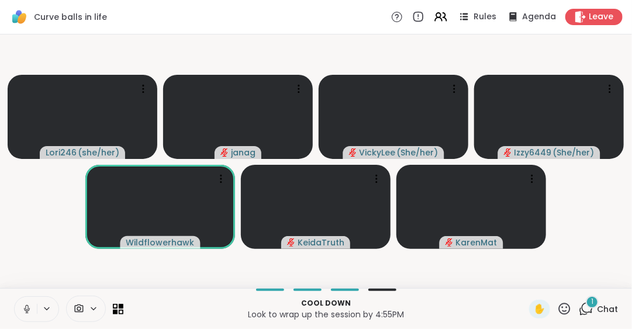
click at [27, 309] on icon at bounding box center [27, 309] width 11 height 11
click at [598, 308] on span "Chat" at bounding box center [607, 310] width 21 height 12
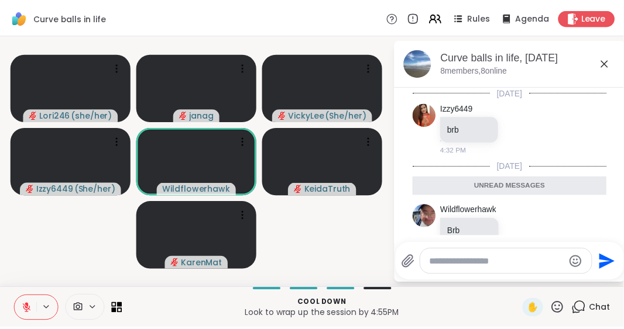
scroll to position [25, 0]
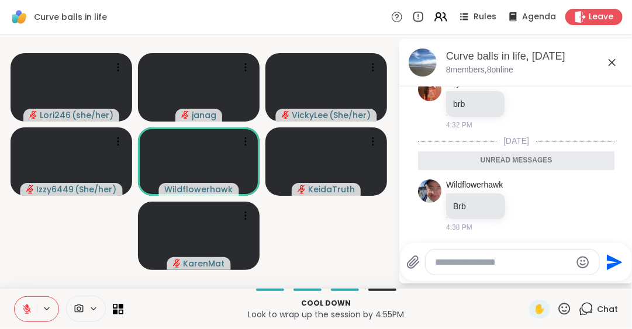
click at [612, 60] on icon at bounding box center [613, 63] width 14 height 14
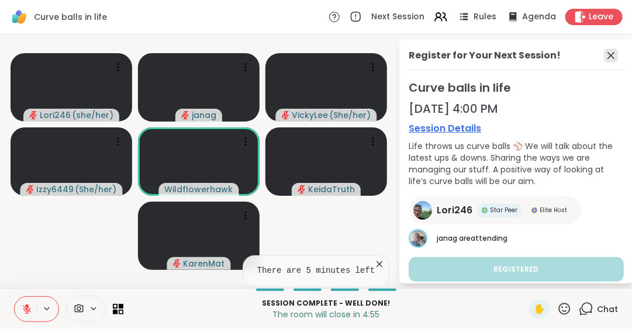
click at [608, 56] on icon at bounding box center [611, 55] width 7 height 7
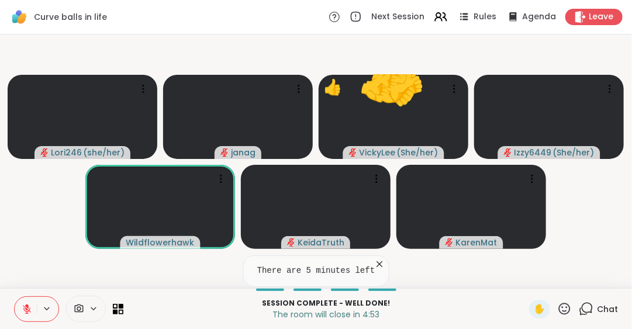
click at [559, 305] on icon at bounding box center [565, 309] width 15 height 15
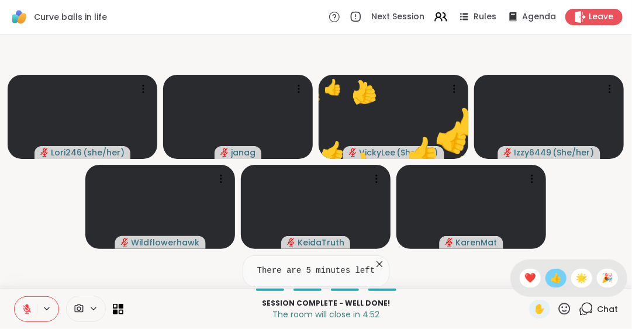
click at [551, 278] on span "👍" at bounding box center [557, 278] width 12 height 14
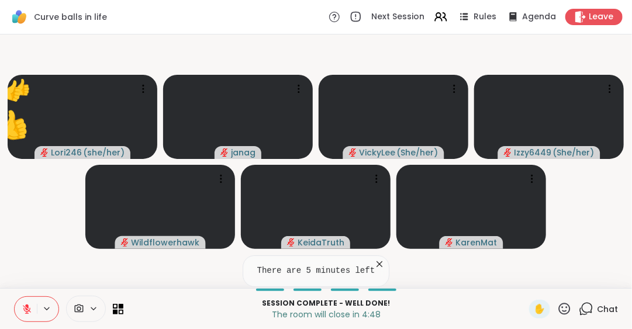
click at [28, 308] on icon at bounding box center [27, 306] width 4 height 5
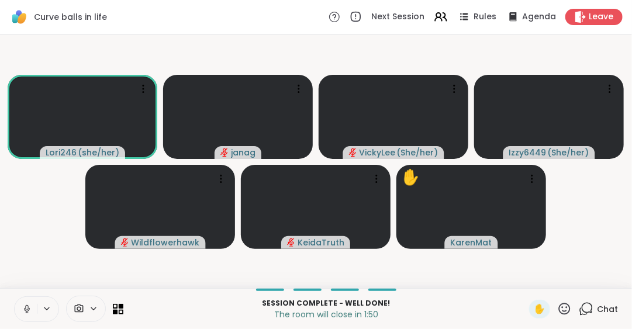
click at [28, 308] on icon at bounding box center [26, 307] width 3 height 5
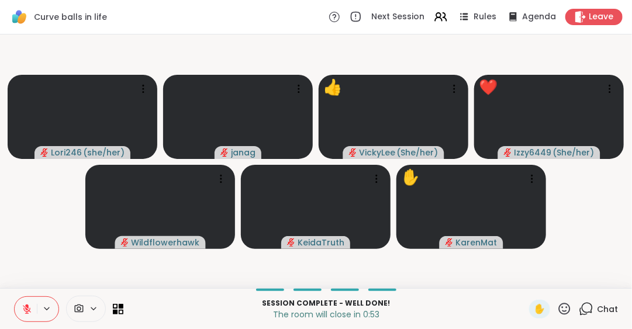
click at [558, 310] on icon at bounding box center [565, 309] width 15 height 15
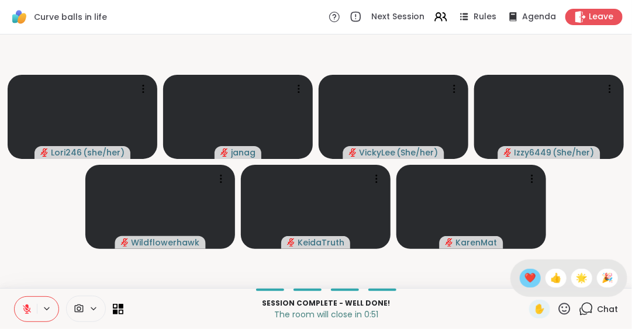
click at [525, 278] on span "❤️" at bounding box center [531, 278] width 12 height 14
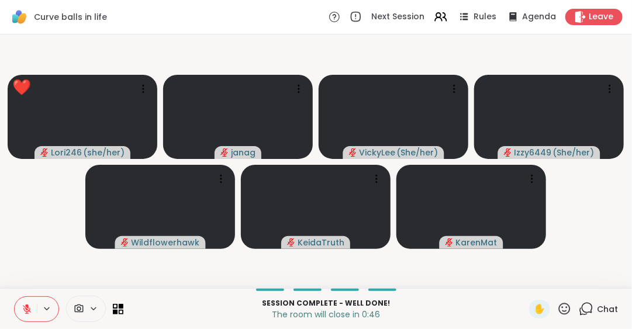
click at [26, 310] on icon at bounding box center [27, 309] width 8 height 8
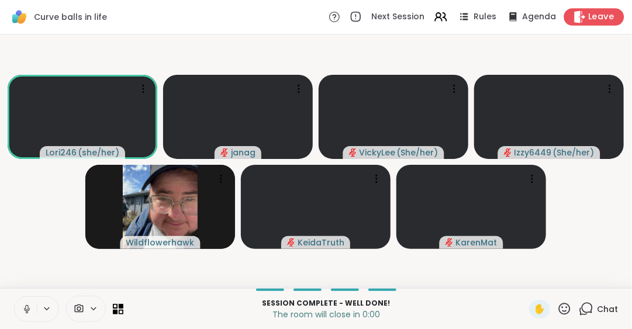
click at [603, 18] on span "Leave" at bounding box center [602, 17] width 26 height 12
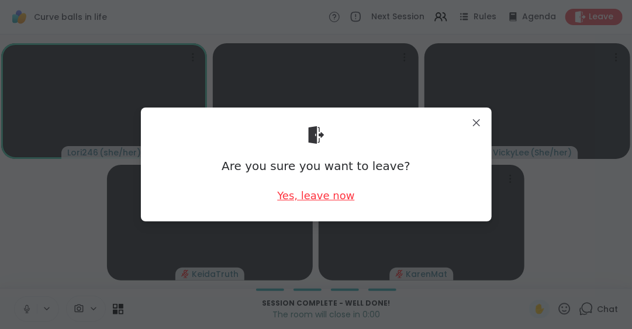
click at [339, 198] on div "Yes, leave now" at bounding box center [315, 195] width 77 height 15
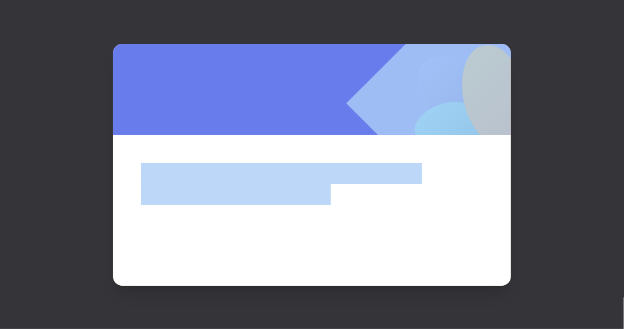
click at [522, 109] on div at bounding box center [312, 164] width 624 height 329
